Goal: Task Accomplishment & Management: Complete application form

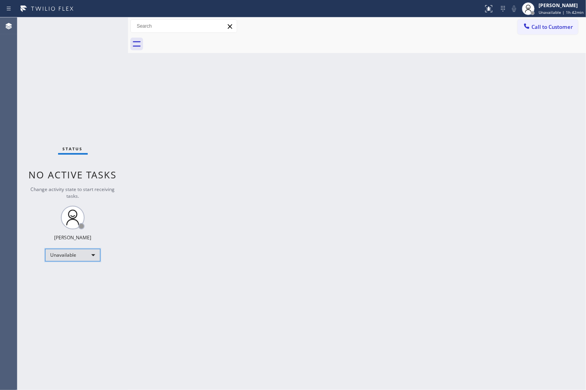
click at [91, 251] on div "Unavailable" at bounding box center [72, 255] width 55 height 13
click at [78, 293] on li "Break" at bounding box center [72, 295] width 54 height 9
click at [378, 51] on div at bounding box center [365, 44] width 441 height 18
click at [547, 12] on span "Break | 1h 3min" at bounding box center [560, 12] width 31 height 6
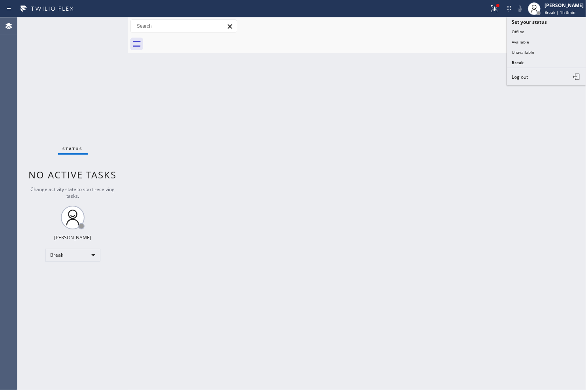
click at [215, 223] on div "Back to Dashboard Change Sender ID Customers Technicians Select a contact Outbo…" at bounding box center [357, 203] width 458 height 372
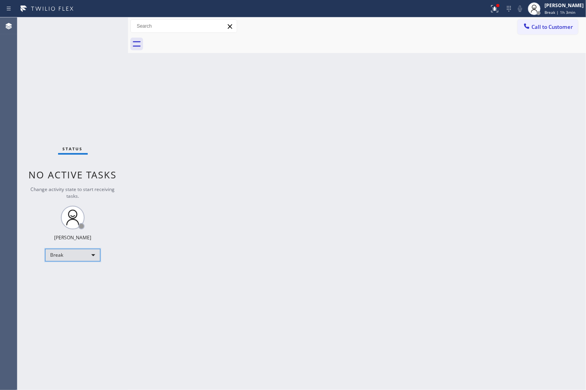
click at [64, 258] on div "Break" at bounding box center [72, 255] width 55 height 13
click at [69, 283] on li "Unavailable" at bounding box center [72, 285] width 54 height 9
click at [491, 10] on icon at bounding box center [494, 8] width 9 height 9
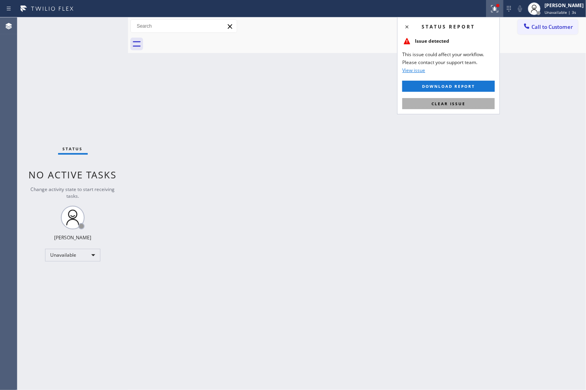
click at [470, 105] on button "Clear issue" at bounding box center [448, 103] width 93 height 11
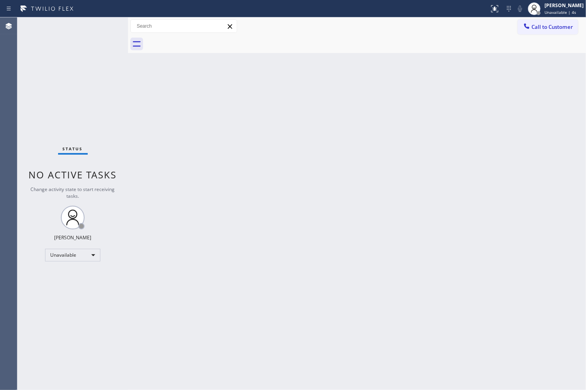
click at [449, 175] on div "Back to Dashboard Change Sender ID Customers Technicians Select a contact Outbo…" at bounding box center [357, 203] width 458 height 372
click at [354, 60] on div "Back to Dashboard Change Sender ID Customers Technicians Select a contact Outbo…" at bounding box center [357, 203] width 458 height 372
click at [96, 251] on div "Unavailable" at bounding box center [72, 255] width 55 height 13
click at [82, 278] on li "Available" at bounding box center [72, 275] width 54 height 9
click at [251, 255] on div "Back to Dashboard Change Sender ID Customers Technicians Select a contact Outbo…" at bounding box center [357, 203] width 458 height 372
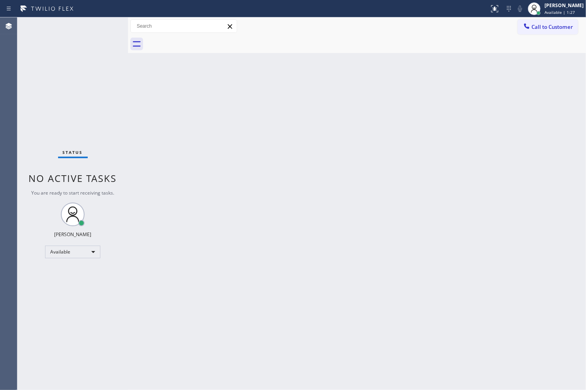
click at [533, 217] on div "Back to Dashboard Change Sender ID Customers Technicians Select a contact Outbo…" at bounding box center [357, 203] width 458 height 372
click at [238, 306] on div "Back to Dashboard Change Sender ID Customers Technicians Select a contact Outbo…" at bounding box center [357, 203] width 458 height 372
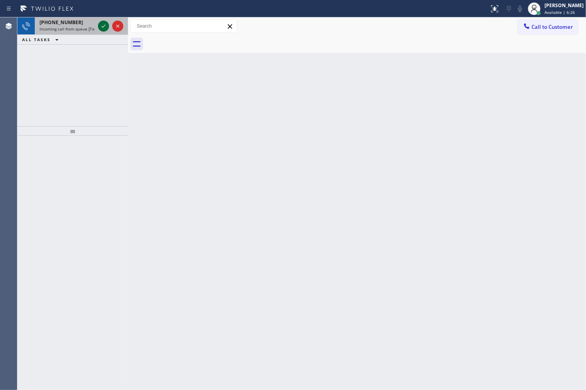
click at [100, 23] on icon at bounding box center [103, 25] width 9 height 9
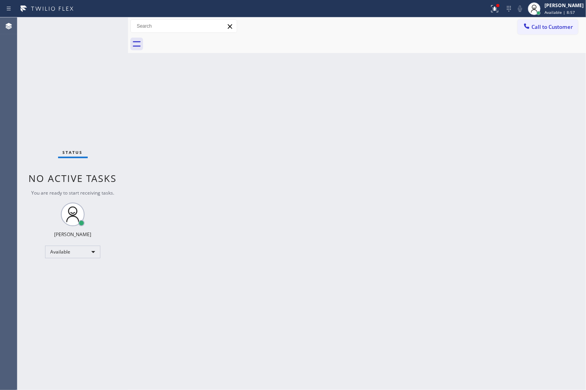
click at [531, 195] on div "Back to Dashboard Change Sender ID Customers Technicians Select a contact Outbo…" at bounding box center [357, 203] width 458 height 372
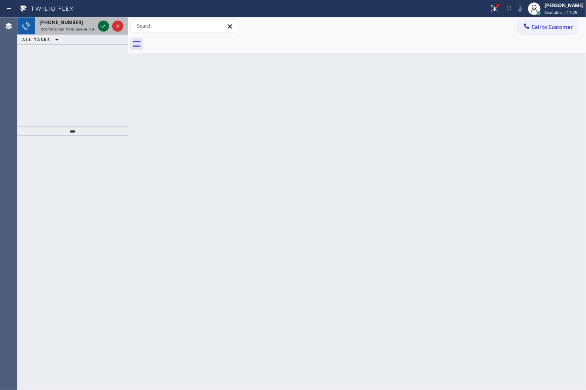
click at [104, 31] on button at bounding box center [103, 26] width 11 height 11
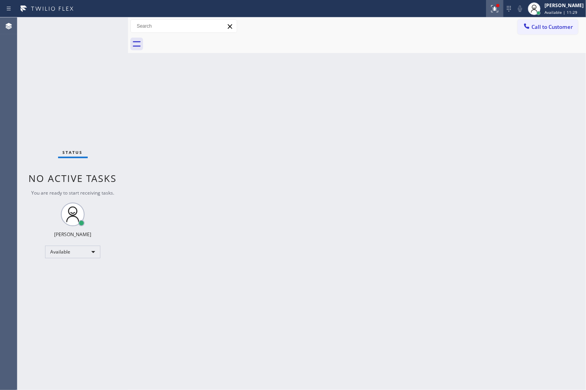
click at [490, 13] on icon at bounding box center [494, 8] width 9 height 9
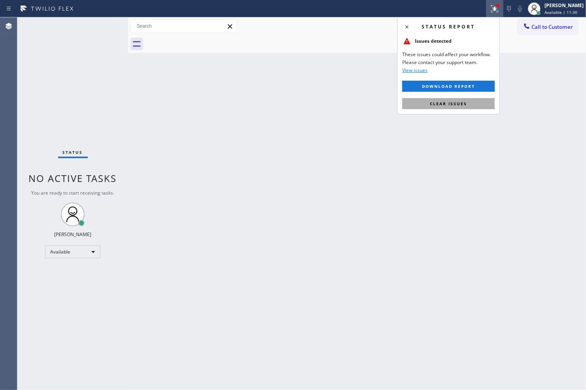
click at [452, 106] on span "Clear issues" at bounding box center [448, 104] width 37 height 6
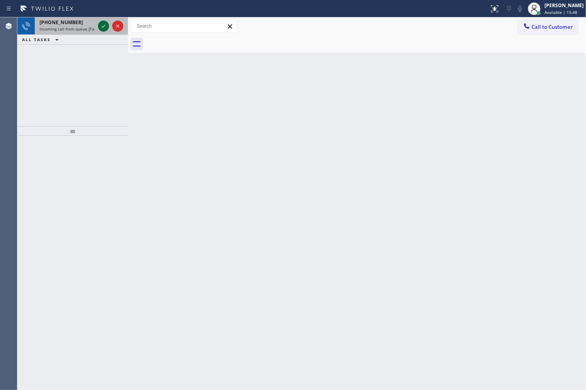
click at [104, 21] on icon at bounding box center [103, 25] width 9 height 9
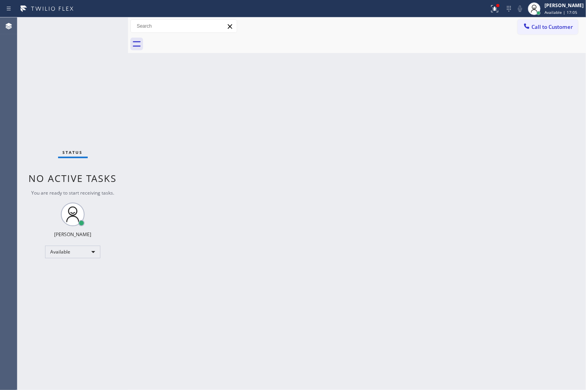
click at [100, 21] on div "Status No active tasks You are ready to start receiving tasks. [PERSON_NAME] Av…" at bounding box center [72, 203] width 111 height 372
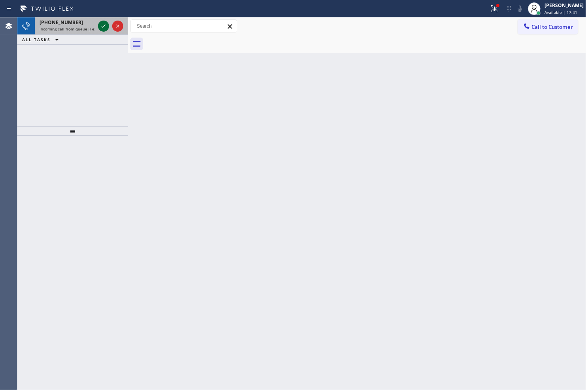
click at [102, 26] on icon at bounding box center [104, 26] width 4 height 3
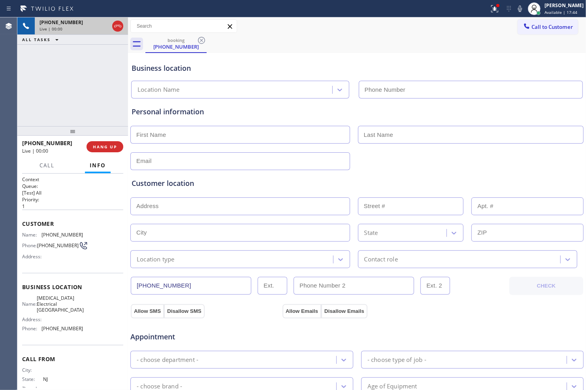
type input "(310) 388-3749"
click at [112, 145] on span "HANG UP" at bounding box center [105, 147] width 24 height 6
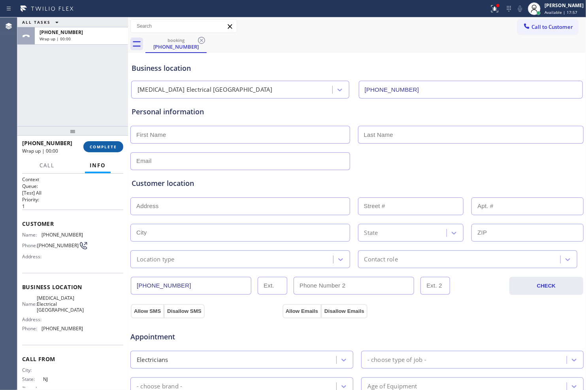
click at [103, 143] on button "COMPLETE" at bounding box center [103, 146] width 40 height 11
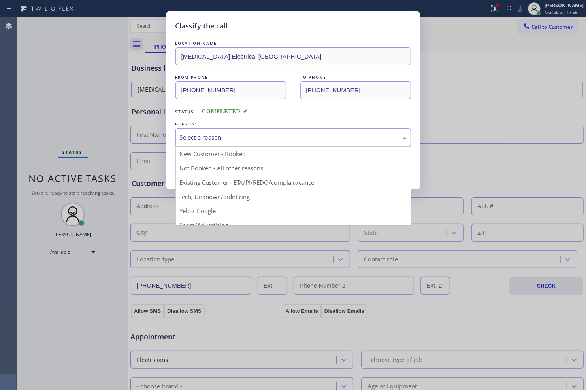
click at [253, 140] on div "Select a reason" at bounding box center [293, 137] width 227 height 9
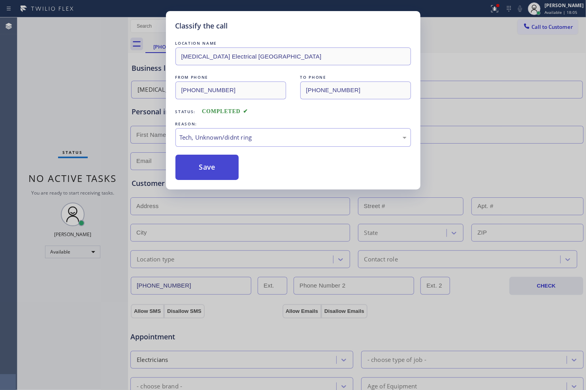
click at [225, 166] on button "Save" at bounding box center [208, 167] width 64 height 25
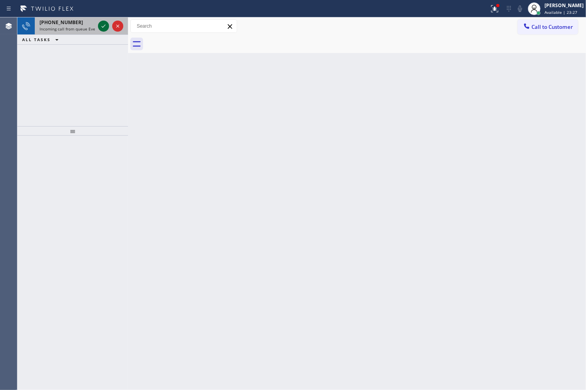
click at [103, 30] on icon at bounding box center [103, 25] width 9 height 9
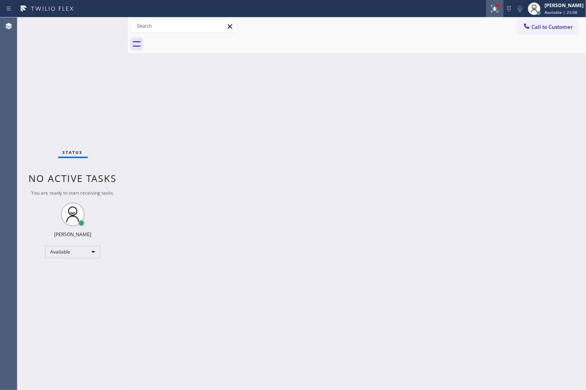
click at [490, 4] on icon at bounding box center [494, 8] width 9 height 9
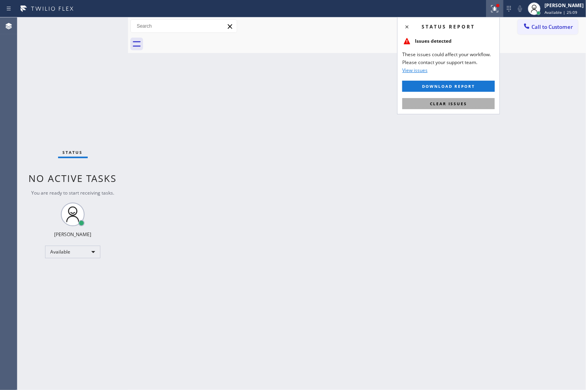
click at [465, 100] on button "Clear issues" at bounding box center [448, 103] width 93 height 11
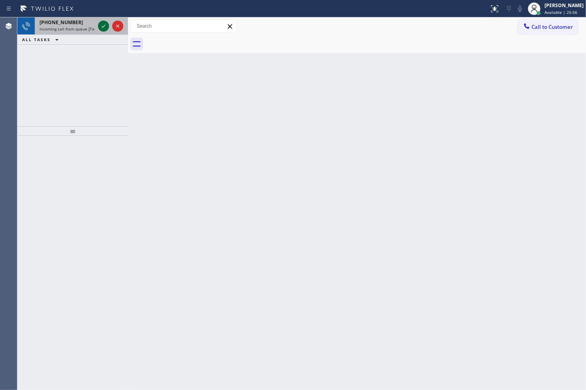
click at [103, 23] on icon at bounding box center [103, 25] width 9 height 9
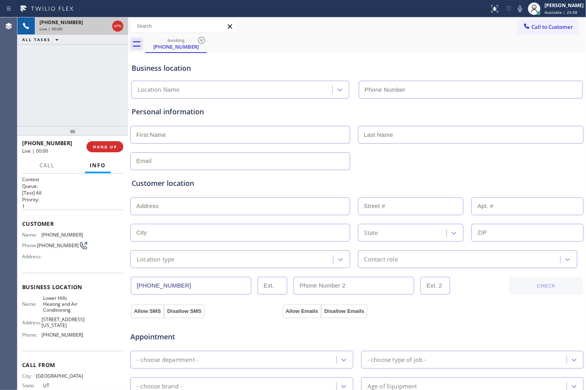
type input "(415) 949-6555"
click at [107, 145] on span "HANG UP" at bounding box center [105, 147] width 24 height 6
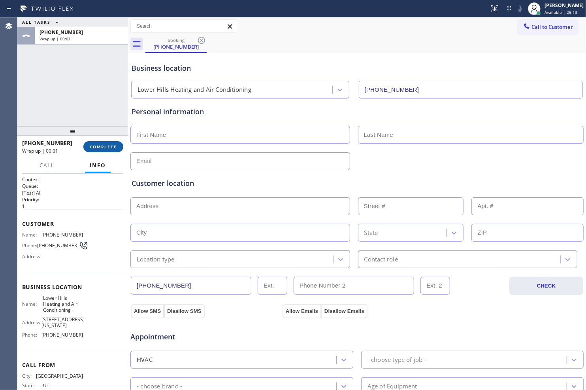
click at [103, 148] on span "COMPLETE" at bounding box center [103, 147] width 27 height 6
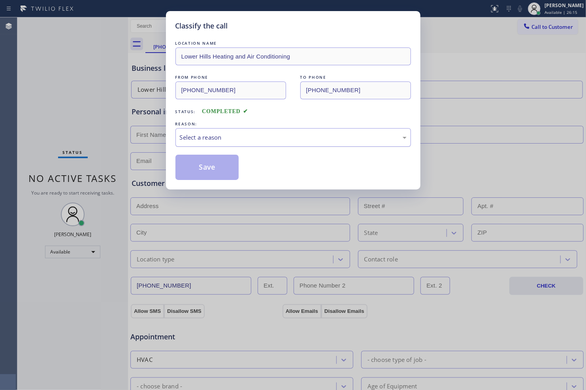
click at [306, 140] on div "Select a reason" at bounding box center [293, 137] width 227 height 9
click at [221, 175] on button "Save" at bounding box center [208, 167] width 64 height 25
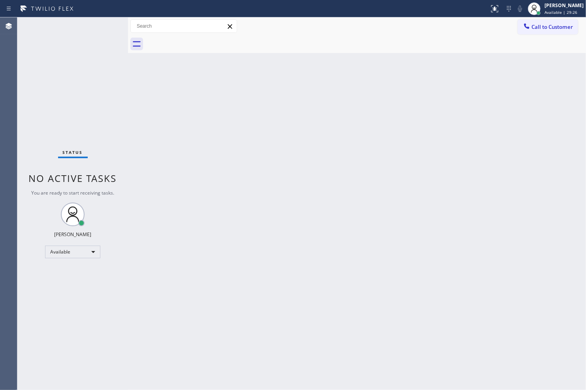
click at [105, 27] on div "Status No active tasks You are ready to start receiving tasks. [PERSON_NAME] Av…" at bounding box center [72, 203] width 111 height 372
click at [309, 138] on div "Back to Dashboard Change Sender ID Customers Technicians Select a contact Outbo…" at bounding box center [357, 203] width 458 height 372
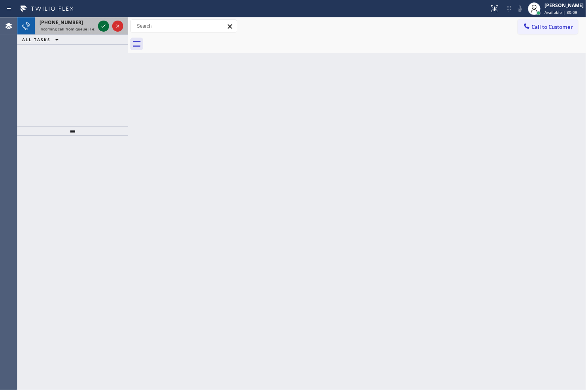
click at [100, 28] on icon at bounding box center [103, 25] width 9 height 9
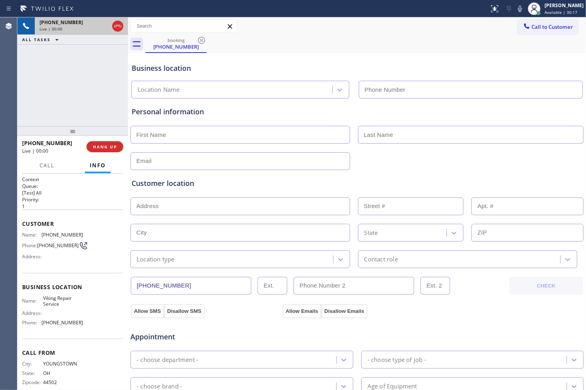
type input "(602) 878-4370"
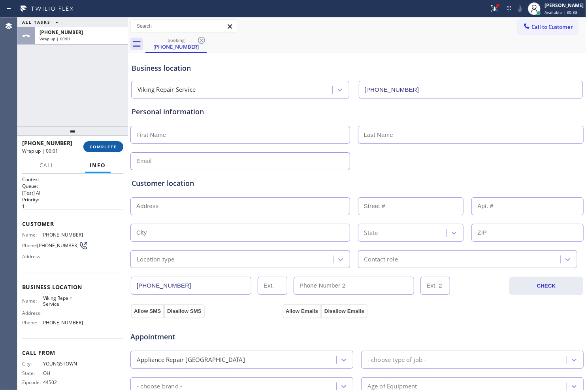
click at [113, 145] on span "COMPLETE" at bounding box center [103, 147] width 27 height 6
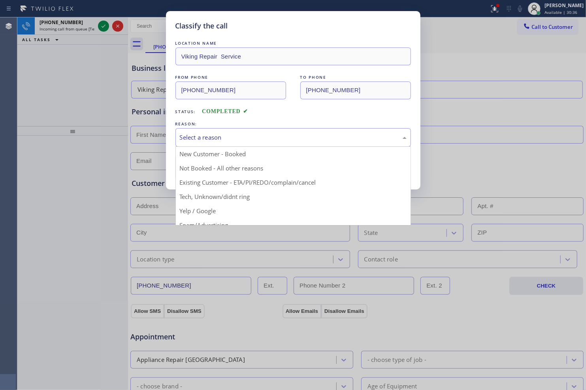
click at [293, 140] on div "Select a reason" at bounding box center [293, 137] width 227 height 9
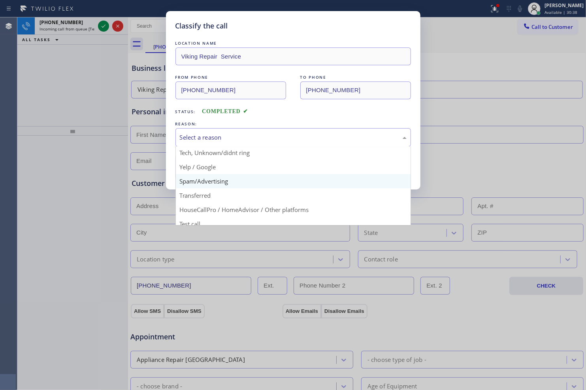
scroll to position [49, 0]
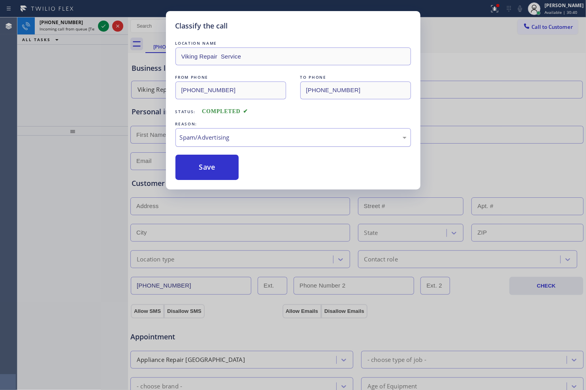
click at [275, 140] on div "Spam/Advertising" at bounding box center [293, 137] width 227 height 9
click at [218, 165] on button "Save" at bounding box center [208, 167] width 64 height 25
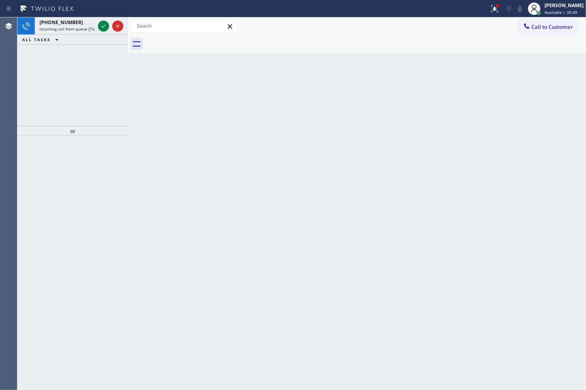
click at [542, 57] on div "Back to Dashboard Change Sender ID Customers Technicians Select a contact Outbo…" at bounding box center [357, 203] width 458 height 372
click at [97, 26] on div at bounding box center [110, 25] width 28 height 17
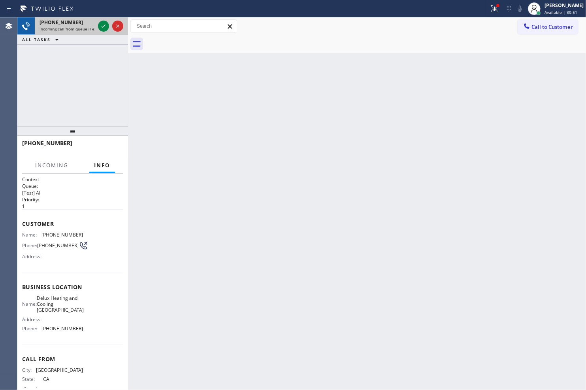
click at [97, 26] on div at bounding box center [110, 25] width 28 height 17
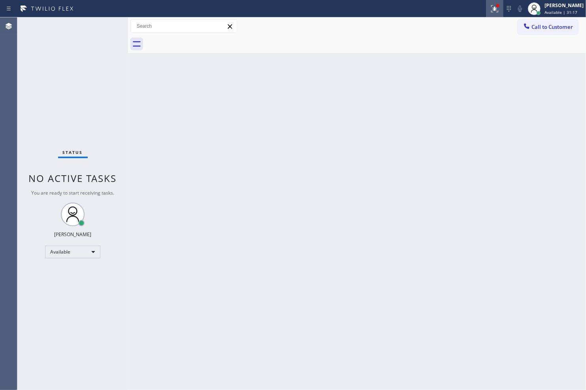
click at [493, 10] on icon at bounding box center [494, 8] width 9 height 9
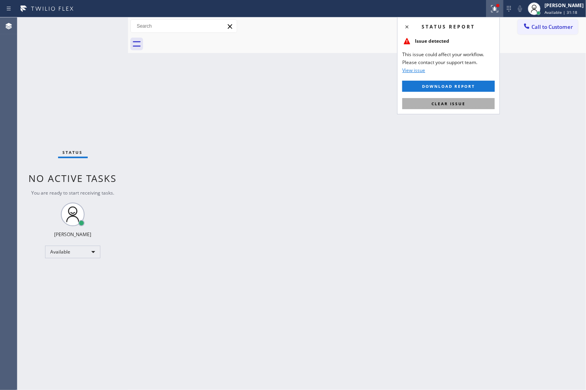
click at [437, 101] on span "Clear issue" at bounding box center [449, 104] width 34 height 6
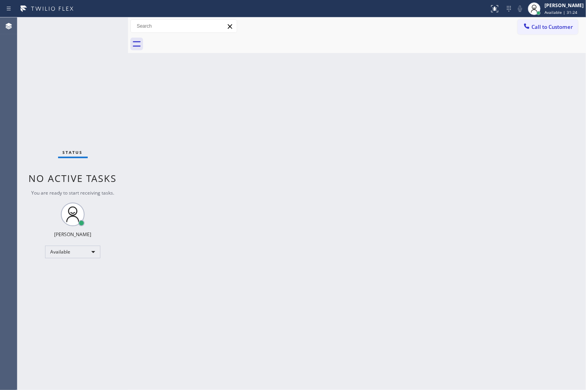
click at [499, 52] on div at bounding box center [365, 44] width 441 height 18
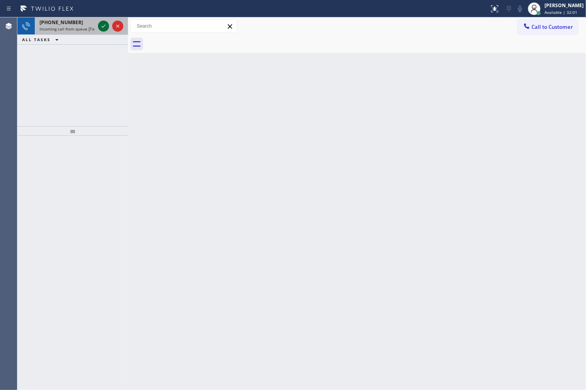
click at [105, 28] on icon at bounding box center [103, 25] width 9 height 9
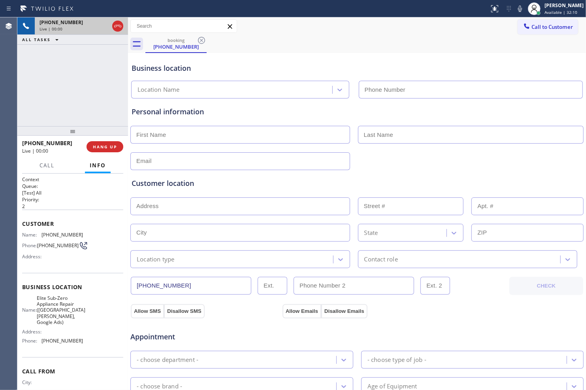
type input "(669) 205-1520"
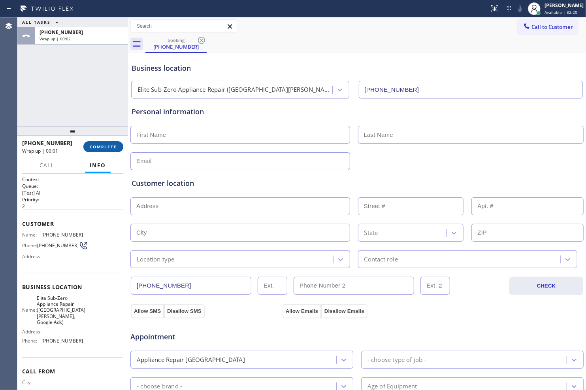
click at [104, 145] on span "COMPLETE" at bounding box center [103, 147] width 27 height 6
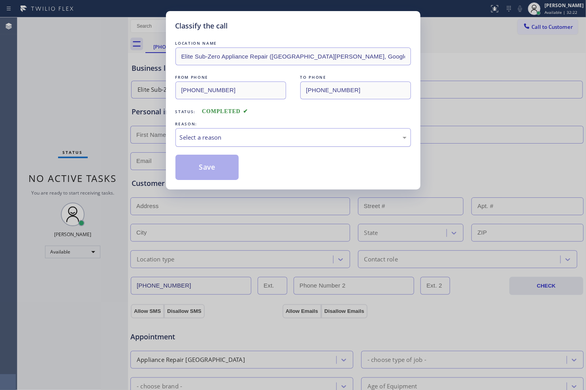
click at [235, 140] on div "Select a reason" at bounding box center [293, 137] width 227 height 9
click at [214, 168] on button "Save" at bounding box center [208, 167] width 64 height 25
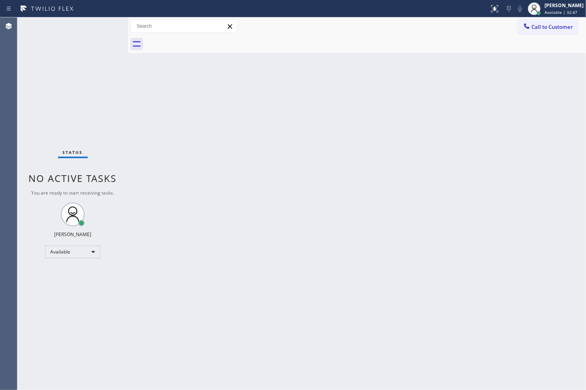
click at [434, 224] on div "Back to Dashboard Change Sender ID Customers Technicians Select a contact Outbo…" at bounding box center [357, 203] width 458 height 372
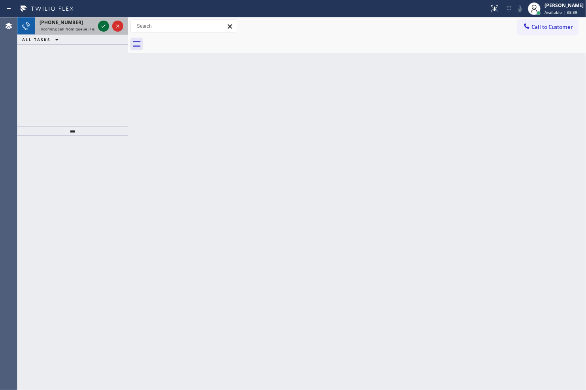
click at [107, 27] on icon at bounding box center [103, 25] width 9 height 9
click at [102, 27] on icon at bounding box center [103, 25] width 9 height 9
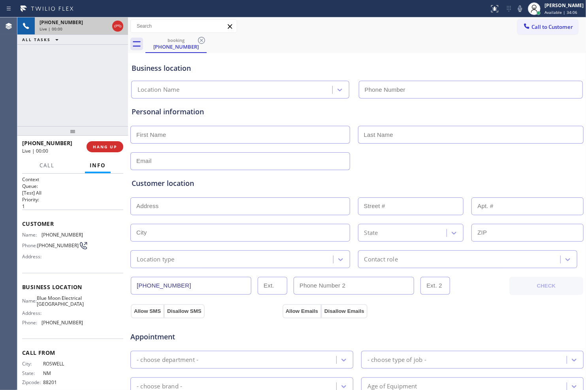
type input "(310) 388-4138"
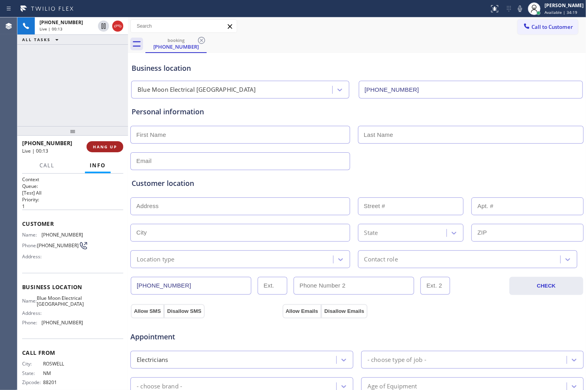
click at [108, 145] on span "HANG UP" at bounding box center [105, 147] width 24 height 6
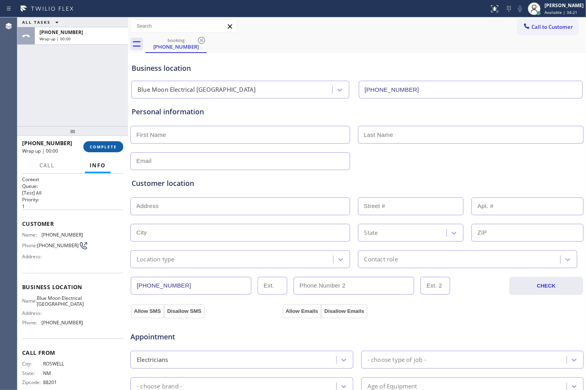
click at [108, 145] on span "COMPLETE" at bounding box center [103, 147] width 27 height 6
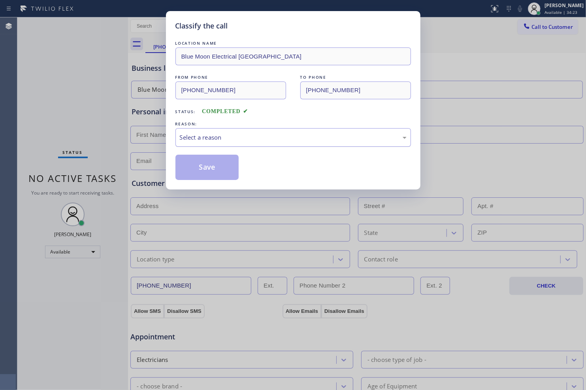
click at [243, 140] on div "Select a reason" at bounding box center [293, 137] width 227 height 9
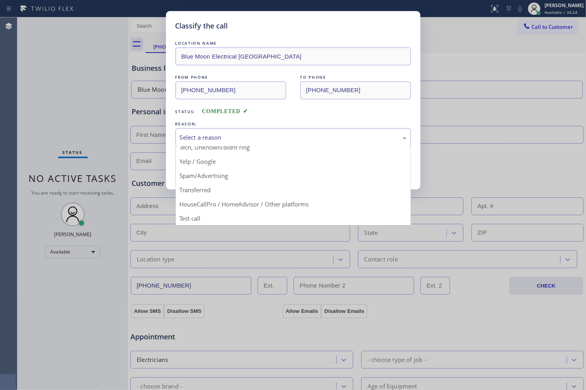
scroll to position [6, 0]
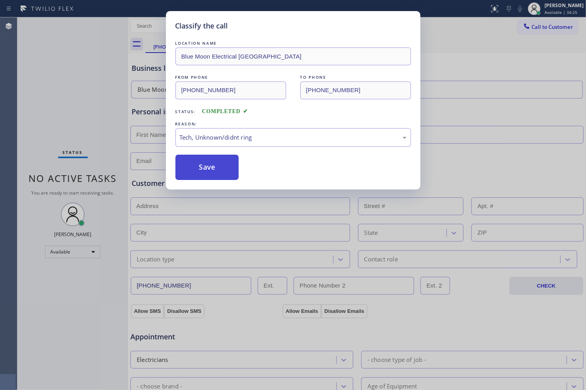
click at [221, 174] on button "Save" at bounding box center [208, 167] width 64 height 25
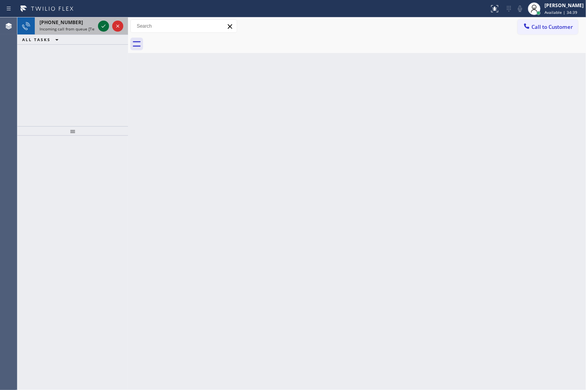
click at [103, 30] on icon at bounding box center [103, 25] width 9 height 9
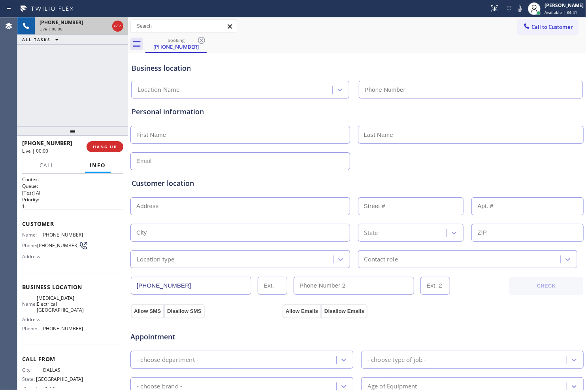
type input "(714) 462-1901"
click at [111, 145] on span "HANG UP" at bounding box center [105, 147] width 24 height 6
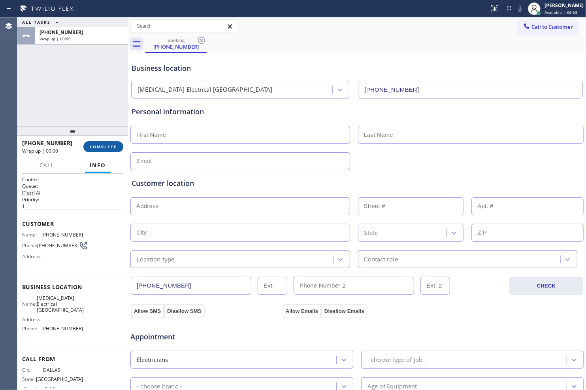
click at [114, 145] on span "COMPLETE" at bounding box center [103, 147] width 27 height 6
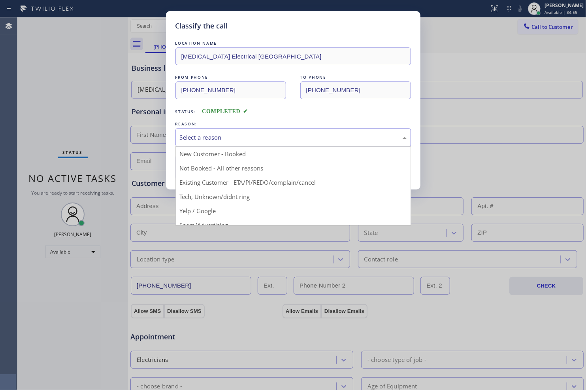
click at [226, 134] on div "Select a reason" at bounding box center [293, 137] width 227 height 9
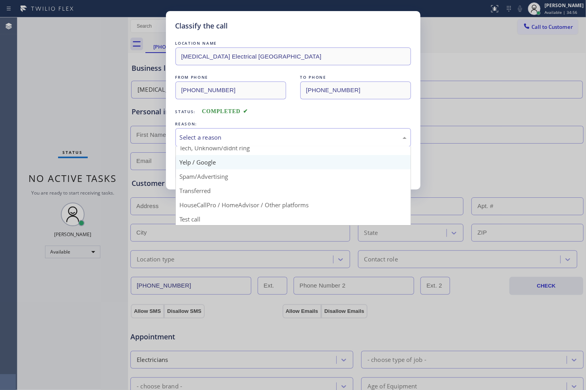
scroll to position [49, 0]
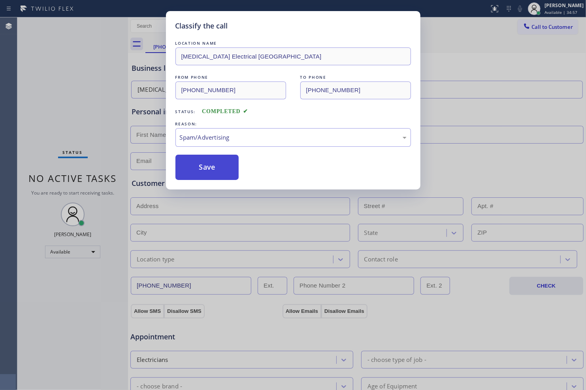
click at [215, 165] on button "Save" at bounding box center [208, 167] width 64 height 25
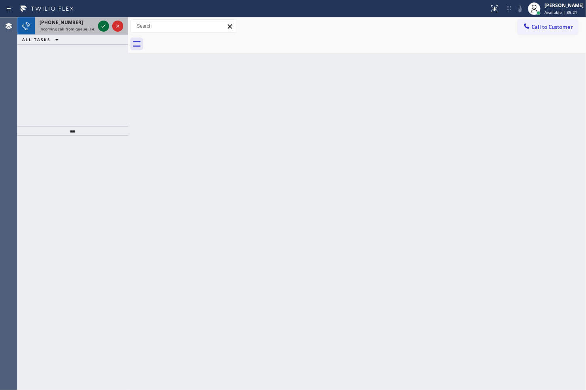
click at [103, 26] on icon at bounding box center [103, 25] width 9 height 9
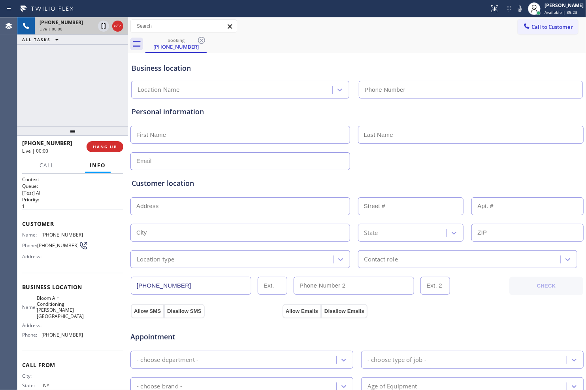
type input "(929) 605-4249"
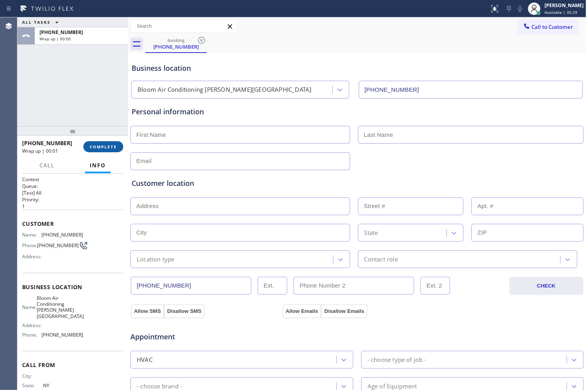
click at [111, 147] on span "COMPLETE" at bounding box center [103, 147] width 27 height 6
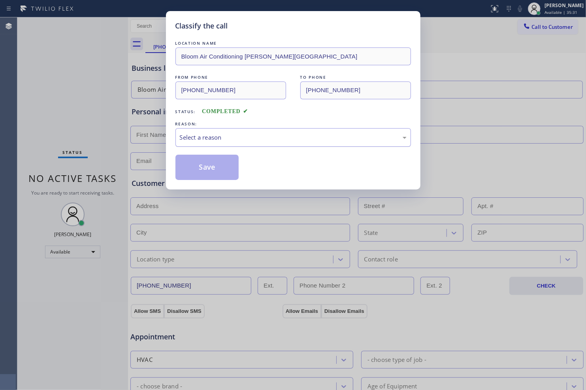
click at [237, 141] on div "Select a reason" at bounding box center [293, 137] width 227 height 9
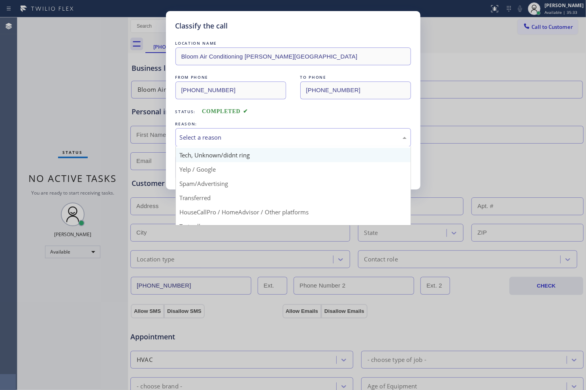
scroll to position [44, 0]
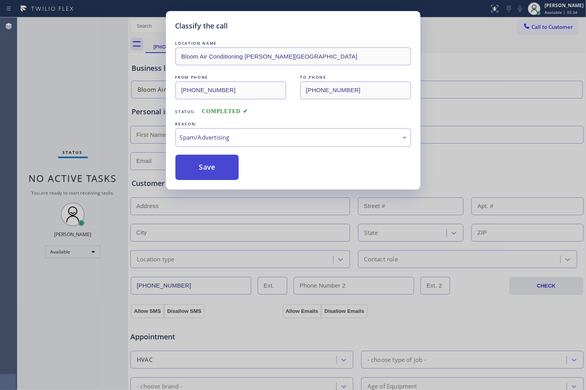
click at [214, 171] on button "Save" at bounding box center [208, 167] width 64 height 25
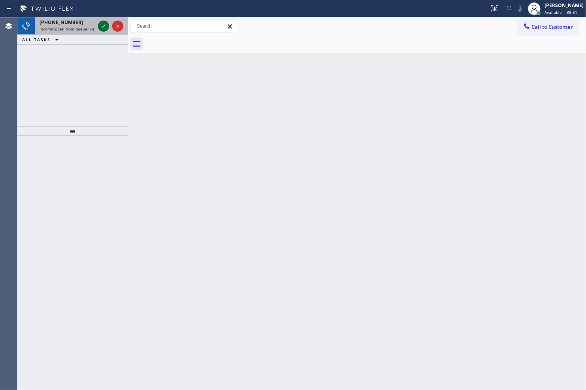
click at [100, 22] on icon at bounding box center [103, 25] width 9 height 9
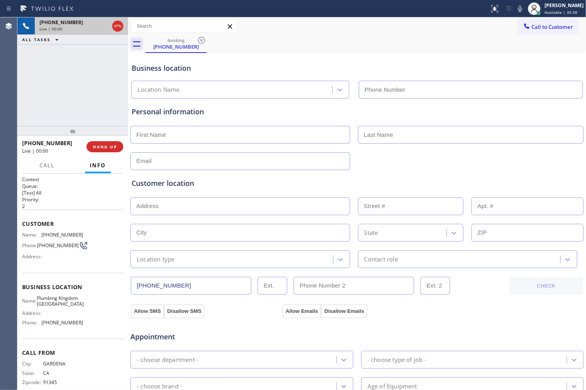
type input "(310) 388-1902"
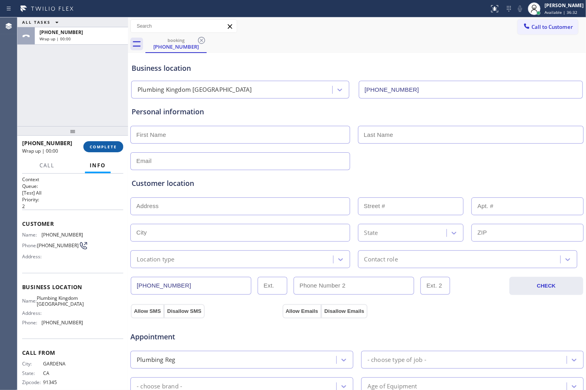
click at [108, 149] on span "COMPLETE" at bounding box center [103, 147] width 27 height 6
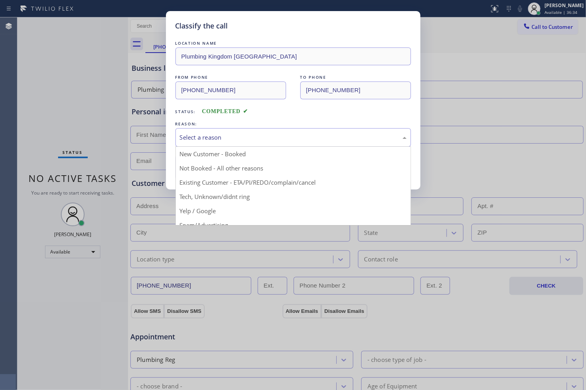
click at [227, 140] on div "Select a reason" at bounding box center [293, 137] width 227 height 9
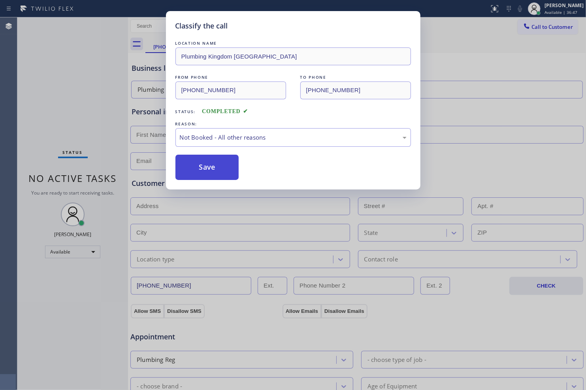
click at [224, 171] on button "Save" at bounding box center [208, 167] width 64 height 25
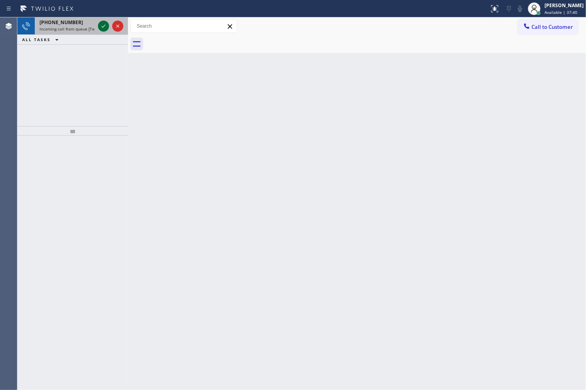
click at [101, 28] on icon at bounding box center [103, 25] width 9 height 9
click at [104, 26] on icon at bounding box center [104, 26] width 4 height 3
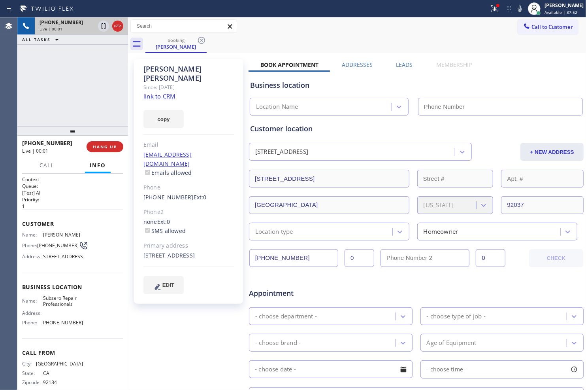
type input "(877) 414-7264"
click at [163, 92] on link "link to CRM" at bounding box center [160, 96] width 32 height 8
click at [104, 28] on icon at bounding box center [103, 25] width 9 height 9
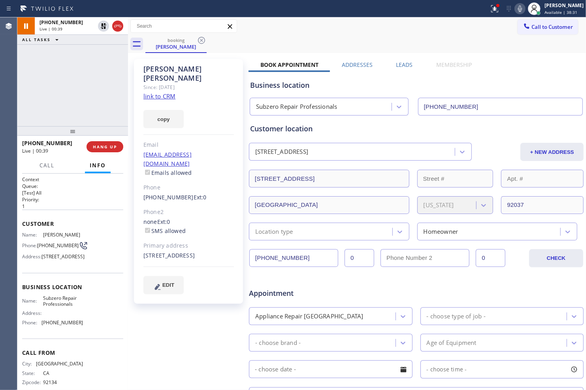
click at [516, 6] on icon at bounding box center [520, 8] width 9 height 9
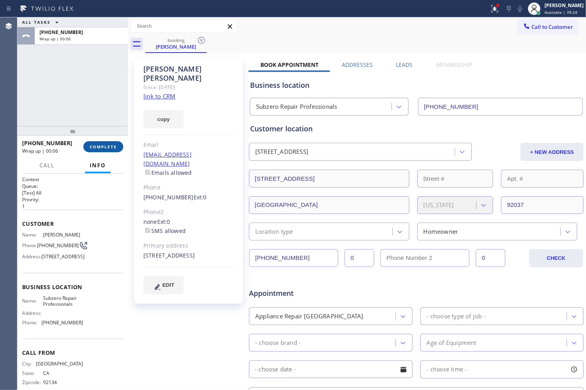
click at [114, 147] on span "COMPLETE" at bounding box center [103, 147] width 27 height 6
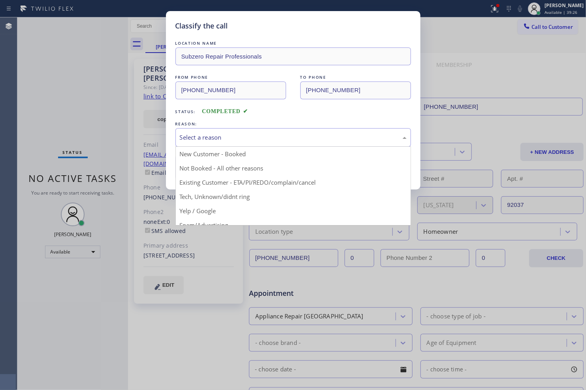
click at [208, 138] on div "Select a reason" at bounding box center [293, 137] width 227 height 9
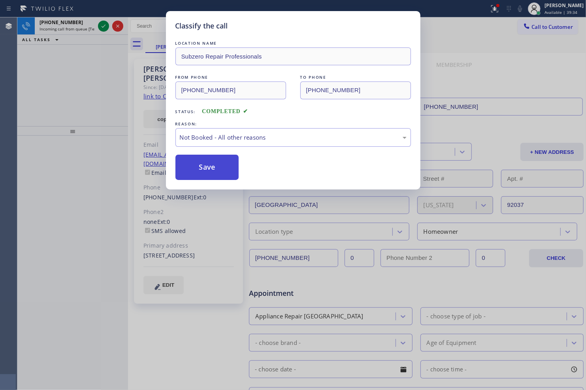
click at [232, 172] on button "Save" at bounding box center [208, 167] width 64 height 25
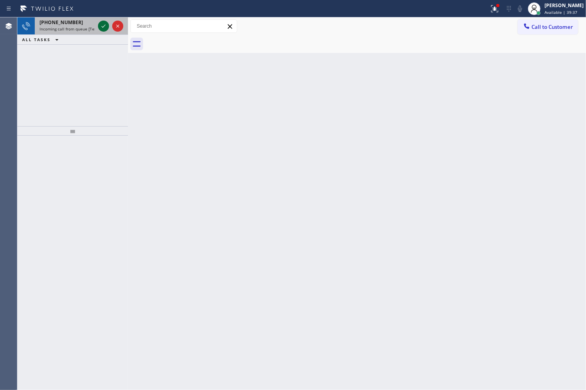
click at [99, 26] on icon at bounding box center [103, 25] width 9 height 9
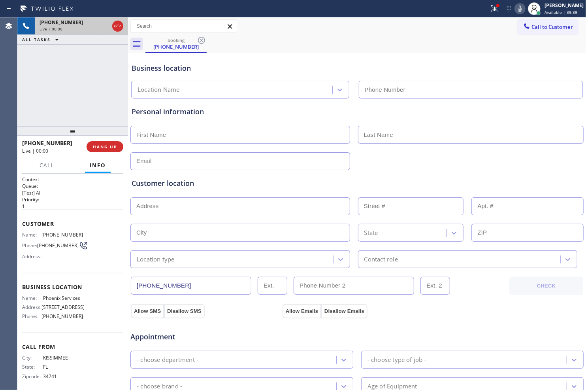
type input "(480) 637-4440"
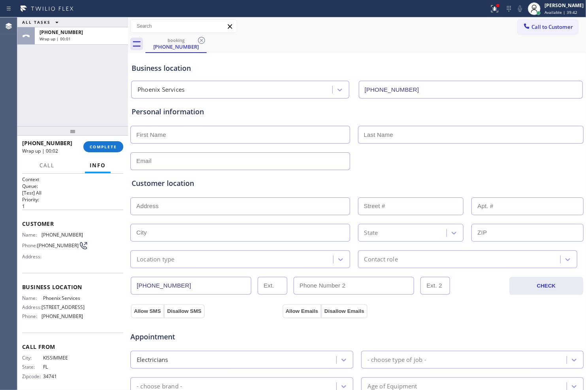
drag, startPoint x: 100, startPoint y: 150, endPoint x: 92, endPoint y: 152, distance: 8.1
click at [94, 152] on div "+14075722509 Wrap up | 00:02 COMPLETE" at bounding box center [72, 146] width 101 height 21
click at [115, 149] on span "COMPLETE" at bounding box center [103, 147] width 27 height 6
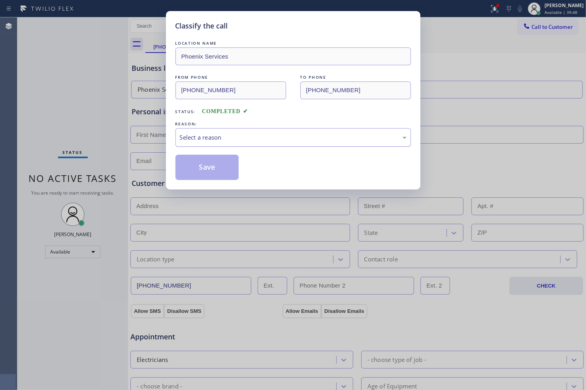
click at [265, 136] on div "Select a reason" at bounding box center [293, 137] width 227 height 9
click at [220, 161] on button "Save" at bounding box center [208, 167] width 64 height 25
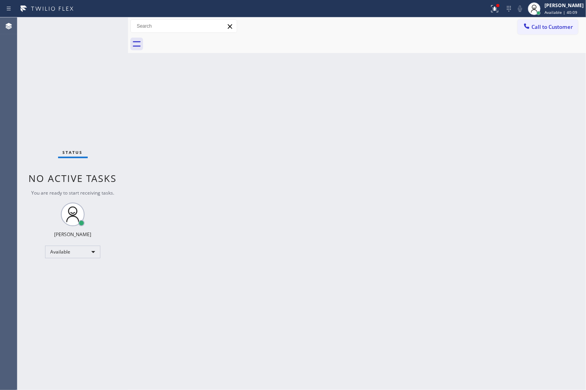
click at [267, 52] on div at bounding box center [365, 44] width 441 height 18
click at [496, 9] on div at bounding box center [494, 8] width 17 height 9
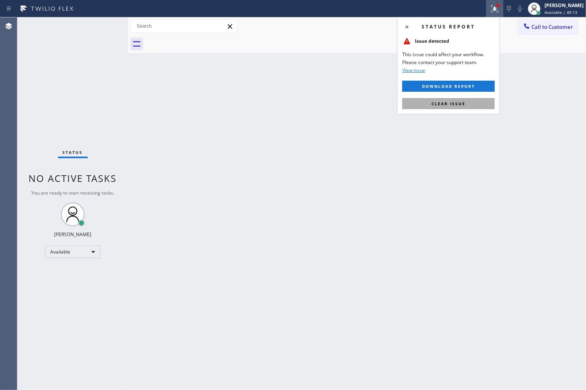
click at [475, 102] on button "Clear issue" at bounding box center [448, 103] width 93 height 11
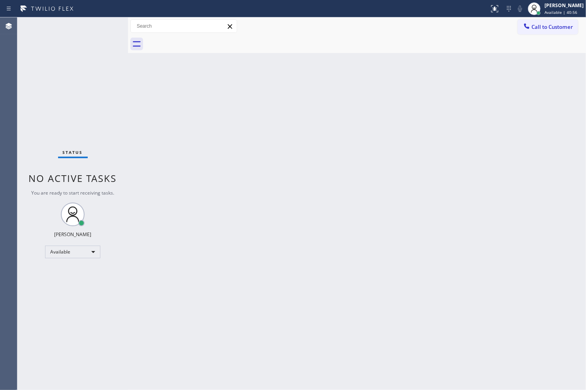
click at [392, 52] on div at bounding box center [365, 44] width 441 height 18
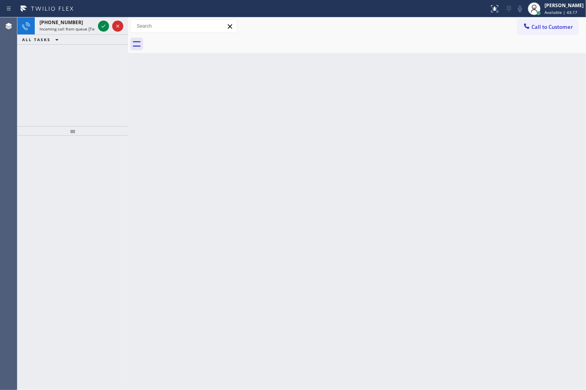
click at [353, 54] on div "Back to Dashboard Change Sender ID Customers Technicians Select a contact Outbo…" at bounding box center [357, 203] width 458 height 372
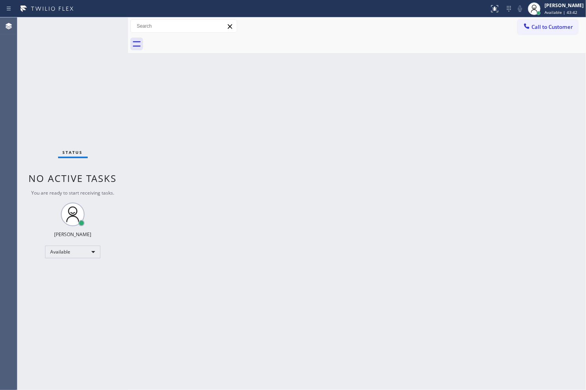
click at [516, 193] on div "Back to Dashboard Change Sender ID Customers Technicians Select a contact Outbo…" at bounding box center [357, 203] width 458 height 372
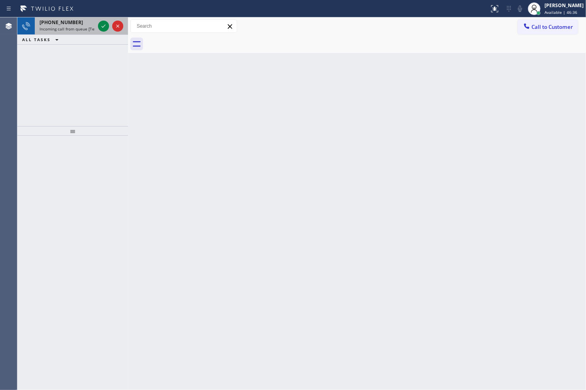
click at [101, 32] on div at bounding box center [110, 25] width 28 height 17
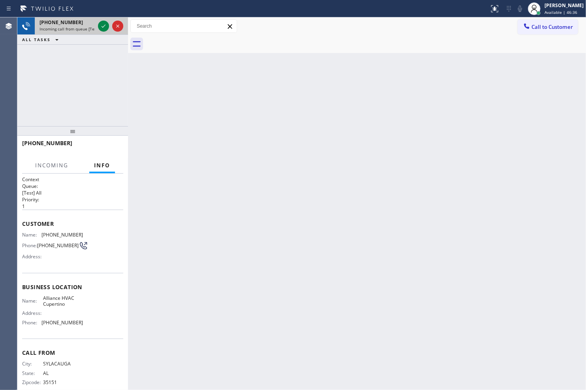
click at [101, 32] on div at bounding box center [110, 25] width 28 height 17
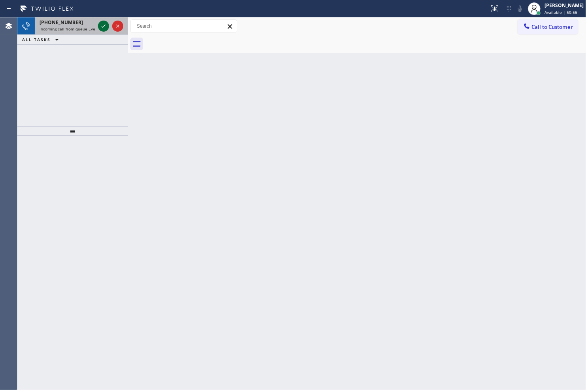
click at [100, 25] on icon at bounding box center [103, 25] width 9 height 9
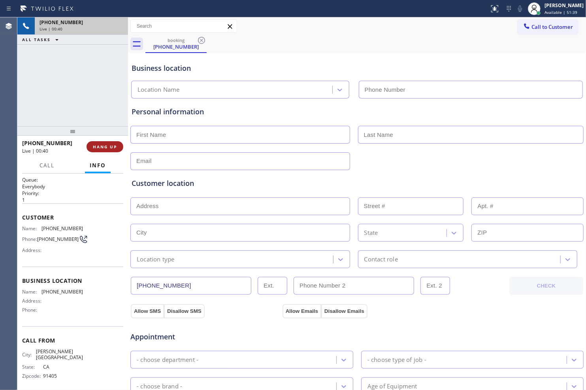
click at [102, 144] on span "HANG UP" at bounding box center [105, 147] width 24 height 6
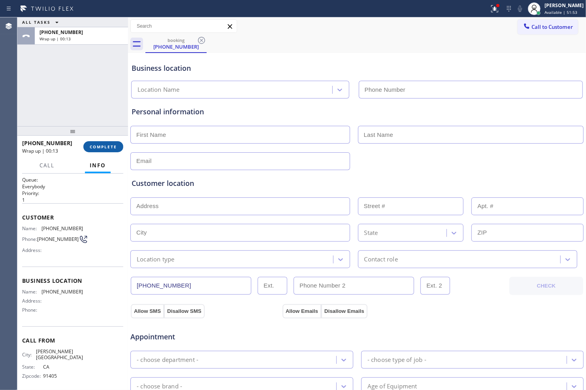
click at [109, 147] on span "COMPLETE" at bounding box center [103, 147] width 27 height 6
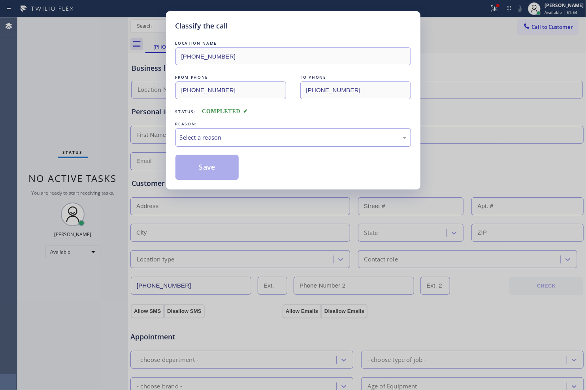
click at [252, 135] on div "Select a reason" at bounding box center [293, 137] width 227 height 9
click at [231, 168] on button "Save" at bounding box center [208, 167] width 64 height 25
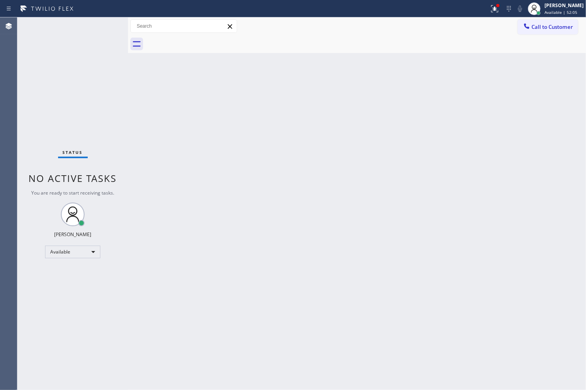
click at [313, 184] on div "Back to Dashboard Change Sender ID Customers Technicians Select a contact Outbo…" at bounding box center [357, 203] width 458 height 372
click at [493, 10] on icon at bounding box center [494, 8] width 9 height 9
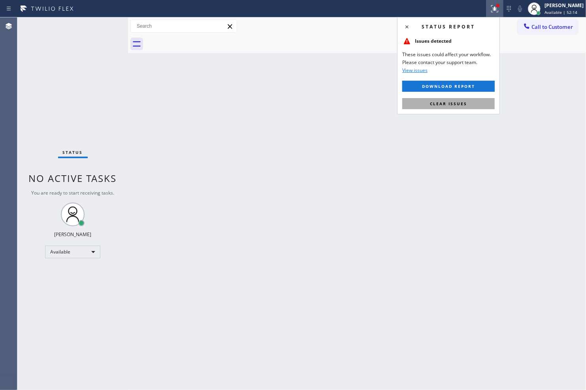
click at [459, 102] on span "Clear issues" at bounding box center [448, 104] width 37 height 6
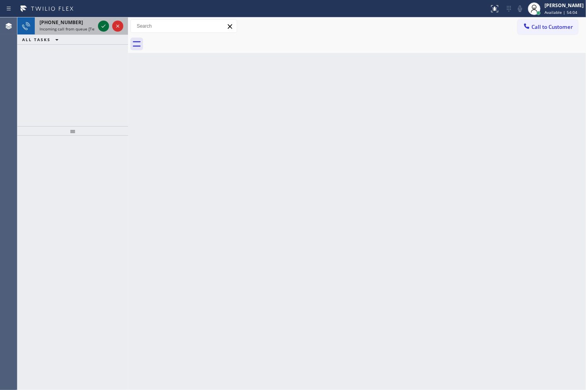
click at [99, 28] on icon at bounding box center [103, 25] width 9 height 9
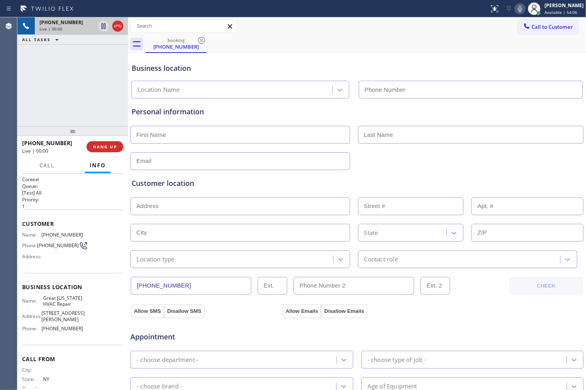
type input "(917) 900-1033"
click at [518, 8] on icon at bounding box center [520, 8] width 9 height 9
click at [516, 6] on icon at bounding box center [520, 8] width 9 height 9
click at [100, 25] on icon at bounding box center [103, 25] width 9 height 9
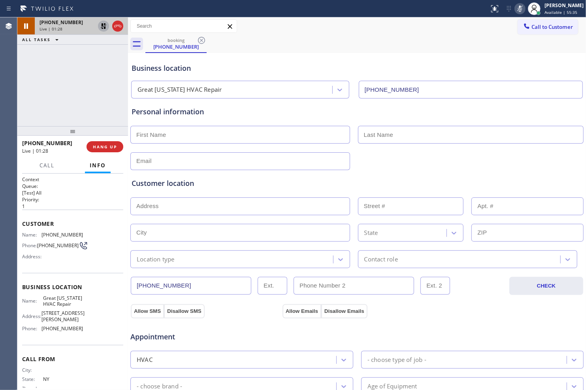
click at [101, 28] on icon at bounding box center [104, 26] width 6 height 6
click at [517, 8] on rect at bounding box center [520, 8] width 6 height 6
click at [112, 145] on span "HANG UP" at bounding box center [105, 147] width 24 height 6
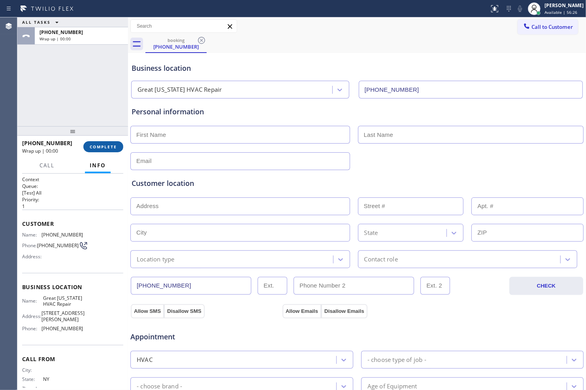
click at [112, 148] on span "COMPLETE" at bounding box center [103, 147] width 27 height 6
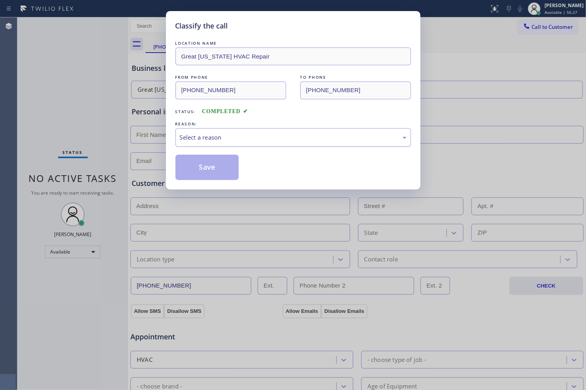
click at [247, 140] on div "Select a reason" at bounding box center [293, 137] width 227 height 9
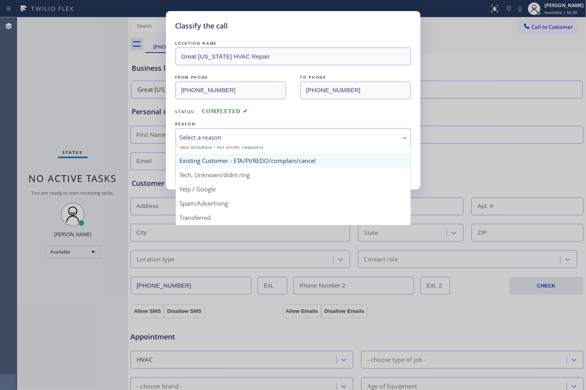
scroll to position [44, 0]
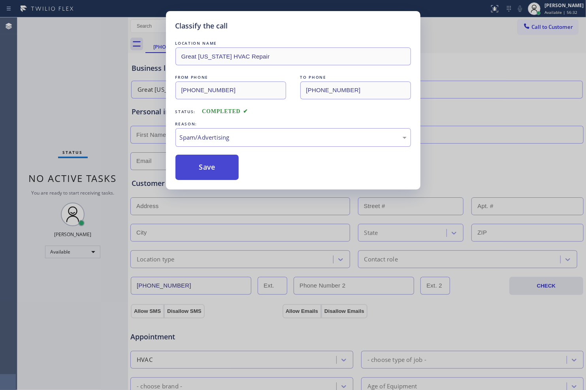
click at [223, 172] on button "Save" at bounding box center [208, 167] width 64 height 25
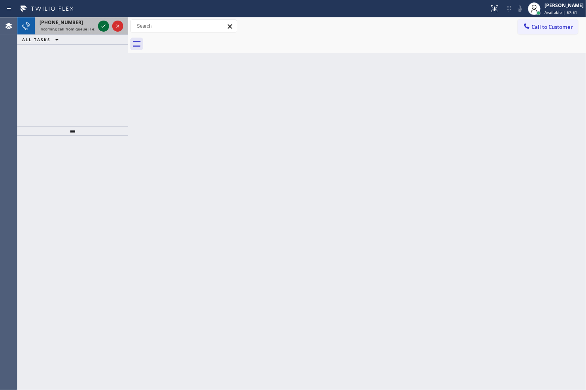
click at [100, 24] on icon at bounding box center [103, 25] width 9 height 9
click at [101, 26] on icon at bounding box center [103, 25] width 9 height 9
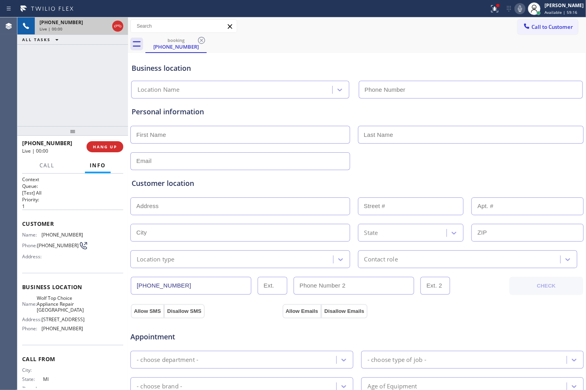
type input "(714) 583-6069"
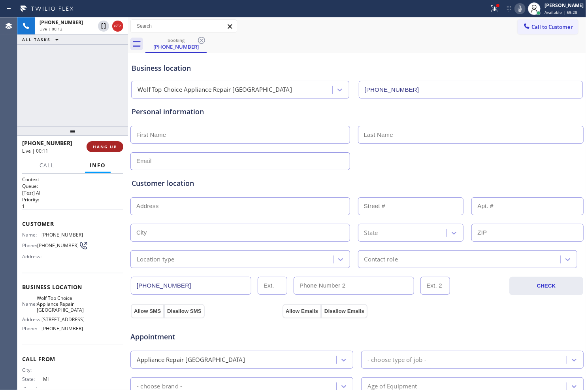
click at [110, 147] on span "HANG UP" at bounding box center [105, 147] width 24 height 6
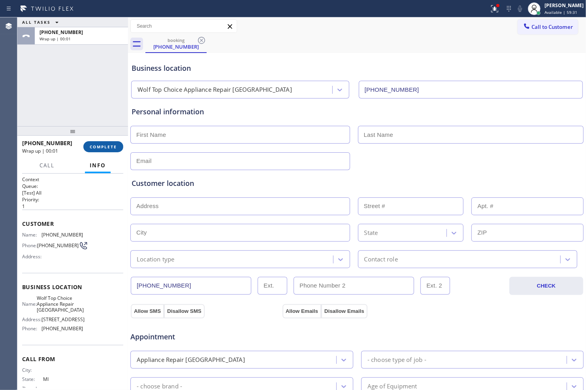
click at [113, 144] on span "COMPLETE" at bounding box center [103, 147] width 27 height 6
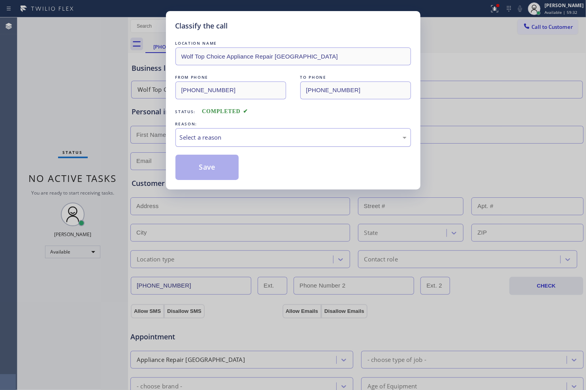
click at [246, 139] on div "Select a reason" at bounding box center [293, 137] width 227 height 9
click at [212, 169] on button "Save" at bounding box center [208, 167] width 64 height 25
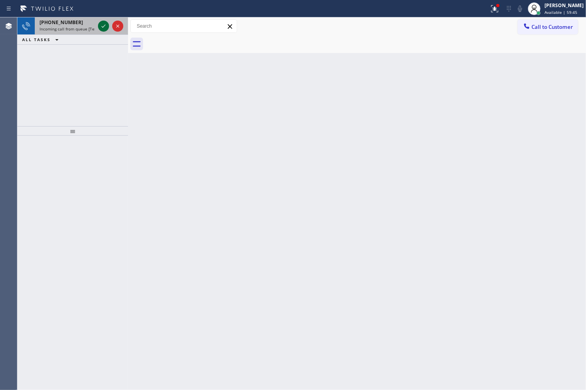
click at [105, 26] on icon at bounding box center [103, 25] width 9 height 9
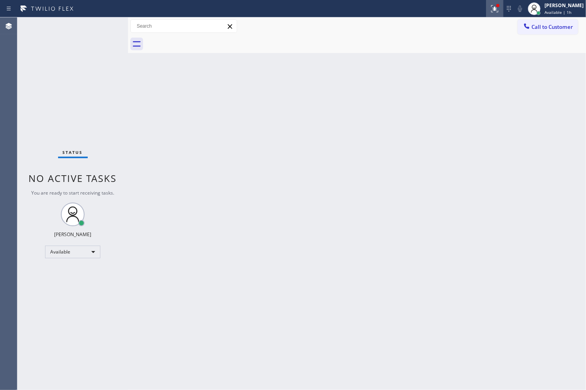
click at [490, 11] on icon at bounding box center [494, 8] width 9 height 9
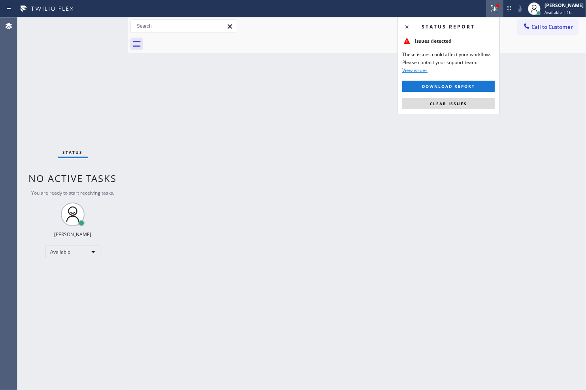
click at [459, 100] on button "Clear issues" at bounding box center [448, 103] width 93 height 11
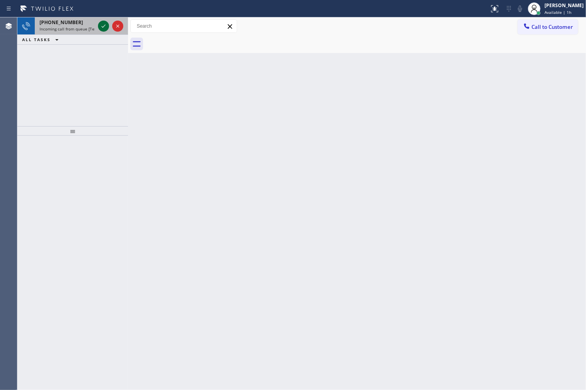
click at [100, 28] on icon at bounding box center [103, 25] width 9 height 9
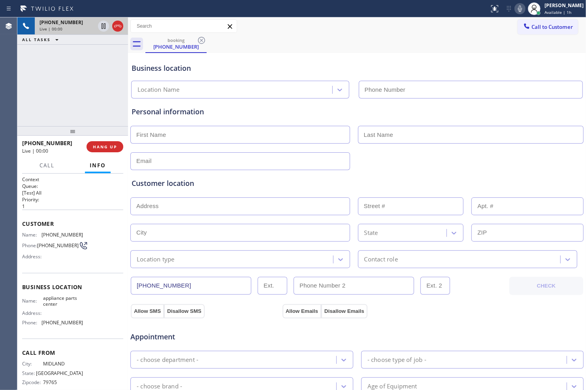
type input "(817) 482-5346"
click at [517, 7] on icon at bounding box center [520, 8] width 9 height 9
click at [516, 6] on icon at bounding box center [520, 8] width 9 height 9
click at [517, 4] on icon at bounding box center [520, 8] width 9 height 9
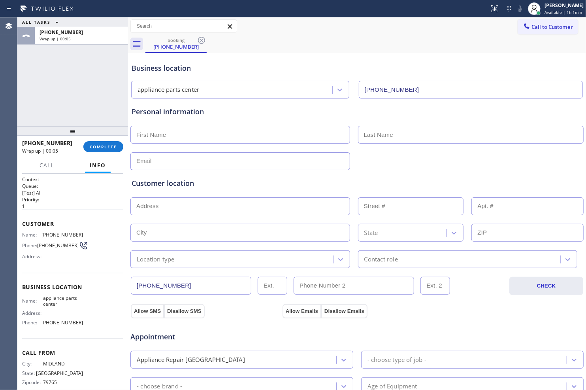
click at [215, 207] on input "text" at bounding box center [240, 206] width 220 height 18
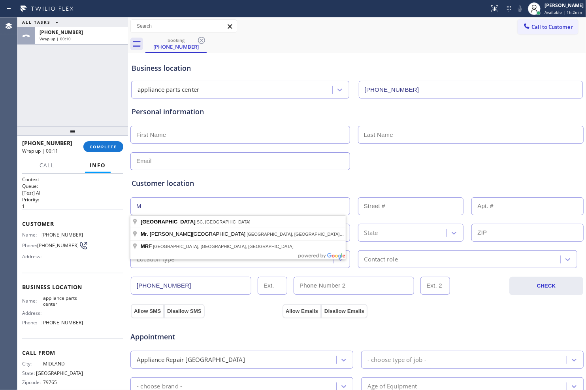
type input "Mr"
click at [234, 206] on input "Mr" at bounding box center [240, 206] width 220 height 18
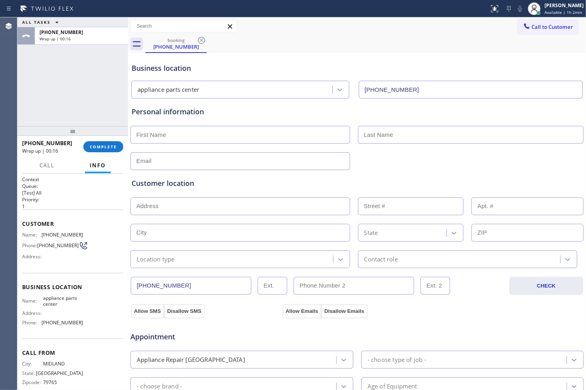
click at [221, 135] on input "text" at bounding box center [240, 135] width 220 height 18
type input "Mr"
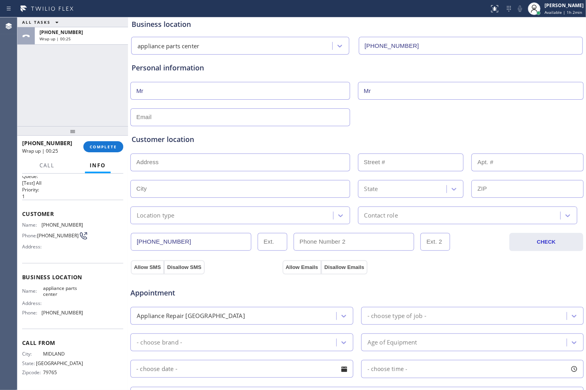
scroll to position [13, 0]
type input "Mr"
click at [48, 372] on span "79765" at bounding box center [63, 371] width 40 height 6
drag, startPoint x: 43, startPoint y: 371, endPoint x: 52, endPoint y: 371, distance: 8.7
click at [55, 370] on span "79765" at bounding box center [63, 371] width 40 height 6
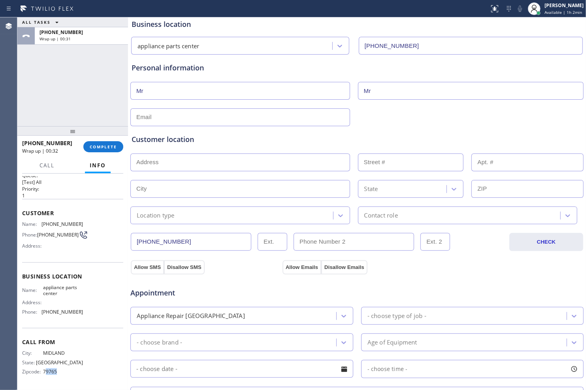
click at [47, 372] on span "79765" at bounding box center [63, 371] width 40 height 6
drag, startPoint x: 41, startPoint y: 372, endPoint x: 57, endPoint y: 370, distance: 15.9
click at [57, 370] on div "Zipcode: 79765" at bounding box center [52, 371] width 61 height 6
click at [53, 371] on span "79765" at bounding box center [63, 371] width 40 height 6
drag, startPoint x: 43, startPoint y: 372, endPoint x: 58, endPoint y: 371, distance: 15.5
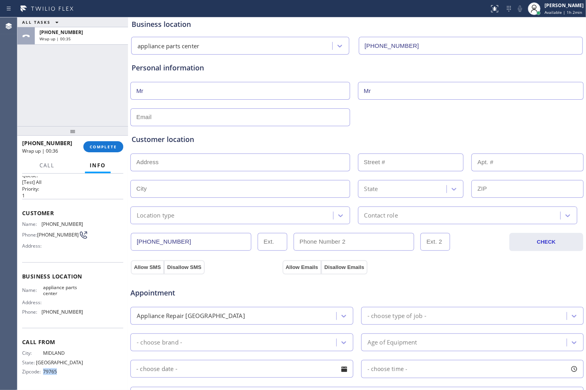
click at [58, 371] on span "79765" at bounding box center [63, 371] width 40 height 6
copy span "79765"
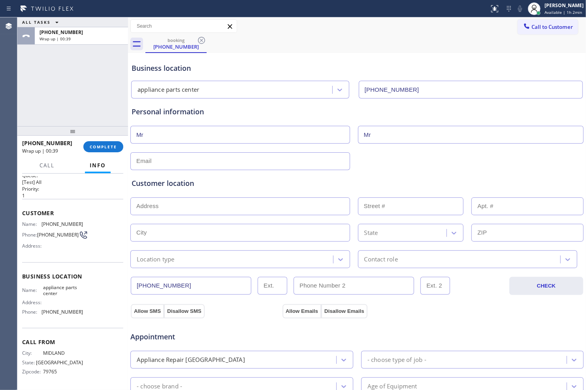
click at [232, 204] on input "text" at bounding box center [240, 206] width 220 height 18
click at [223, 207] on input "text" at bounding box center [240, 206] width 220 height 18
paste input "79765"
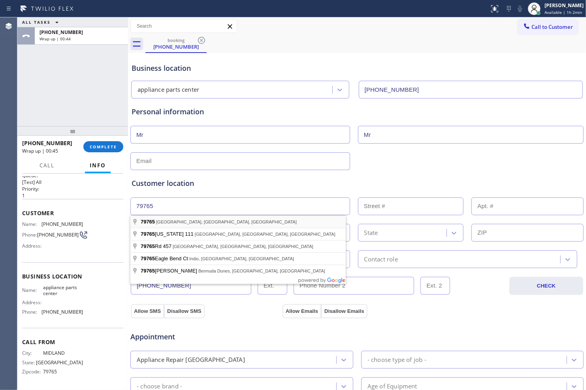
type input "Odessa, TX 79765, USA"
type input "Odessa"
type input "79765"
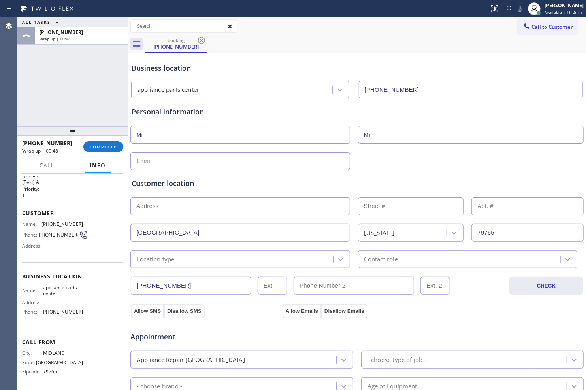
click at [200, 205] on input "text" at bounding box center [240, 206] width 220 height 18
paste input "79765"
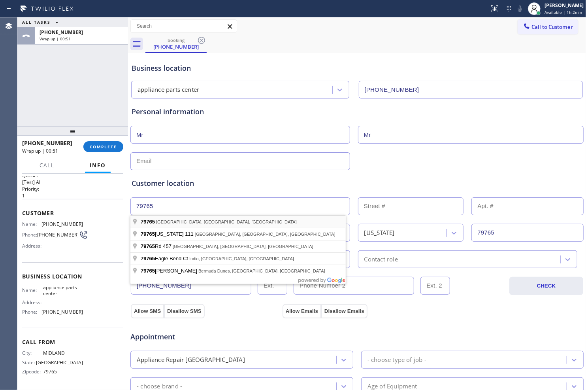
type input "Odessa, TX 79765, USA"
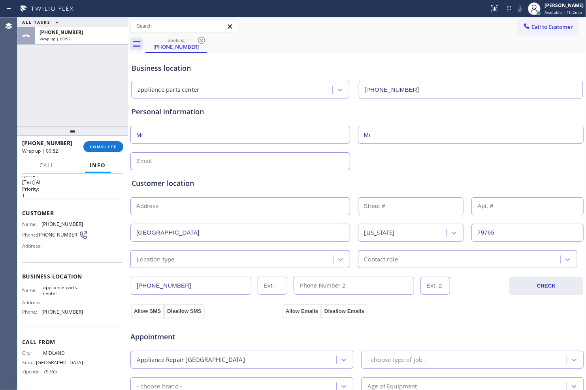
click at [215, 207] on input "text" at bounding box center [240, 206] width 220 height 18
click at [196, 208] on input "text" at bounding box center [240, 206] width 220 height 18
paste input "79765"
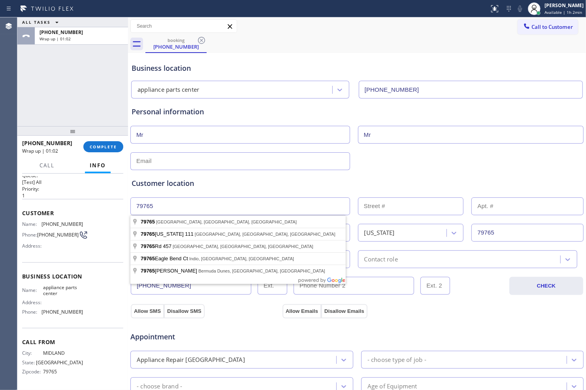
type input "79765"
click at [166, 202] on input "79765" at bounding box center [240, 206] width 220 height 18
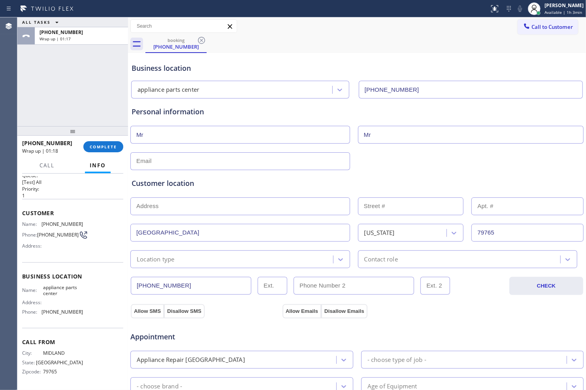
paste input "79765 CA-111, La Quinta, CA 92253, USA"
type input "79765 CA-111"
type input "79765"
type input "La Quinta"
type input "92253"
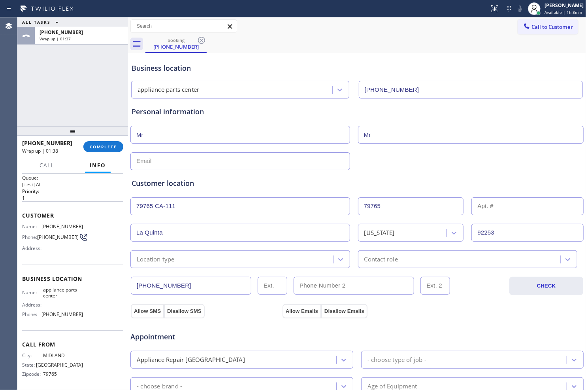
scroll to position [13, 0]
click at [48, 372] on span "79765" at bounding box center [63, 371] width 40 height 6
copy div "79765 Outbound call Location appliance parts center Your caller id phone number…"
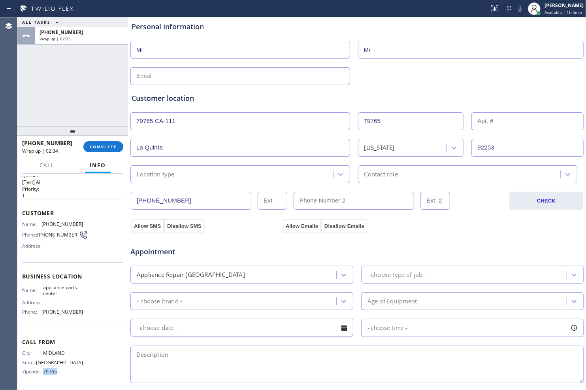
scroll to position [135, 0]
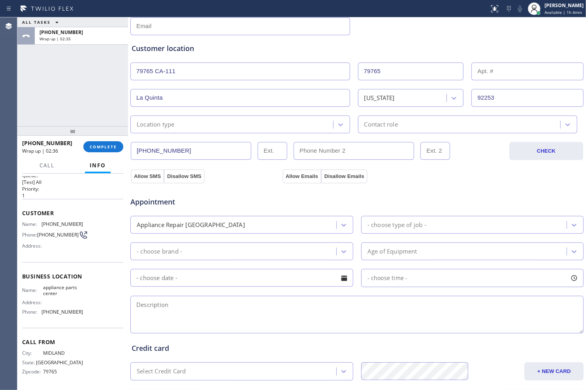
click at [202, 251] on div "- choose brand -" at bounding box center [235, 251] width 204 height 14
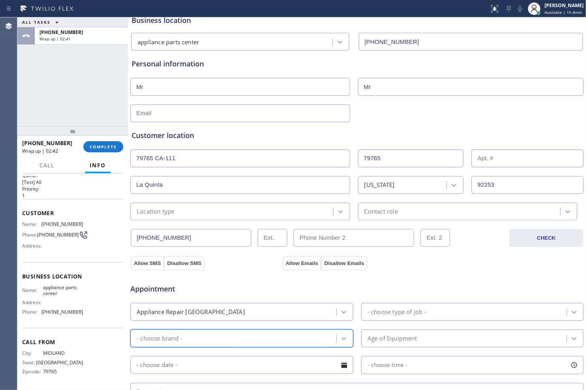
scroll to position [132, 0]
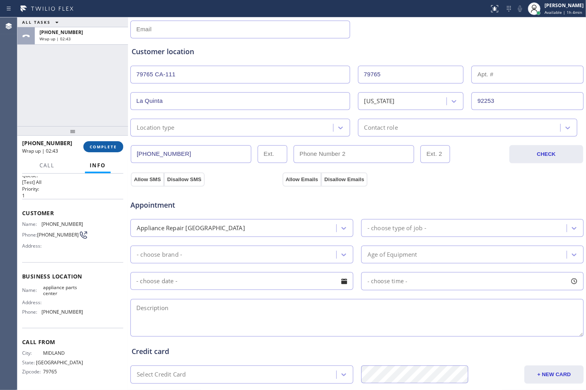
click at [107, 148] on span "COMPLETE" at bounding box center [103, 147] width 27 height 6
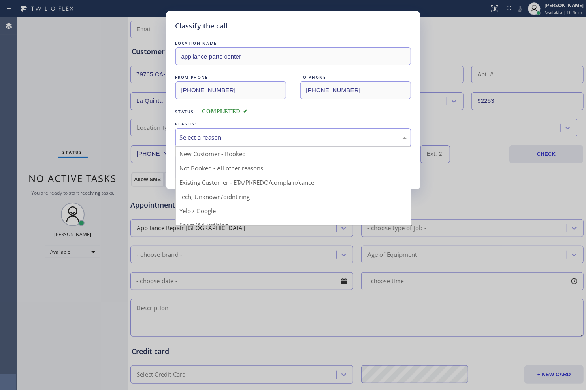
click at [251, 138] on div "Select a reason" at bounding box center [293, 137] width 227 height 9
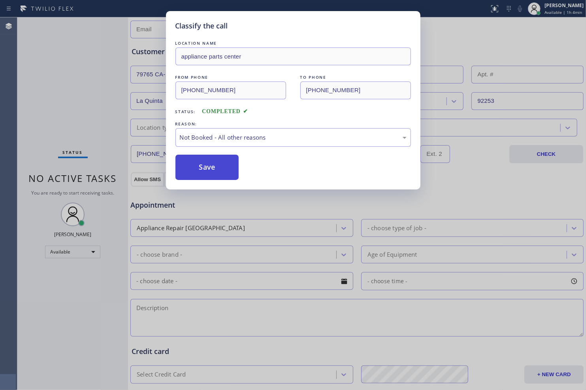
click at [221, 170] on button "Save" at bounding box center [208, 167] width 64 height 25
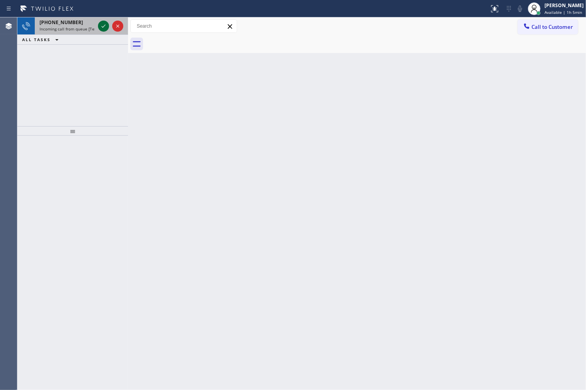
click at [107, 30] on icon at bounding box center [103, 25] width 9 height 9
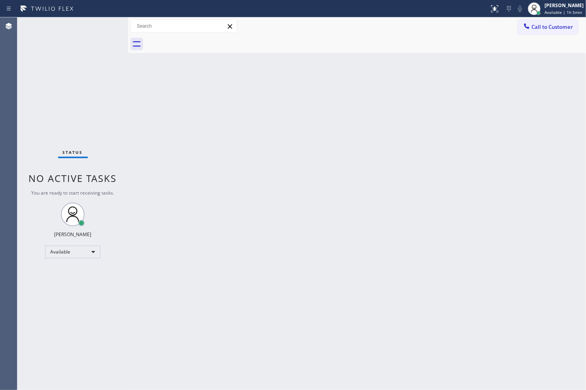
click at [395, 50] on div at bounding box center [365, 44] width 441 height 18
click at [490, 11] on icon at bounding box center [494, 8] width 9 height 9
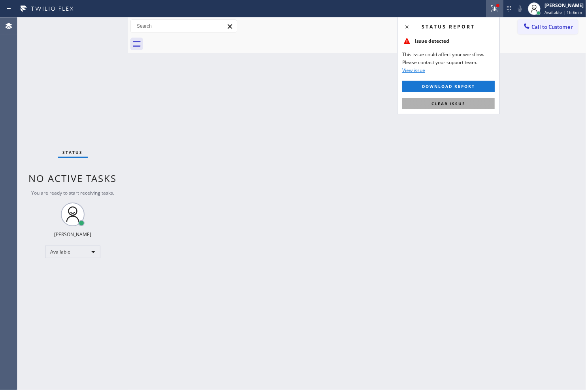
click at [440, 100] on button "Clear issue" at bounding box center [448, 103] width 93 height 11
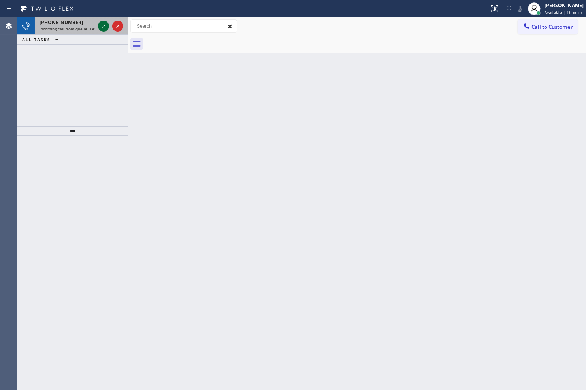
click at [104, 28] on icon at bounding box center [103, 25] width 9 height 9
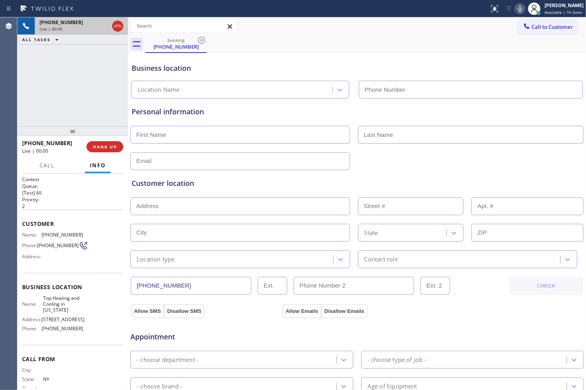
type input "(347) 408-1916"
click at [106, 145] on span "HANG UP" at bounding box center [105, 147] width 24 height 6
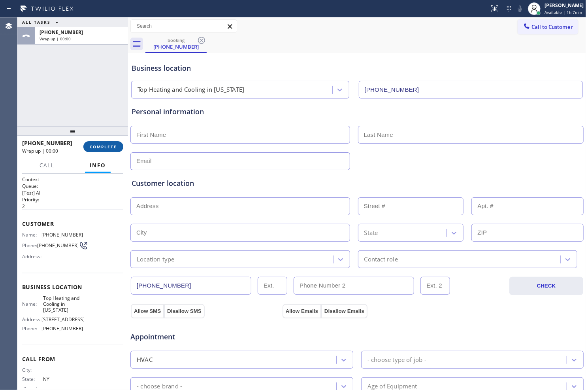
click at [113, 144] on span "COMPLETE" at bounding box center [103, 147] width 27 height 6
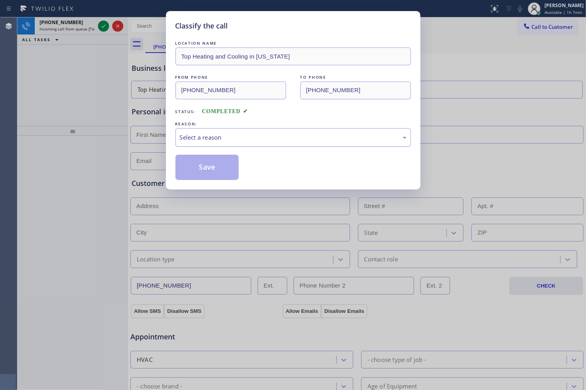
click at [227, 137] on div "Select a reason" at bounding box center [293, 137] width 227 height 9
click at [218, 168] on button "Save" at bounding box center [208, 167] width 64 height 25
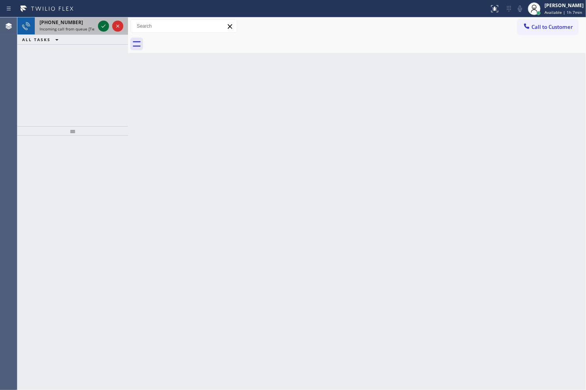
click at [101, 28] on icon at bounding box center [103, 25] width 9 height 9
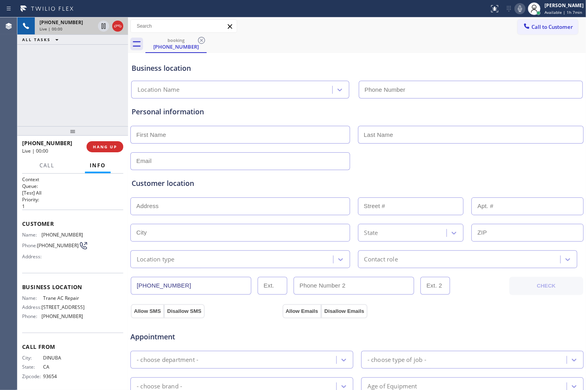
type input "(213) 623-5125"
click at [112, 145] on span "HANG UP" at bounding box center [105, 147] width 24 height 6
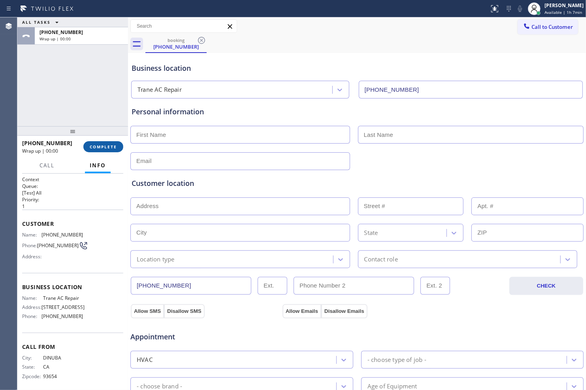
click at [114, 148] on span "COMPLETE" at bounding box center [103, 147] width 27 height 6
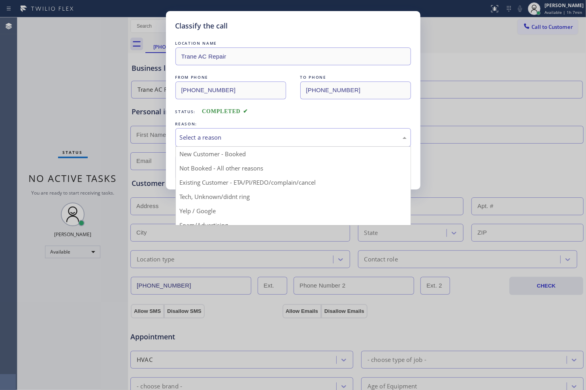
click at [244, 138] on div "Select a reason" at bounding box center [293, 137] width 227 height 9
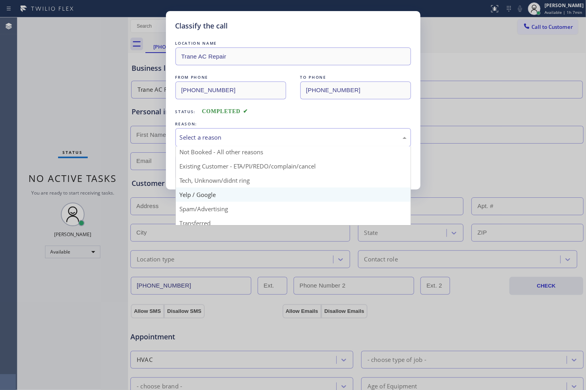
scroll to position [6, 0]
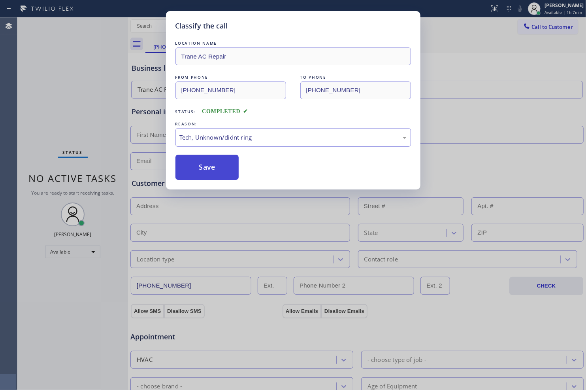
click at [208, 167] on button "Save" at bounding box center [208, 167] width 64 height 25
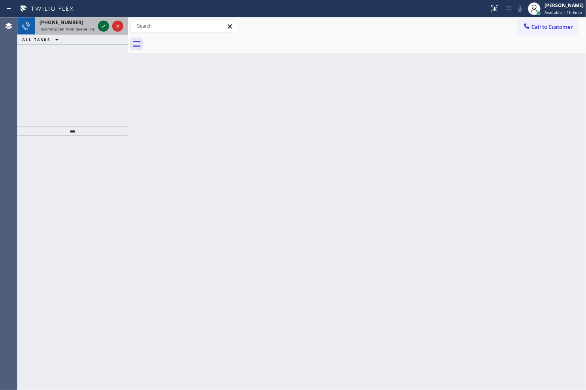
click at [103, 28] on icon at bounding box center [103, 25] width 9 height 9
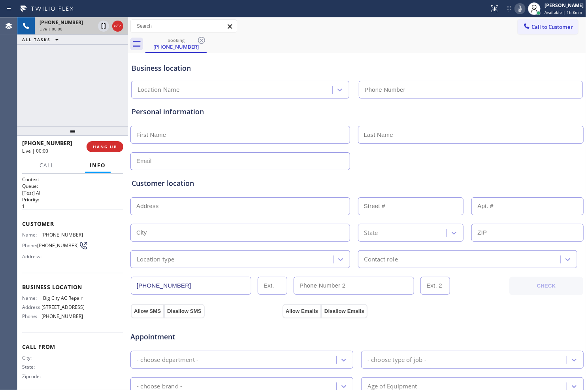
type input "(305) 306-0576"
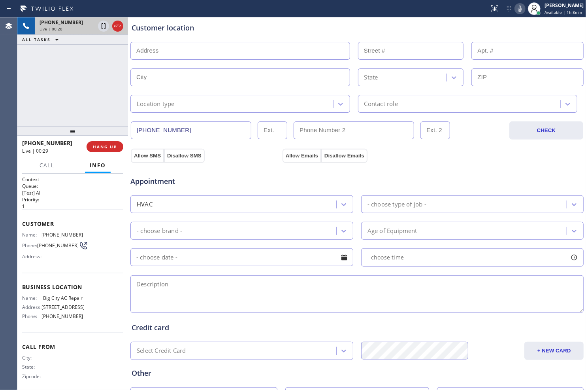
scroll to position [223, 0]
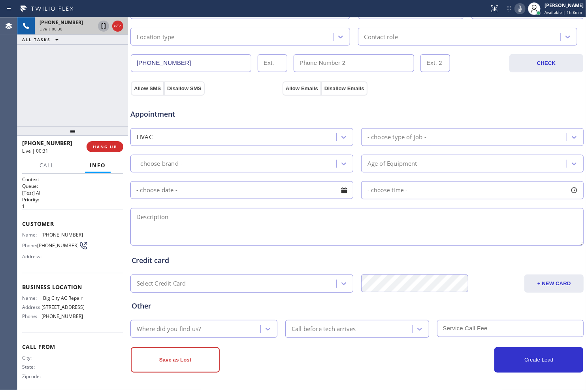
click at [103, 29] on icon at bounding box center [103, 25] width 9 height 9
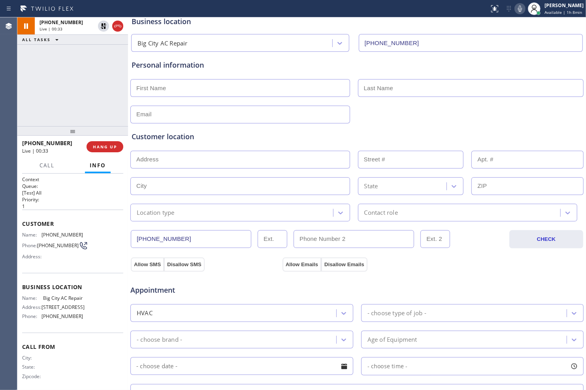
click at [516, 10] on icon at bounding box center [520, 8] width 9 height 9
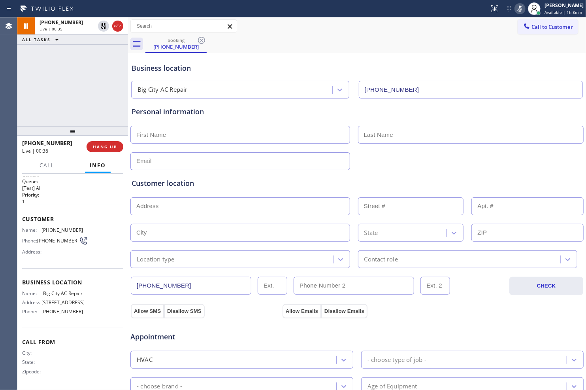
scroll to position [19, 0]
click at [531, 53] on div "Business location Big City AC Repair (305) 306-0576" at bounding box center [357, 75] width 454 height 47
click at [104, 28] on icon at bounding box center [104, 26] width 6 height 6
click at [516, 4] on icon at bounding box center [520, 8] width 9 height 9
click at [102, 143] on button "HANG UP" at bounding box center [105, 146] width 37 height 11
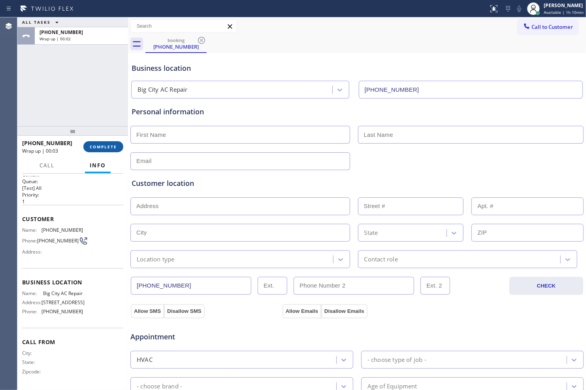
click at [102, 141] on button "COMPLETE" at bounding box center [103, 146] width 40 height 11
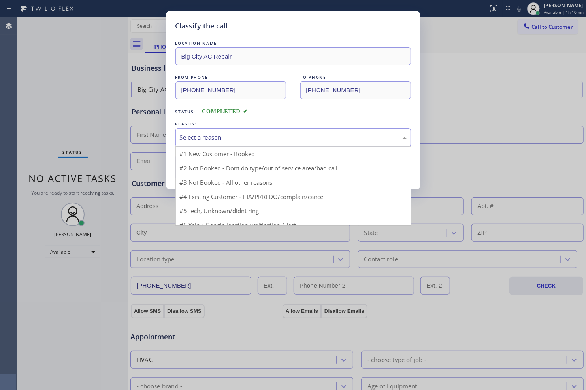
click at [244, 138] on div "Select a reason" at bounding box center [293, 137] width 227 height 9
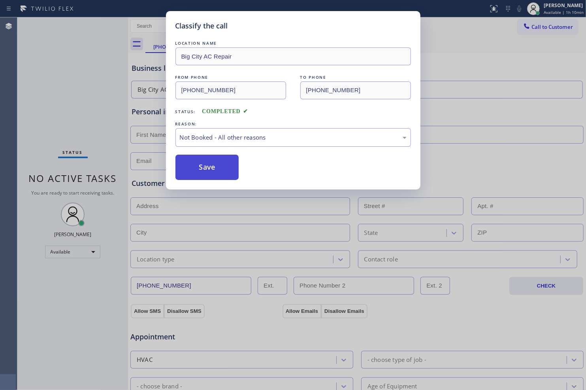
click at [210, 160] on button "Save" at bounding box center [208, 167] width 64 height 25
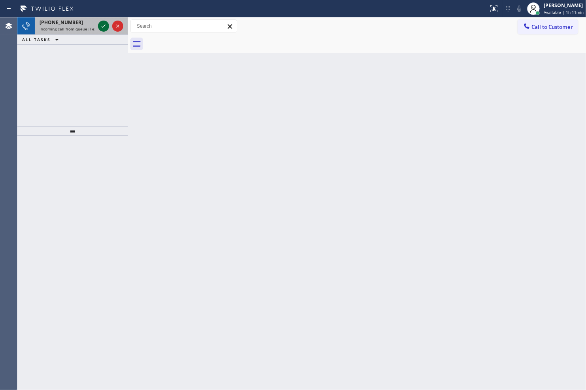
click at [102, 23] on icon at bounding box center [103, 25] width 9 height 9
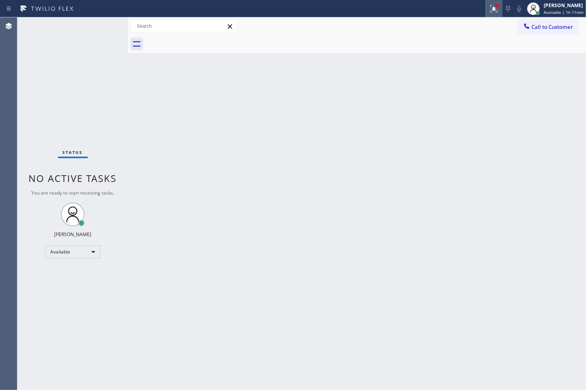
click at [495, 8] on icon at bounding box center [493, 8] width 9 height 9
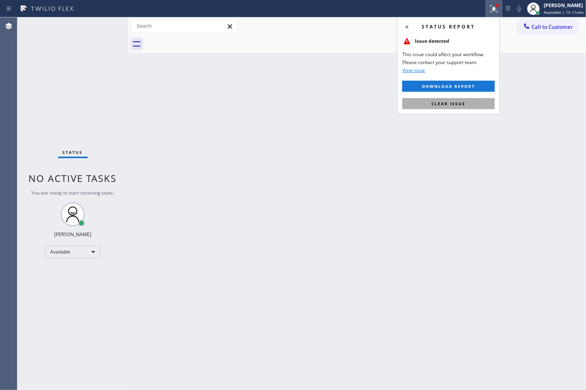
click at [461, 103] on span "Clear issue" at bounding box center [449, 104] width 34 height 6
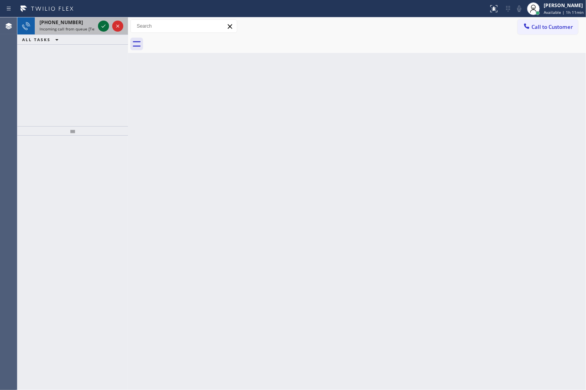
click at [105, 28] on icon at bounding box center [103, 25] width 9 height 9
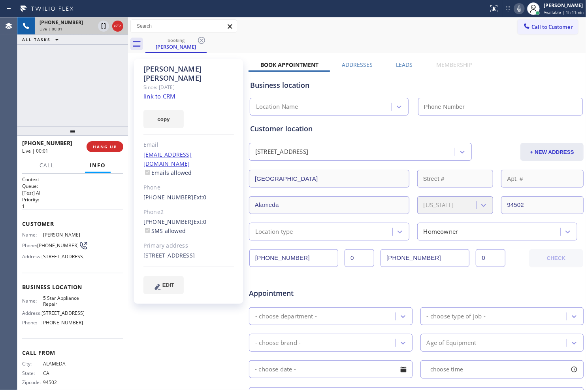
type input "(855) 731-4952"
click at [102, 28] on icon at bounding box center [103, 25] width 9 height 9
click at [516, 8] on icon at bounding box center [519, 8] width 9 height 9
click at [318, 37] on div "booking Lilian Quinata" at bounding box center [365, 44] width 441 height 18
click at [166, 92] on link "link to CRM" at bounding box center [160, 96] width 32 height 8
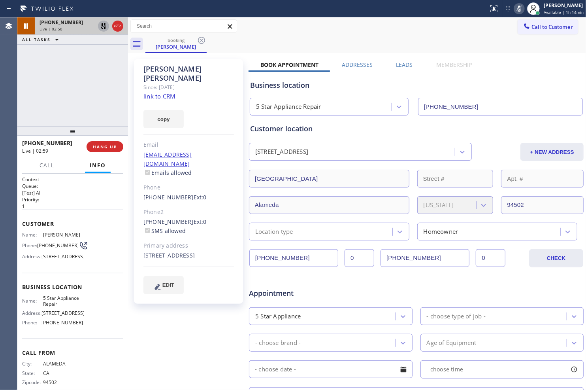
click at [102, 32] on div at bounding box center [110, 25] width 28 height 17
click at [519, 7] on icon at bounding box center [519, 8] width 9 height 9
click at [104, 26] on icon at bounding box center [103, 25] width 9 height 9
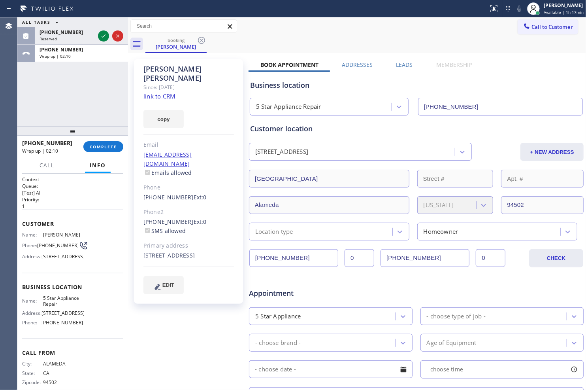
click at [529, 72] on div "Business location 5 Star Appliance Repair (855) 731-4952" at bounding box center [417, 93] width 336 height 43
click at [100, 37] on icon at bounding box center [103, 35] width 9 height 9
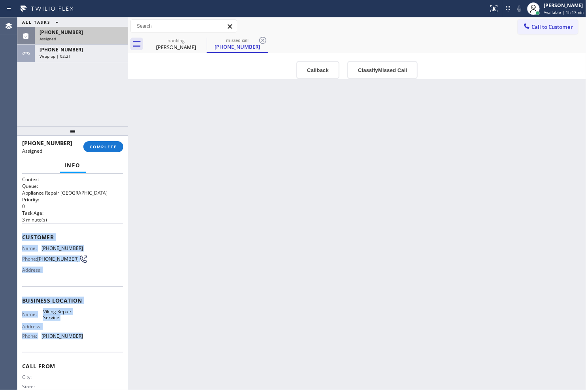
drag, startPoint x: 22, startPoint y: 235, endPoint x: 74, endPoint y: 341, distance: 118.1
click at [74, 341] on div "Context Queue: Appliance Repair High End Priority: 0 Task Age: 3 minute(s) Cust…" at bounding box center [72, 294] width 101 height 236
copy div "Customer Name: (310) 883-4952 Phone: (310) 883-4952 Address: Business location …"
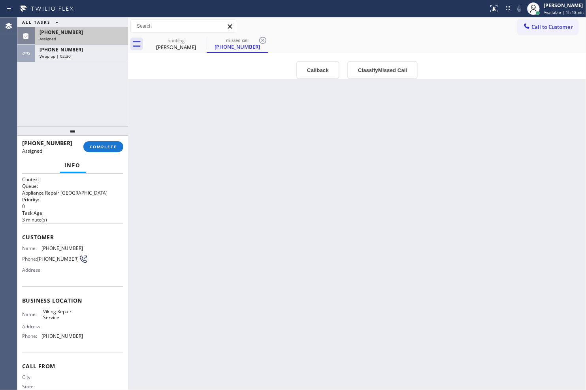
click at [525, 235] on div "Back to Dashboard Change Sender ID Customers Technicians Select a contact Outbo…" at bounding box center [357, 203] width 458 height 372
click at [110, 144] on span "COMPLETE" at bounding box center [103, 147] width 27 height 6
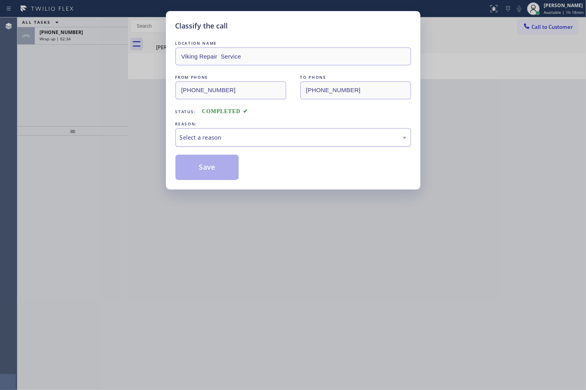
click at [215, 142] on div "Select a reason" at bounding box center [293, 137] width 227 height 9
click at [214, 164] on button "Save" at bounding box center [208, 167] width 64 height 25
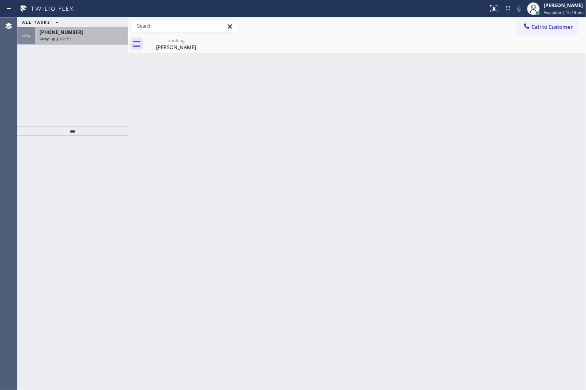
click at [85, 38] on div "Wrap up | 02:39" at bounding box center [82, 39] width 84 height 6
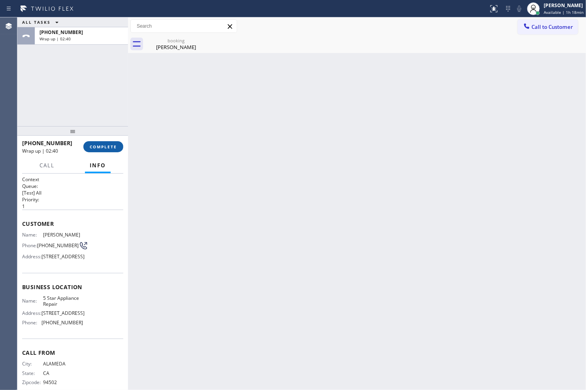
click at [113, 144] on span "COMPLETE" at bounding box center [103, 147] width 27 height 6
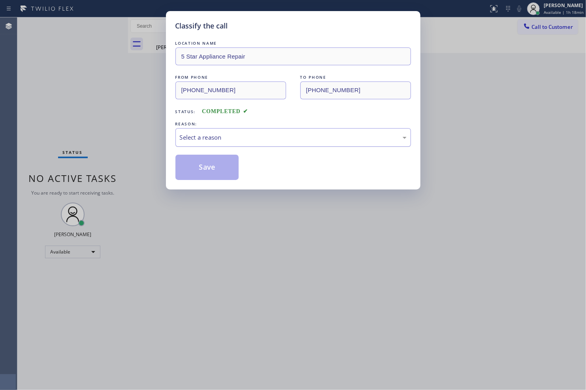
click at [220, 143] on div "Select a reason" at bounding box center [294, 137] width 236 height 19
click at [219, 166] on button "Save" at bounding box center [208, 167] width 64 height 25
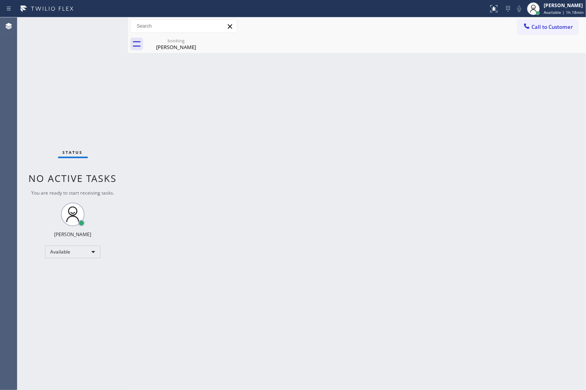
click at [208, 47] on div "booking Lilian Quinata" at bounding box center [365, 44] width 441 height 18
click at [202, 42] on icon at bounding box center [201, 40] width 9 height 9
click at [519, 258] on div "Back to Dashboard Change Sender ID Customers Technicians Select a contact Outbo…" at bounding box center [357, 203] width 458 height 372
click at [202, 40] on icon at bounding box center [201, 40] width 7 height 7
click at [202, 37] on icon at bounding box center [201, 40] width 7 height 7
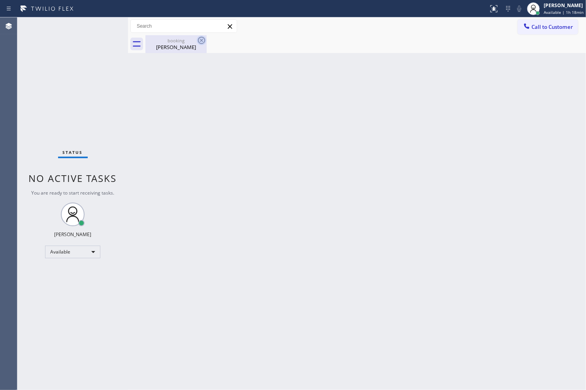
click at [200, 36] on icon at bounding box center [201, 40] width 9 height 9
click at [202, 38] on icon at bounding box center [201, 40] width 9 height 9
click at [201, 40] on icon at bounding box center [201, 40] width 7 height 7
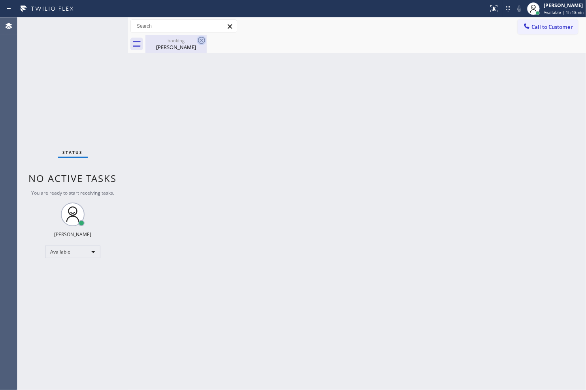
click at [201, 40] on icon at bounding box center [201, 40] width 7 height 7
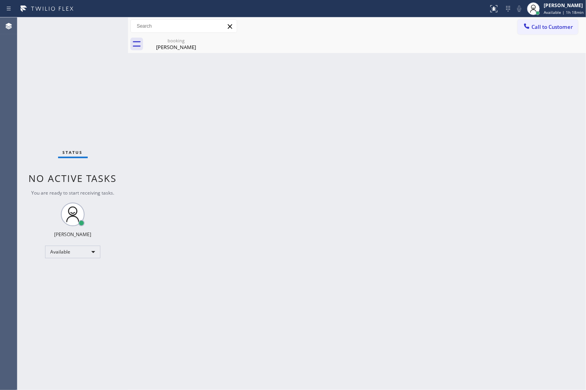
click at [274, 199] on div "Back to Dashboard Change Sender ID Customers Technicians Select a contact Outbo…" at bounding box center [357, 203] width 458 height 372
click at [200, 40] on icon at bounding box center [201, 40] width 9 height 9
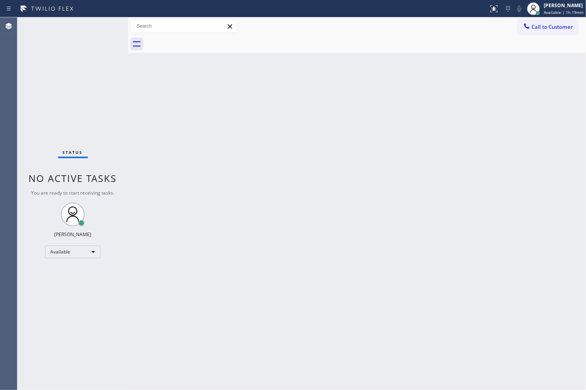
click at [522, 167] on div "Back to Dashboard Change Sender ID Customers Technicians Select a contact Outbo…" at bounding box center [357, 203] width 458 height 372
click at [524, 203] on div "Back to Dashboard Change Sender ID Customers Technicians Select a contact Outbo…" at bounding box center [357, 203] width 458 height 372
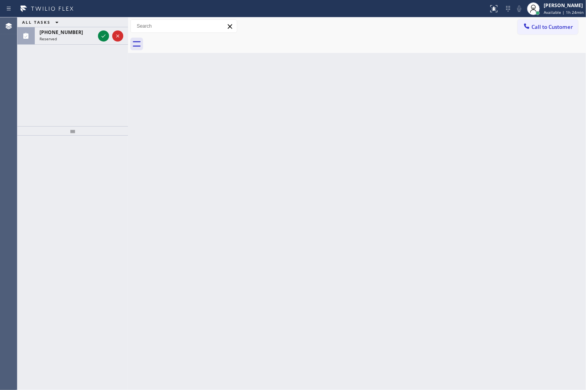
click at [79, 132] on div at bounding box center [72, 130] width 111 height 9
click at [74, 132] on div at bounding box center [72, 130] width 111 height 9
click at [102, 37] on icon at bounding box center [103, 35] width 9 height 9
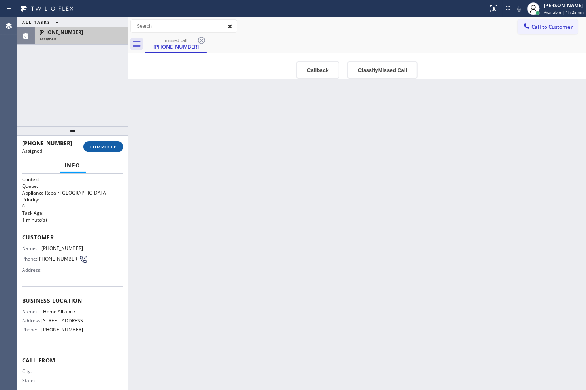
click at [117, 149] on span "COMPLETE" at bounding box center [103, 147] width 27 height 6
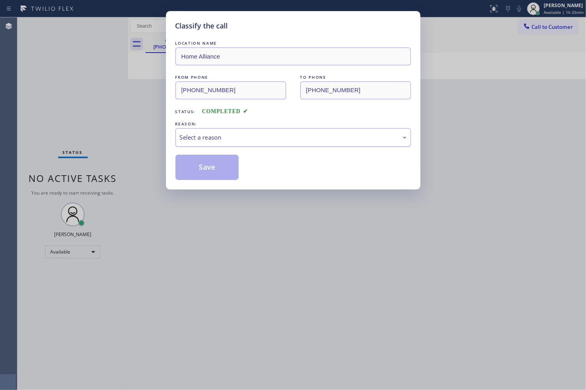
click at [261, 139] on div "Select a reason" at bounding box center [293, 137] width 227 height 9
click at [233, 169] on button "Save" at bounding box center [208, 167] width 64 height 25
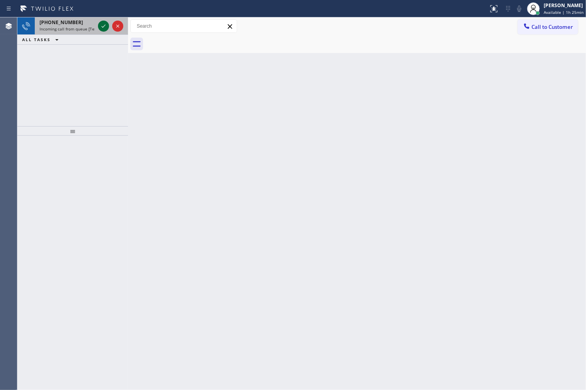
click at [102, 28] on icon at bounding box center [103, 25] width 9 height 9
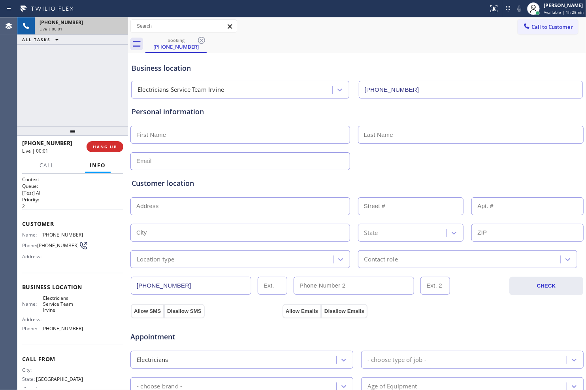
type input "[PHONE_NUMBER]"
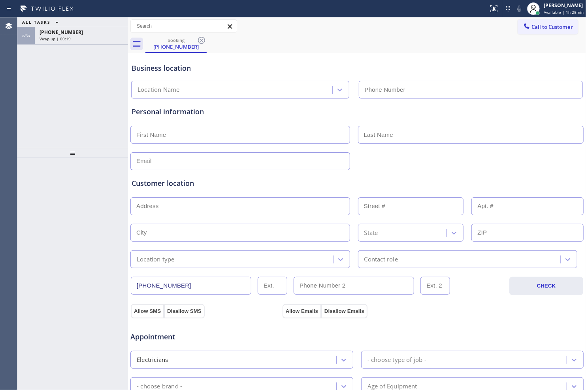
type input "[PHONE_NUMBER]"
click at [74, 151] on div at bounding box center [72, 152] width 111 height 9
drag, startPoint x: 73, startPoint y: 155, endPoint x: 111, endPoint y: 24, distance: 136.2
click at [111, 24] on div "ALL TASKS ALL TASKS ACTIVE TASKS TASKS IN WRAP UP [PHONE_NUMBER] Wrap up | 00:28" at bounding box center [72, 203] width 111 height 372
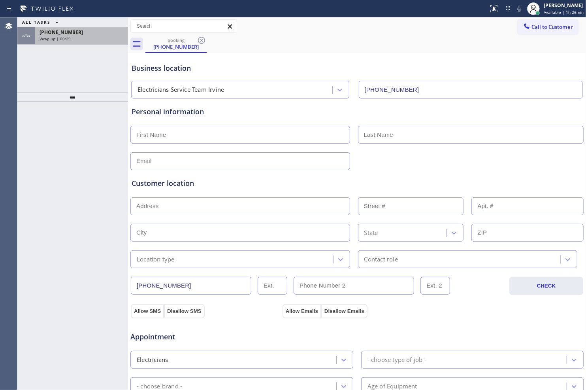
click at [100, 43] on div "[PHONE_NUMBER] Wrap up | 00:29" at bounding box center [80, 35] width 90 height 17
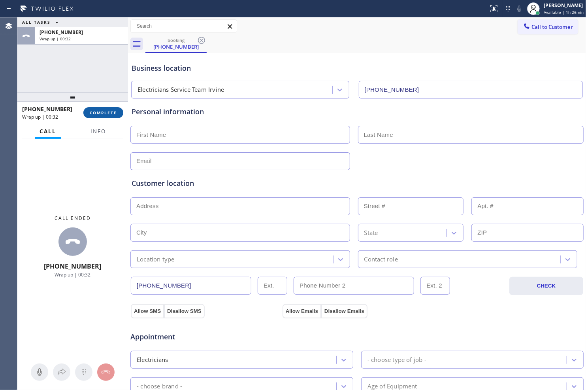
click at [110, 112] on span "COMPLETE" at bounding box center [103, 113] width 27 height 6
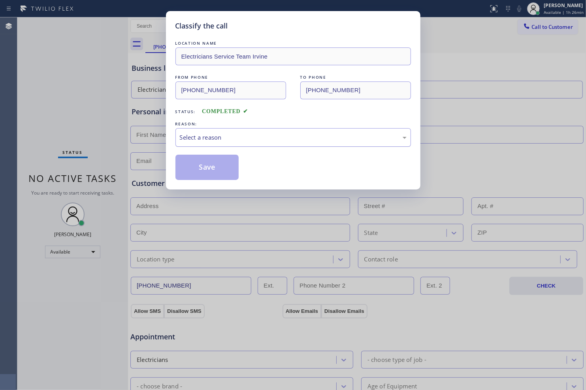
click at [237, 136] on div "Select a reason" at bounding box center [293, 137] width 227 height 9
click at [213, 170] on button "Save" at bounding box center [208, 167] width 64 height 25
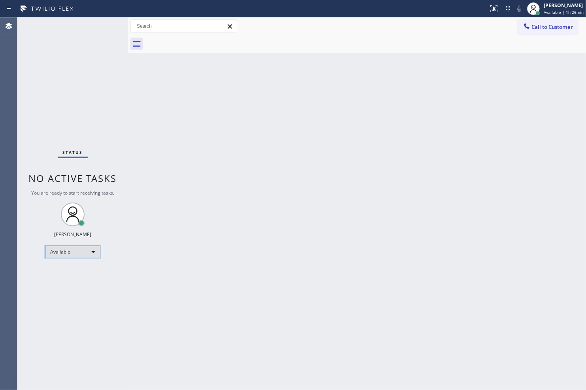
click at [90, 247] on div "Available" at bounding box center [72, 252] width 55 height 13
click at [79, 291] on li "Break" at bounding box center [72, 291] width 54 height 9
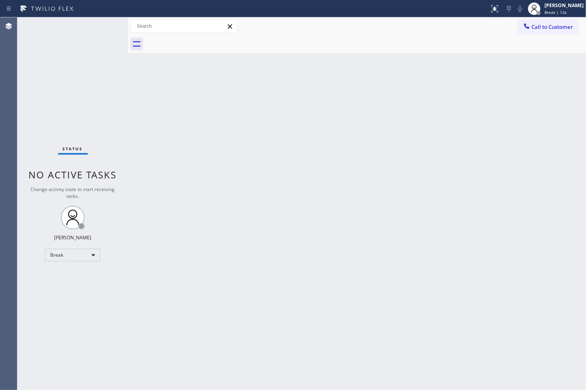
click at [357, 323] on div "Back to Dashboard Change Sender ID Customers Technicians Select a contact Outbo…" at bounding box center [357, 203] width 458 height 372
click at [107, 145] on div "Status No active tasks Change activity state to start receiving tasks. [PERSON_…" at bounding box center [72, 203] width 111 height 372
click at [93, 255] on div "Break" at bounding box center [72, 255] width 55 height 13
click at [83, 274] on li "Available" at bounding box center [72, 275] width 54 height 9
click at [286, 340] on div "Back to Dashboard Change Sender ID Customers Technicians Select a contact Outbo…" at bounding box center [357, 203] width 458 height 372
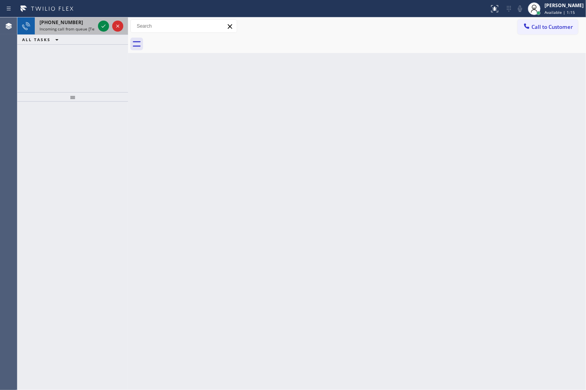
click at [104, 32] on div at bounding box center [110, 25] width 28 height 17
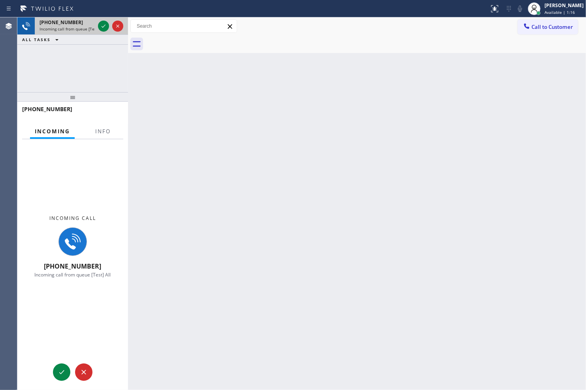
click at [104, 32] on div at bounding box center [110, 25] width 28 height 17
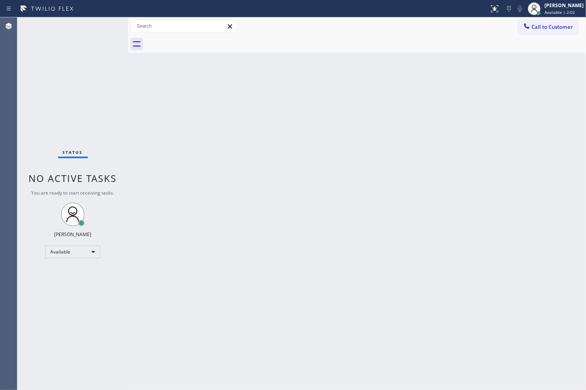
click at [487, 203] on div "Back to Dashboard Change Sender ID Customers Technicians Select a contact Outbo…" at bounding box center [357, 203] width 458 height 372
click at [464, 338] on div "Back to Dashboard Change Sender ID Customers Technicians Select a contact Outbo…" at bounding box center [357, 203] width 458 height 372
click at [111, 124] on div "Status No active tasks You are ready to start receiving tasks. [PERSON_NAME] Av…" at bounding box center [72, 203] width 111 height 372
click at [493, 355] on div "Back to Dashboard Change Sender ID Customers Technicians Select a contact Outbo…" at bounding box center [357, 203] width 458 height 372
click at [99, 25] on div "Status No active tasks You are ready to start receiving tasks. [PERSON_NAME] Av…" at bounding box center [72, 203] width 111 height 372
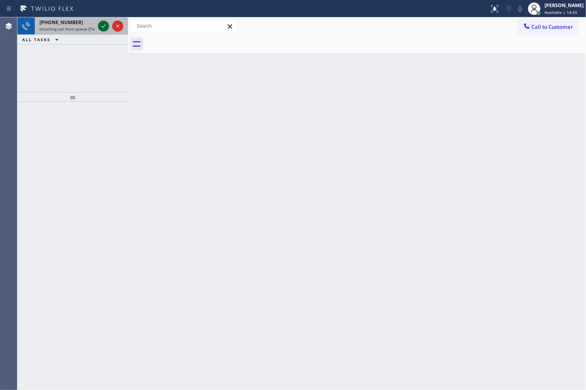
click at [105, 25] on icon at bounding box center [103, 25] width 9 height 9
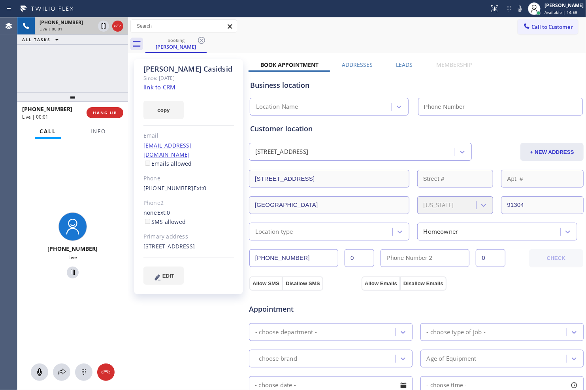
type input "[PHONE_NUMBER]"
click at [167, 87] on link "link to CRM" at bounding box center [160, 87] width 32 height 8
click at [100, 27] on icon at bounding box center [103, 25] width 9 height 9
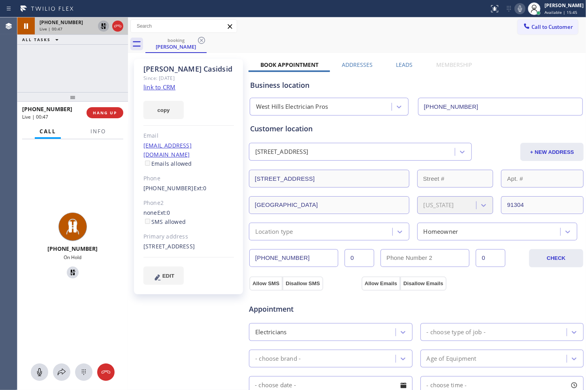
click at [518, 10] on icon at bounding box center [520, 8] width 9 height 9
click at [100, 26] on icon at bounding box center [103, 25] width 9 height 9
click at [516, 6] on icon at bounding box center [520, 8] width 9 height 9
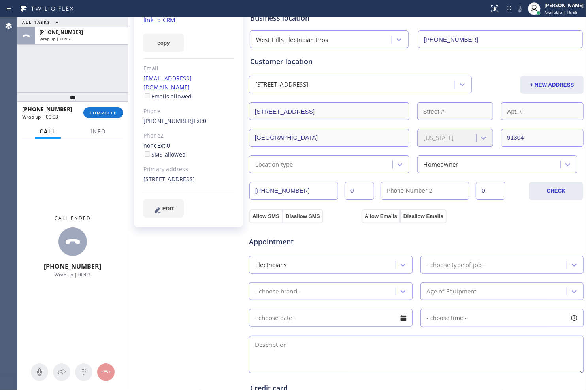
scroll to position [88, 0]
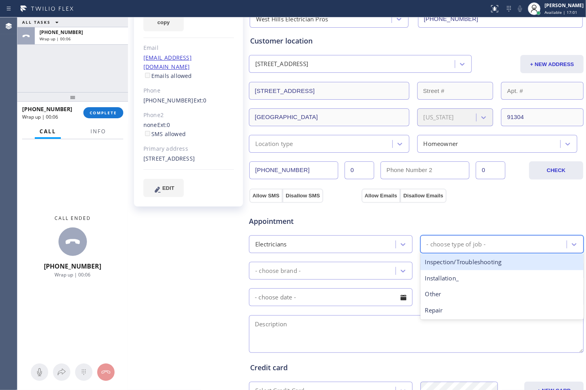
click at [490, 246] on div "- choose type of job -" at bounding box center [495, 244] width 144 height 14
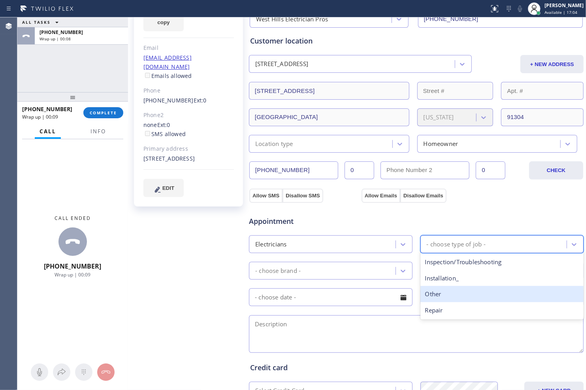
click at [470, 295] on div "Other" at bounding box center [503, 294] width 164 height 16
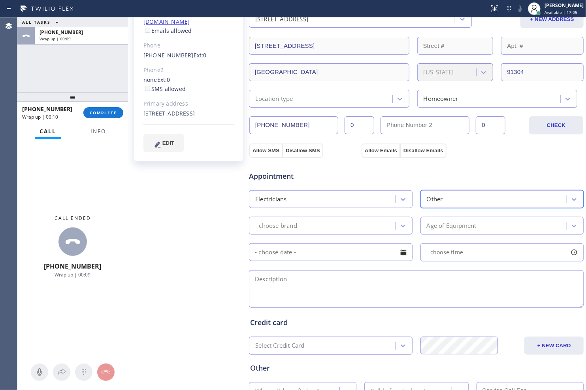
scroll to position [176, 0]
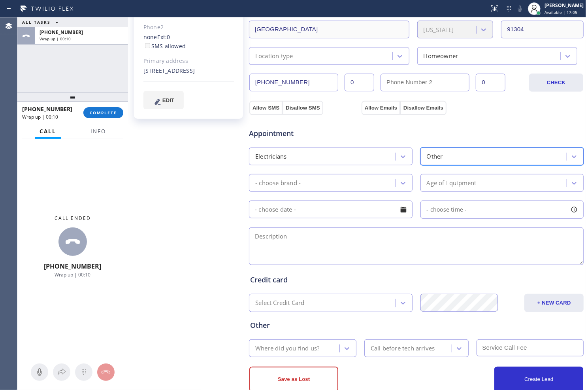
click at [395, 256] on textarea at bounding box center [416, 246] width 335 height 38
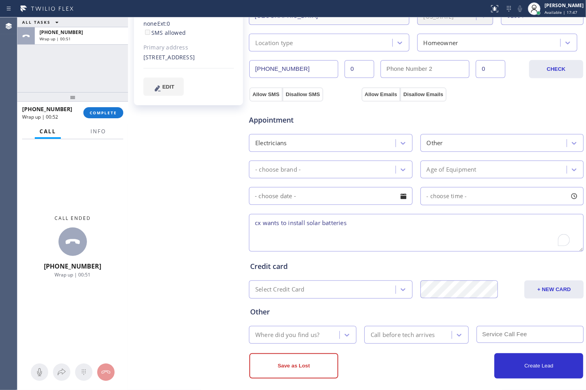
scroll to position [195, 0]
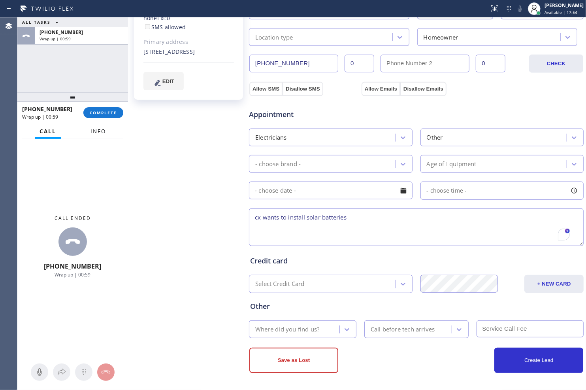
click at [102, 130] on span "Info" at bounding box center [98, 131] width 15 height 7
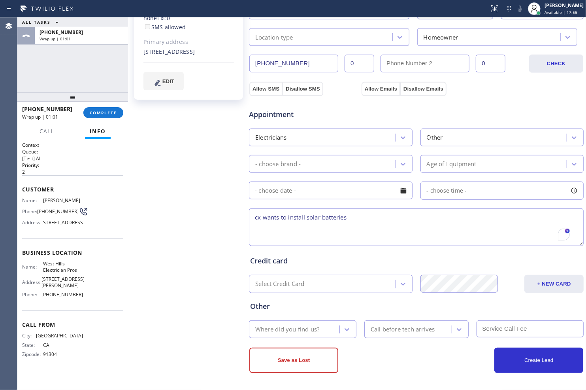
scroll to position [3, 0]
click at [416, 221] on textarea "cx wants to install solar batteries" at bounding box center [416, 227] width 335 height 38
drag, startPoint x: 43, startPoint y: 223, endPoint x: 50, endPoint y: 234, distance: 12.9
click at [50, 225] on span "[STREET_ADDRESS]" at bounding box center [63, 222] width 43 height 6
click at [45, 224] on span "[STREET_ADDRESS]" at bounding box center [63, 222] width 43 height 6
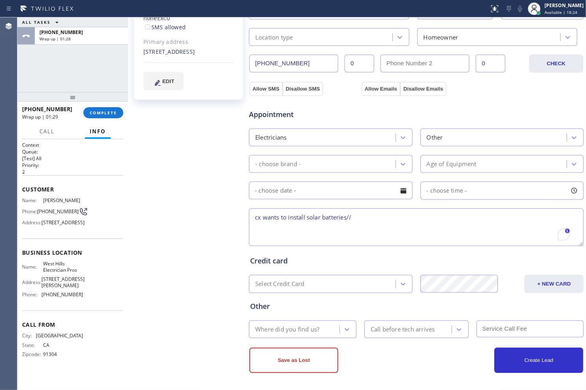
drag, startPoint x: 42, startPoint y: 221, endPoint x: 75, endPoint y: 234, distance: 35.4
click at [75, 225] on span "[STREET_ADDRESS]" at bounding box center [63, 222] width 43 height 6
copy span "[STREET_ADDRESS]"
click at [364, 218] on textarea "cx wants to install solar batteries//" at bounding box center [416, 227] width 335 height 38
paste textarea "[STREET_ADDRESS]"
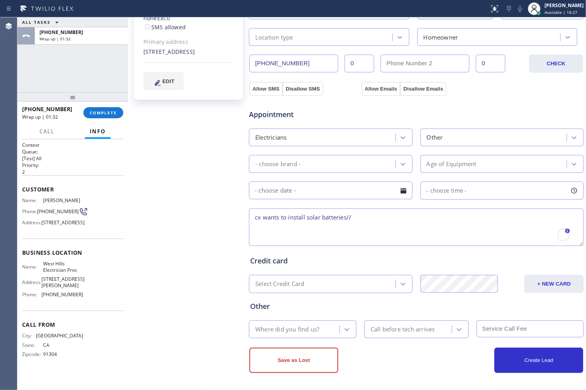
type textarea "cx wants to install solar batteries// [STREET_ADDRESS]"
click at [331, 219] on textarea "cx wants to install solar batteries// [STREET_ADDRESS]" at bounding box center [416, 227] width 335 height 38
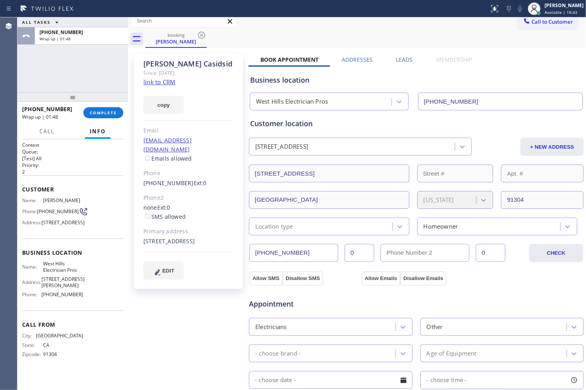
scroll to position [0, 0]
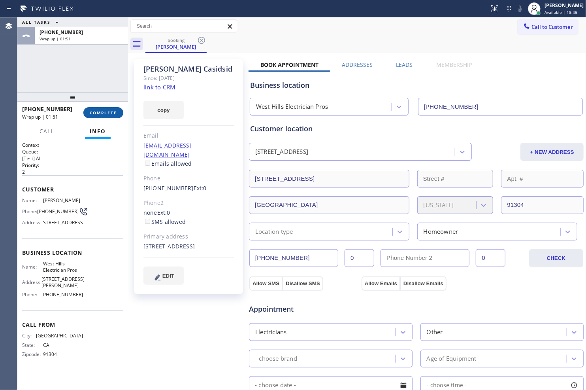
click at [103, 110] on span "COMPLETE" at bounding box center [103, 113] width 27 height 6
click at [106, 112] on span "COMPLETE" at bounding box center [103, 113] width 27 height 6
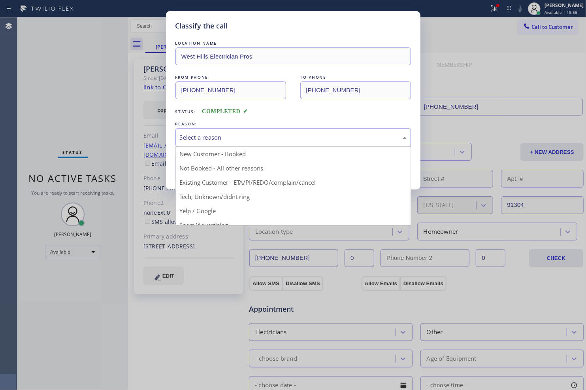
click at [218, 139] on div "Select a reason" at bounding box center [293, 137] width 227 height 9
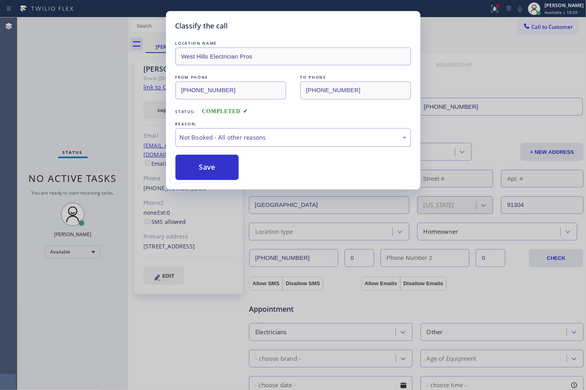
click at [218, 168] on button "Save" at bounding box center [208, 167] width 64 height 25
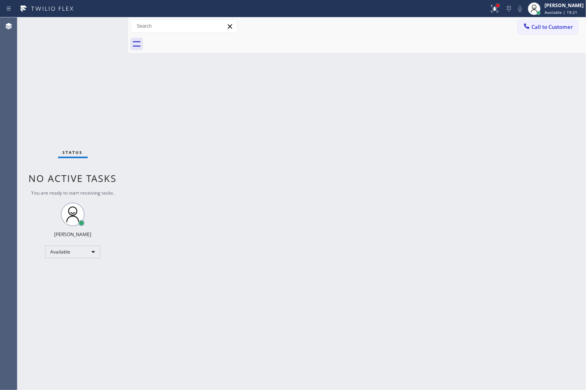
click at [497, 6] on div at bounding box center [498, 5] width 3 height 3
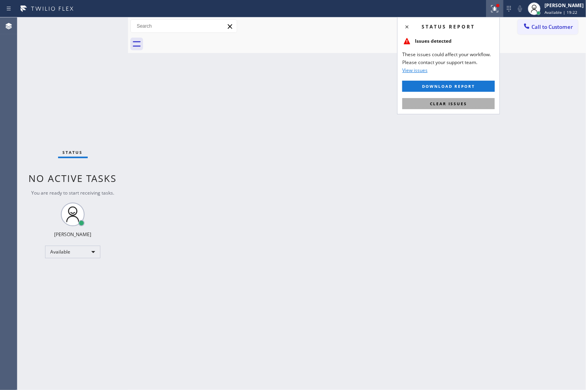
click at [466, 102] on span "Clear issues" at bounding box center [448, 104] width 37 height 6
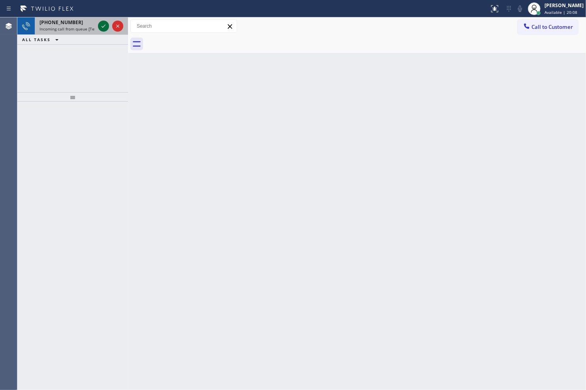
click at [102, 24] on icon at bounding box center [103, 25] width 9 height 9
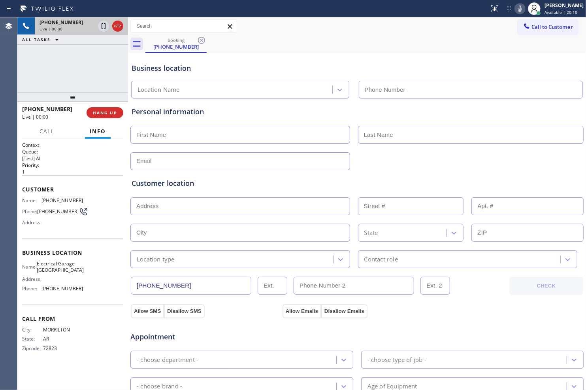
type input "[PHONE_NUMBER]"
click at [110, 111] on span "HANG UP" at bounding box center [105, 113] width 24 height 6
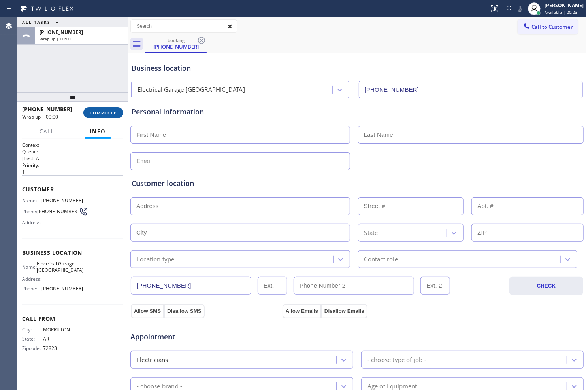
click at [113, 116] on button "COMPLETE" at bounding box center [103, 112] width 40 height 11
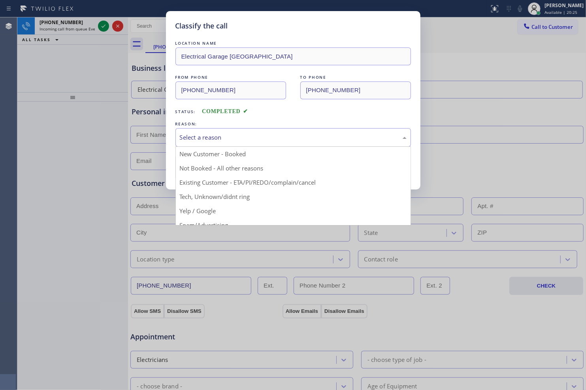
click at [220, 135] on div "Select a reason" at bounding box center [293, 137] width 227 height 9
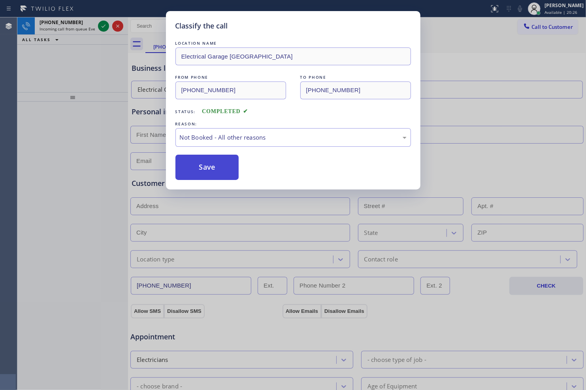
click at [199, 161] on button "Save" at bounding box center [208, 167] width 64 height 25
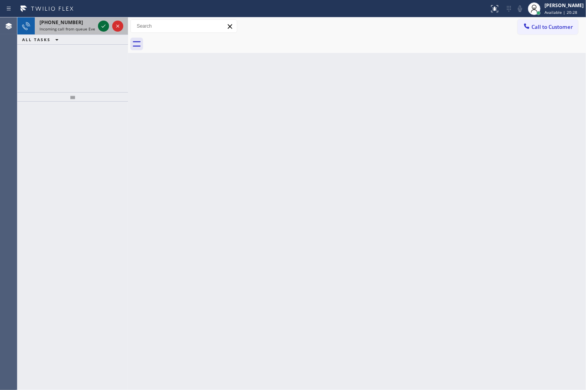
click at [103, 27] on icon at bounding box center [104, 26] width 4 height 3
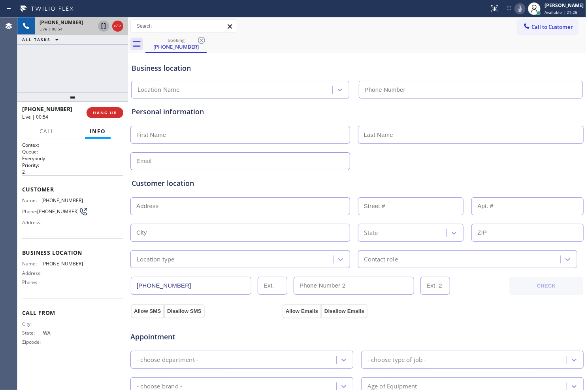
click at [102, 28] on icon at bounding box center [104, 26] width 4 height 6
click at [516, 9] on icon at bounding box center [520, 8] width 9 height 9
click at [105, 29] on icon at bounding box center [103, 25] width 9 height 9
click at [519, 9] on icon at bounding box center [520, 8] width 9 height 9
click at [106, 30] on icon at bounding box center [103, 25] width 9 height 9
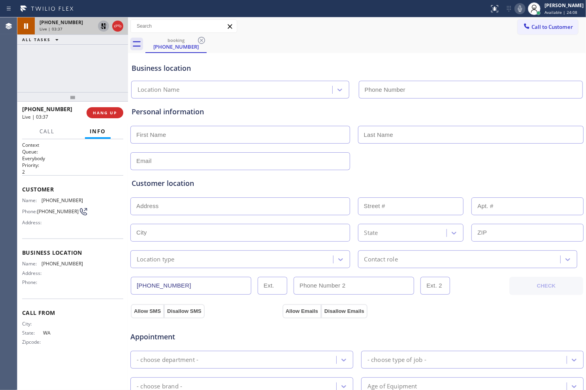
click at [516, 7] on icon at bounding box center [520, 8] width 9 height 9
click at [374, 17] on div "Call to Customer Outbound call Location Search location Your caller id phone nu…" at bounding box center [357, 26] width 458 height 18
click at [101, 27] on icon at bounding box center [103, 25] width 9 height 9
click at [516, 6] on icon at bounding box center [520, 8] width 9 height 9
click at [104, 28] on icon at bounding box center [103, 25] width 9 height 9
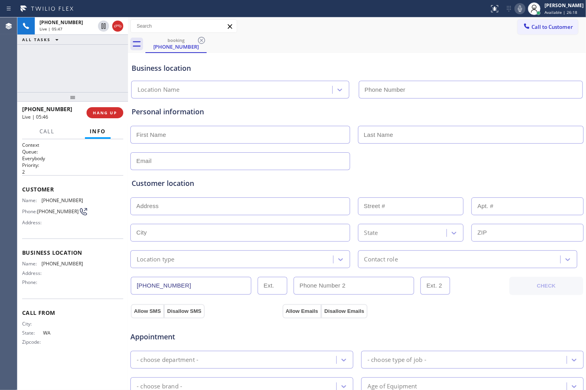
click at [518, 9] on icon at bounding box center [520, 9] width 4 height 6
click at [103, 29] on icon at bounding box center [103, 25] width 9 height 9
click at [104, 25] on icon at bounding box center [104, 26] width 4 height 6
click at [105, 28] on icon at bounding box center [103, 25] width 9 height 9
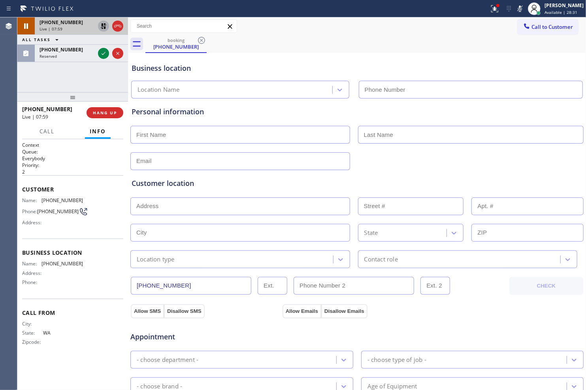
click at [103, 28] on icon at bounding box center [103, 25] width 9 height 9
click at [516, 9] on icon at bounding box center [520, 8] width 9 height 9
click at [104, 26] on icon at bounding box center [103, 25] width 9 height 9
click at [517, 10] on icon at bounding box center [520, 8] width 9 height 9
click at [101, 25] on icon at bounding box center [103, 25] width 9 height 9
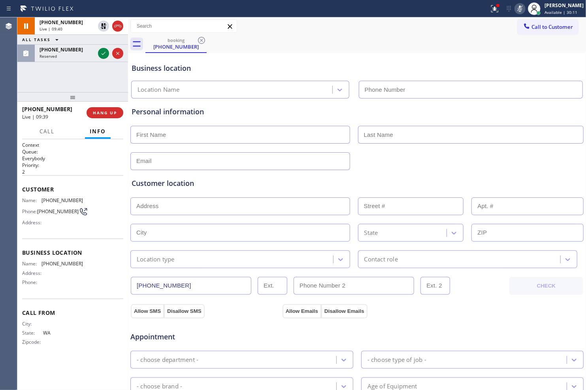
click at [516, 6] on icon at bounding box center [520, 8] width 9 height 9
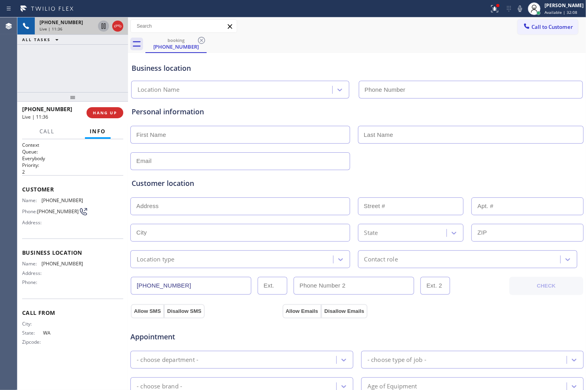
click at [102, 25] on icon at bounding box center [103, 25] width 9 height 9
click at [516, 9] on icon at bounding box center [520, 8] width 9 height 9
click at [99, 22] on icon at bounding box center [103, 25] width 9 height 9
click at [518, 7] on icon at bounding box center [520, 9] width 4 height 6
click at [103, 29] on icon at bounding box center [103, 25] width 9 height 9
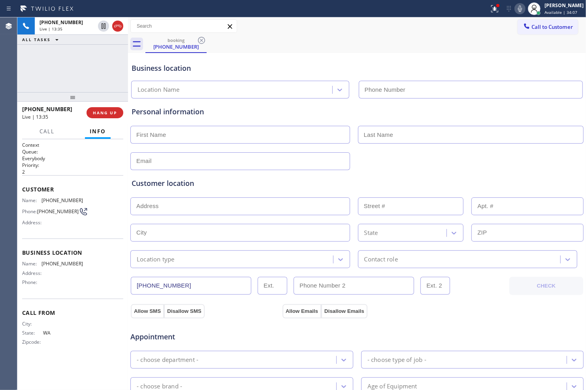
click at [519, 10] on icon at bounding box center [520, 8] width 9 height 9
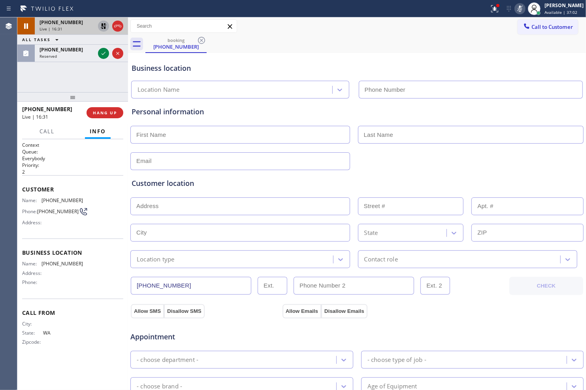
click at [103, 26] on icon at bounding box center [103, 25] width 9 height 9
click at [516, 4] on icon at bounding box center [520, 8] width 9 height 9
click at [451, 19] on div "Call to Customer Outbound call Location Search location Your caller id phone nu…" at bounding box center [357, 26] width 458 height 18
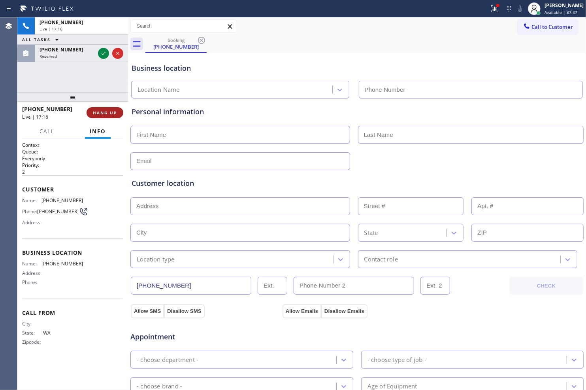
click at [104, 115] on span "HANG UP" at bounding box center [105, 113] width 24 height 6
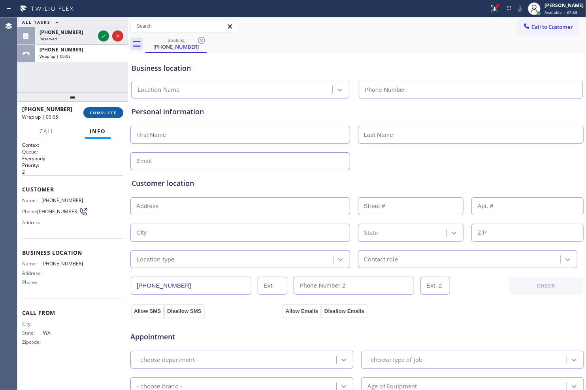
click at [102, 112] on span "COMPLETE" at bounding box center [103, 113] width 27 height 6
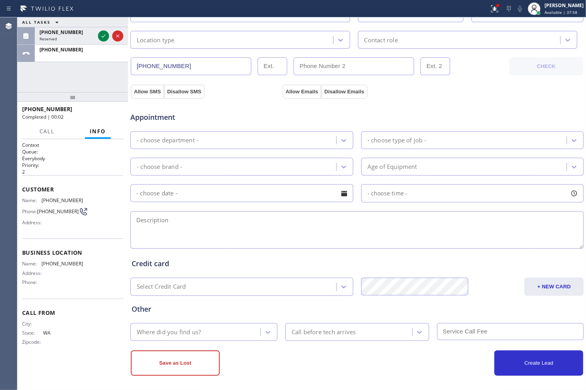
scroll to position [223, 0]
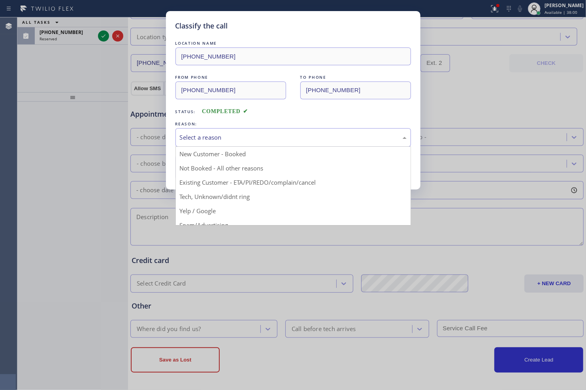
click at [323, 139] on div "Select a reason" at bounding box center [293, 137] width 227 height 9
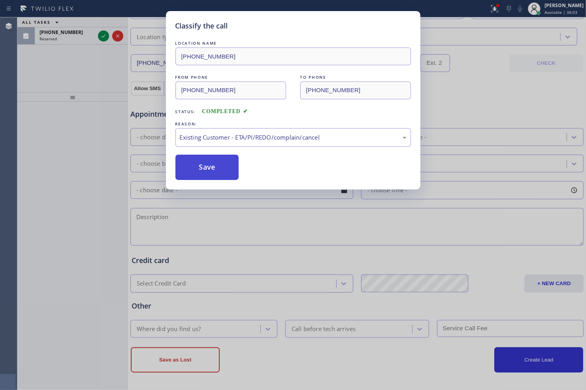
click at [224, 171] on button "Save" at bounding box center [208, 167] width 64 height 25
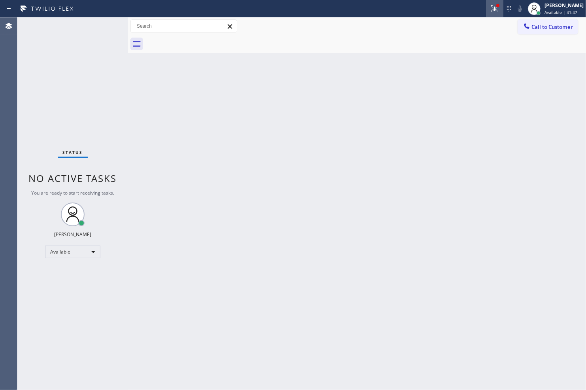
click at [490, 10] on icon at bounding box center [494, 8] width 9 height 9
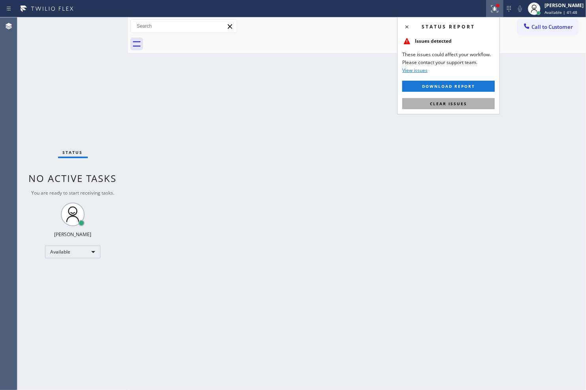
click at [446, 107] on button "Clear issues" at bounding box center [448, 103] width 93 height 11
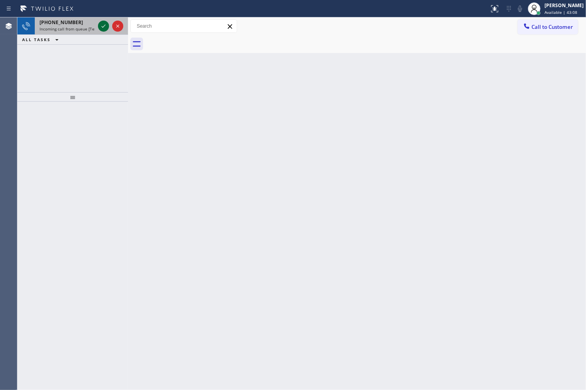
click at [101, 28] on icon at bounding box center [103, 25] width 9 height 9
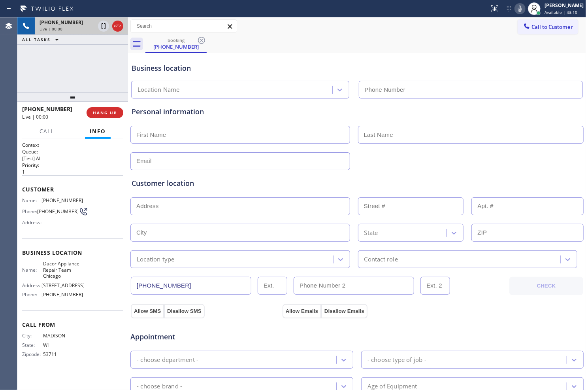
type input "[PHONE_NUMBER]"
click at [516, 8] on icon at bounding box center [520, 8] width 9 height 9
click at [516, 10] on icon at bounding box center [520, 8] width 9 height 9
click at [101, 30] on icon at bounding box center [103, 25] width 9 height 9
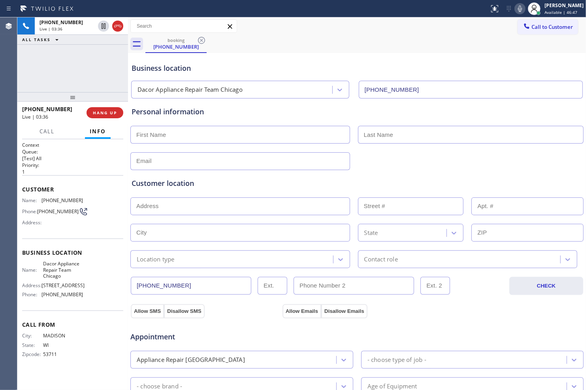
click at [516, 9] on icon at bounding box center [520, 8] width 9 height 9
click at [100, 30] on icon at bounding box center [103, 25] width 9 height 9
click at [517, 5] on icon at bounding box center [520, 8] width 9 height 9
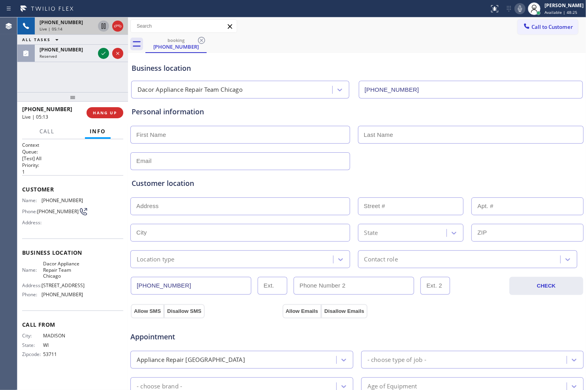
click at [105, 24] on icon at bounding box center [103, 25] width 9 height 9
click at [516, 7] on icon at bounding box center [520, 8] width 9 height 9
click at [211, 138] on input "text" at bounding box center [240, 135] width 220 height 18
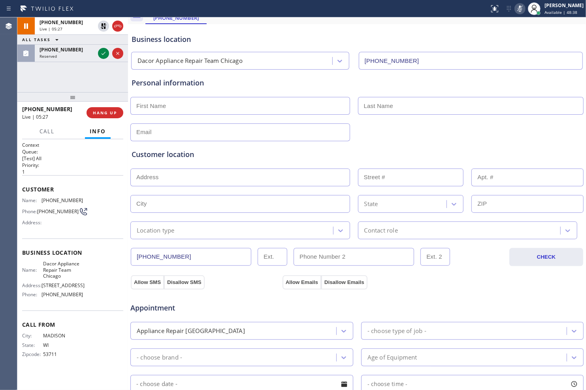
scroll to position [44, 0]
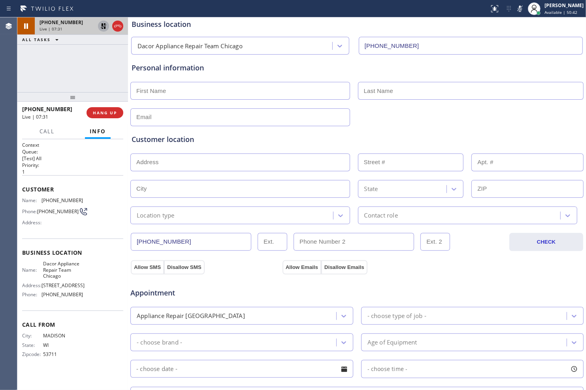
click at [103, 28] on icon at bounding box center [103, 25] width 9 height 9
click at [516, 10] on icon at bounding box center [520, 8] width 9 height 9
click at [101, 30] on icon at bounding box center [103, 25] width 9 height 9
click at [518, 10] on icon at bounding box center [520, 9] width 4 height 6
click at [103, 28] on icon at bounding box center [103, 25] width 9 height 9
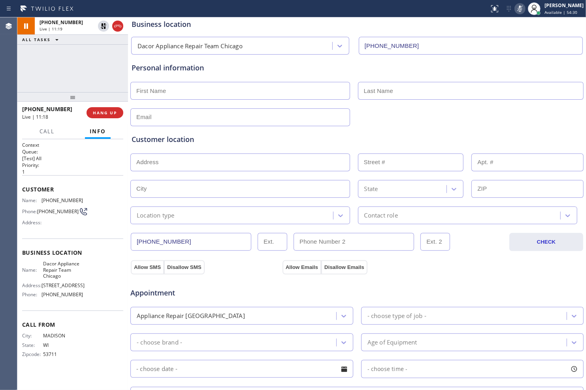
click at [516, 9] on icon at bounding box center [520, 8] width 9 height 9
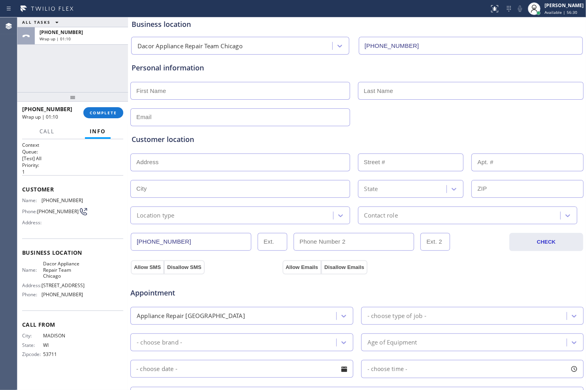
click at [551, 127] on div "Customer location >> ADD NEW ADDRESS << + NEW ADDRESS State Location type Conta…" at bounding box center [357, 175] width 454 height 98
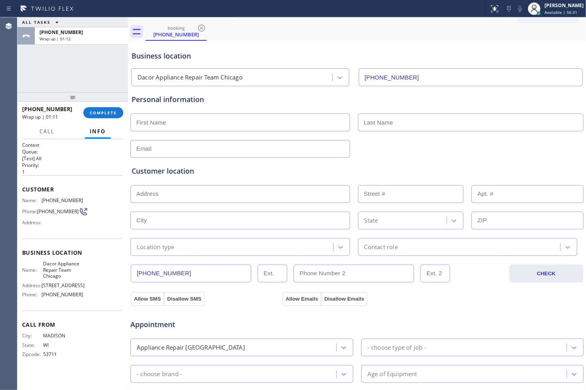
scroll to position [0, 0]
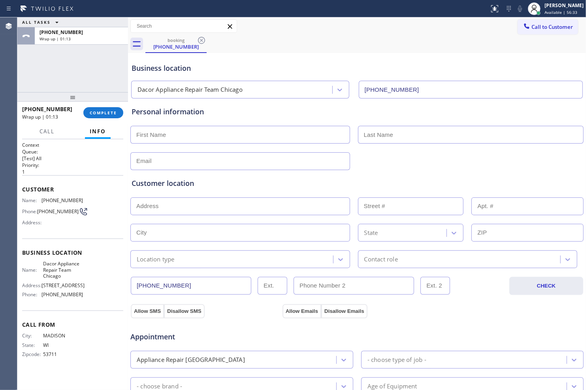
click at [276, 138] on input "text" at bounding box center [240, 135] width 220 height 18
type input "Mr"
click at [402, 135] on input "text" at bounding box center [471, 135] width 226 height 18
type input "..."
click at [231, 212] on input "text" at bounding box center [240, 206] width 220 height 18
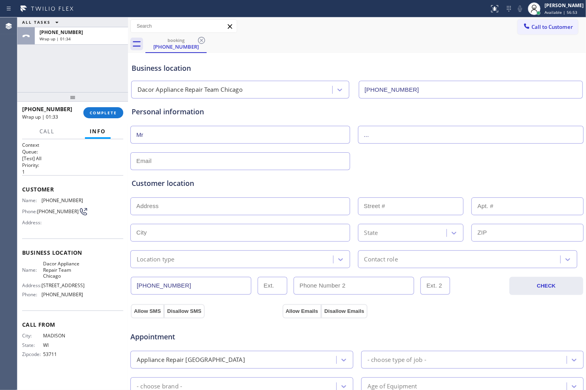
drag, startPoint x: 44, startPoint y: 285, endPoint x: 50, endPoint y: 289, distance: 6.8
click at [50, 288] on span "[STREET_ADDRESS]" at bounding box center [63, 285] width 43 height 6
click at [67, 232] on div "Customer Name: [PHONE_NUMBER] Phone: [PHONE_NUMBER] Address:" at bounding box center [72, 206] width 101 height 63
click at [252, 210] on input "text" at bounding box center [240, 206] width 220 height 18
paste input "[STREET_ADDRESS][PERSON_NAME]"
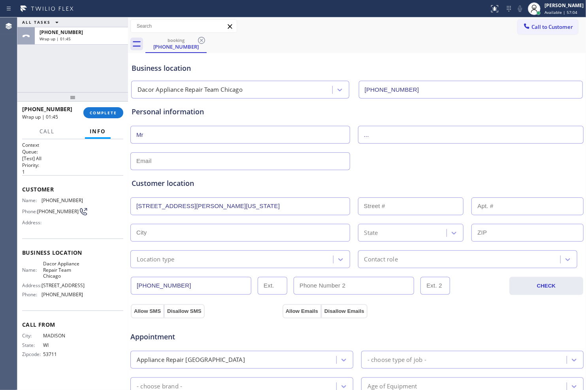
type input "N [PERSON_NAME] St"
type input "[GEOGRAPHIC_DATA]"
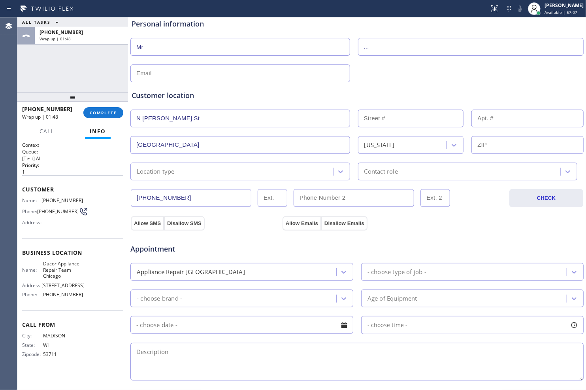
scroll to position [132, 0]
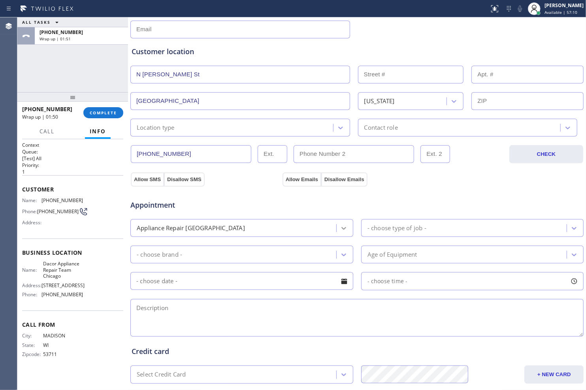
click at [340, 227] on icon at bounding box center [344, 228] width 8 height 8
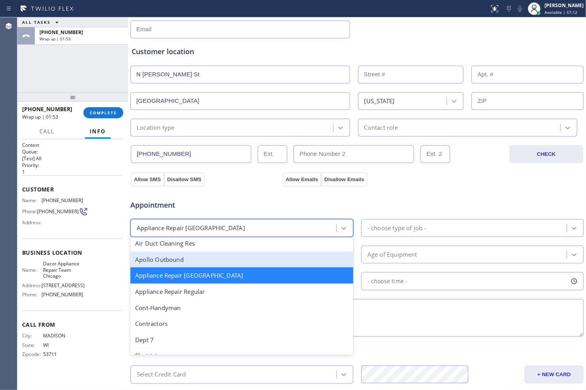
scroll to position [88, 0]
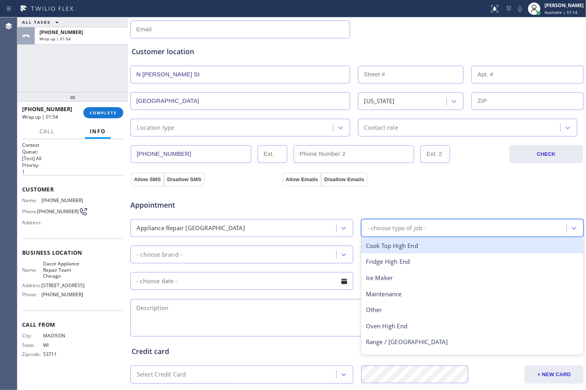
click at [417, 228] on div "- choose type of job -" at bounding box center [397, 227] width 59 height 9
click at [342, 233] on div at bounding box center [344, 228] width 14 height 14
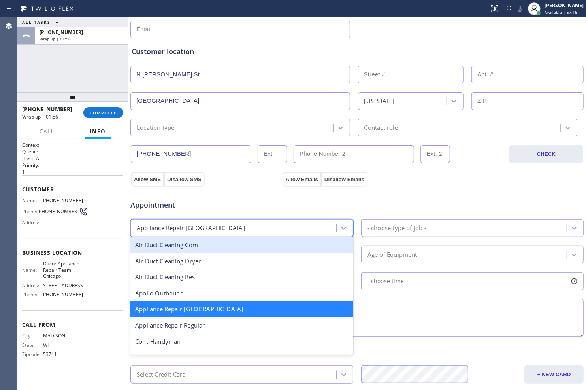
scroll to position [44, 0]
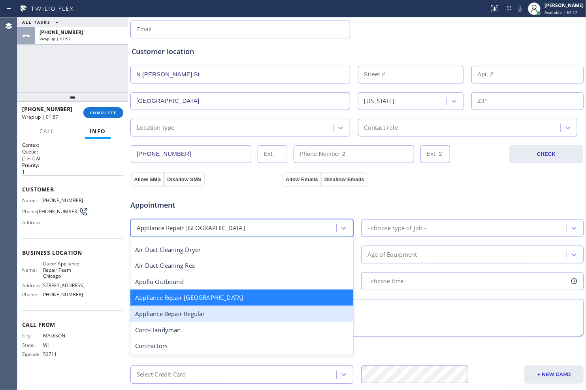
click at [266, 312] on div "Appliance Repair Regular" at bounding box center [241, 314] width 223 height 16
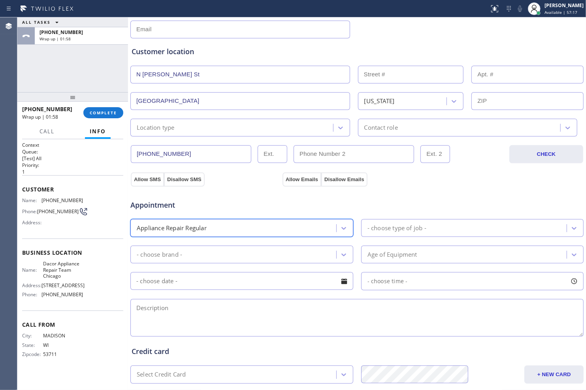
click at [398, 229] on div "- choose type of job -" at bounding box center [397, 227] width 59 height 9
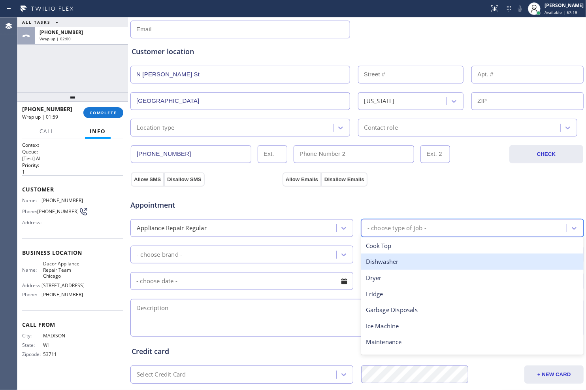
scroll to position [44, 0]
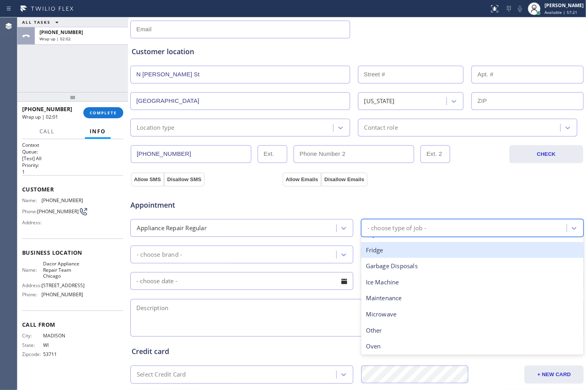
click at [396, 253] on div "Fridge" at bounding box center [472, 250] width 223 height 16
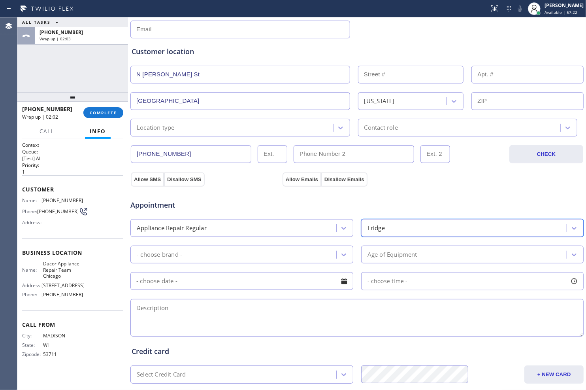
click at [301, 256] on div "- choose brand -" at bounding box center [235, 254] width 204 height 14
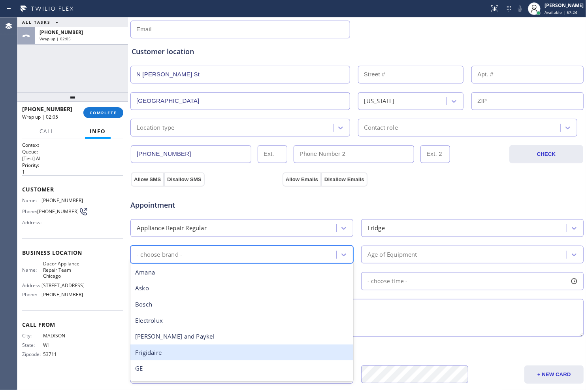
click at [231, 346] on div "Frigidaire" at bounding box center [241, 352] width 223 height 16
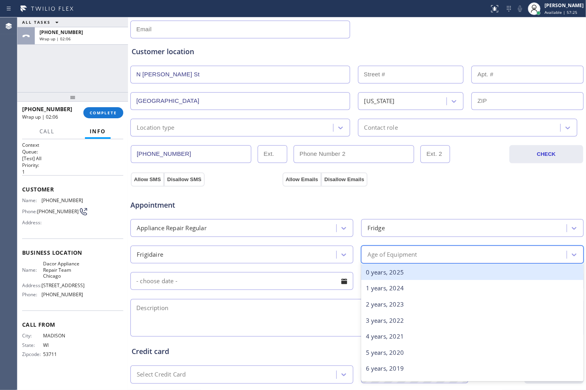
click at [430, 257] on div "Age of Equipment" at bounding box center [466, 254] width 204 height 14
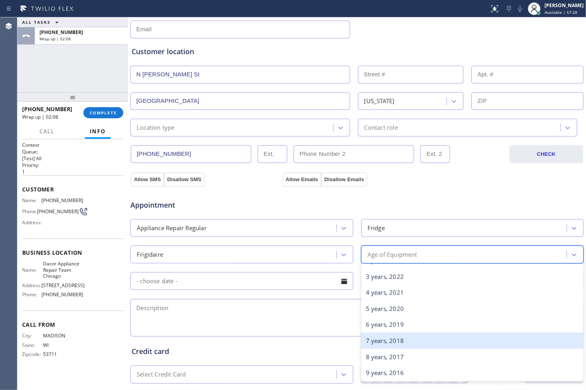
click at [393, 342] on div "7 years, 2018" at bounding box center [472, 340] width 223 height 16
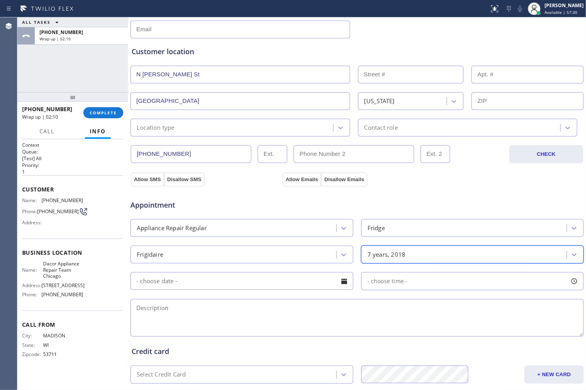
scroll to position [176, 0]
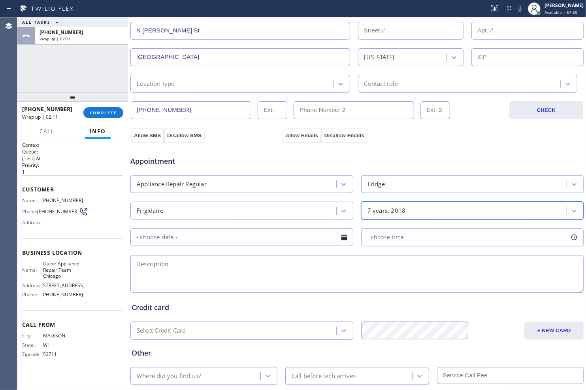
click at [360, 278] on textarea at bounding box center [356, 274] width 453 height 38
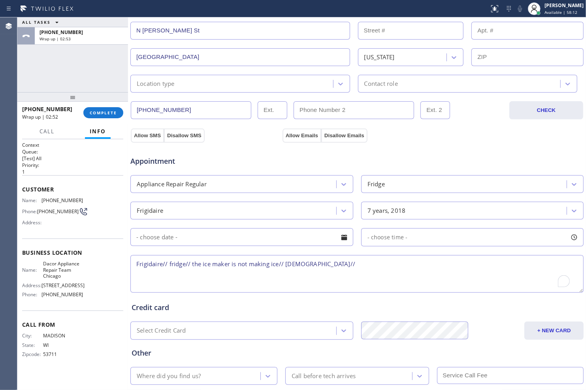
click at [363, 264] on textarea "Frigidaire// fridge// the ice maker is not making ice// [DEMOGRAPHIC_DATA]//" at bounding box center [356, 274] width 453 height 38
paste textarea "[STREET_ADDRESS][PERSON_NAME]"
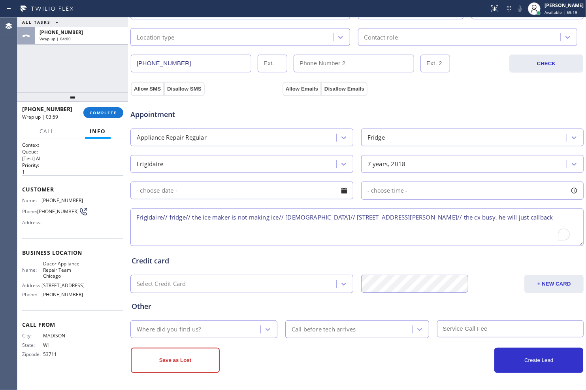
scroll to position [223, 0]
type textarea "Frigidaire// fridge// the ice maker is not making ice// [DEMOGRAPHIC_DATA]// [S…"
click at [265, 331] on icon at bounding box center [268, 329] width 8 height 8
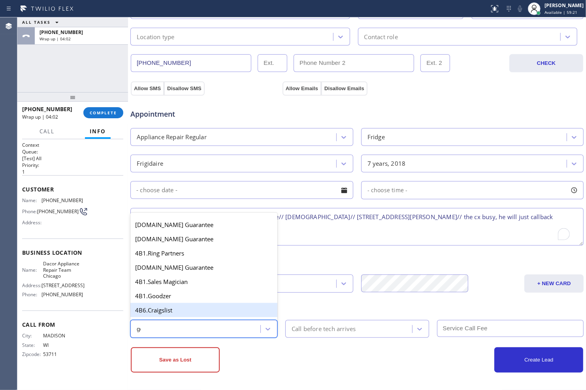
type input "goo"
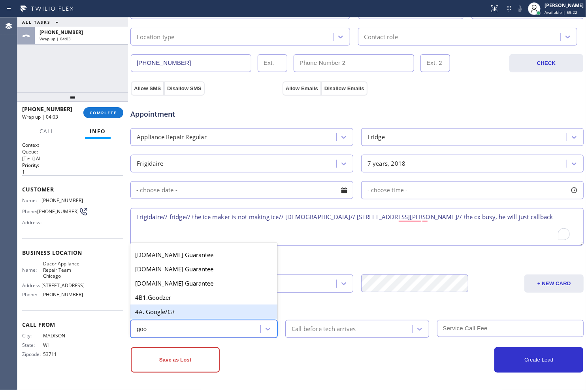
click at [185, 309] on div "4A. Google/G+" at bounding box center [203, 311] width 147 height 14
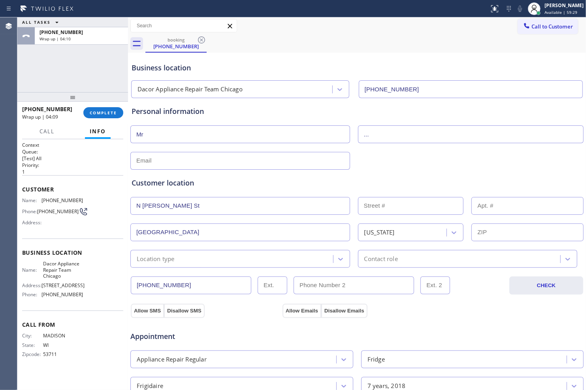
scroll to position [0, 0]
click at [206, 158] on input "text" at bounding box center [240, 161] width 220 height 18
type input "[EMAIL_ADDRESS][DOMAIN_NAME]"
click at [389, 176] on div "Customer location >> ADD NEW ADDRESS << + [GEOGRAPHIC_DATA][STREET_ADDRESS][PER…" at bounding box center [357, 219] width 454 height 98
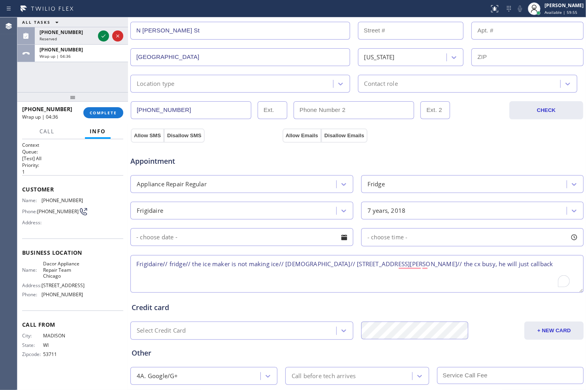
scroll to position [223, 0]
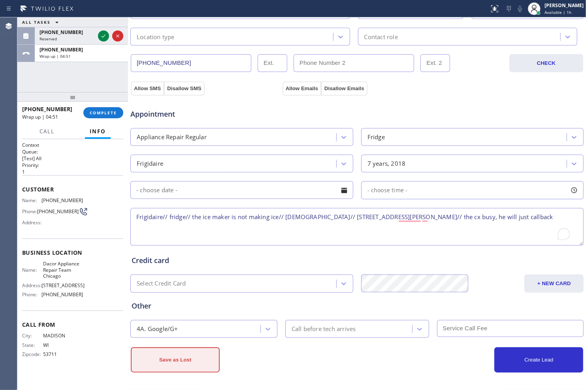
click at [200, 355] on button "Save as Lost" at bounding box center [175, 359] width 89 height 25
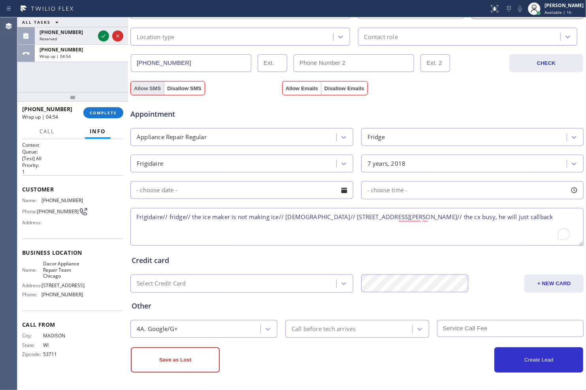
click at [149, 88] on button "Allow SMS" at bounding box center [147, 88] width 33 height 14
click at [291, 86] on button "Allow Emails" at bounding box center [302, 88] width 39 height 14
click at [148, 87] on button "Allow SMS" at bounding box center [147, 88] width 33 height 14
click at [299, 92] on div "Appointment Appliance Repair Regular Fridge Frigidaire 7 years, 2018 - choose t…" at bounding box center [357, 169] width 454 height 155
click at [190, 355] on button "Save as Lost" at bounding box center [175, 359] width 89 height 25
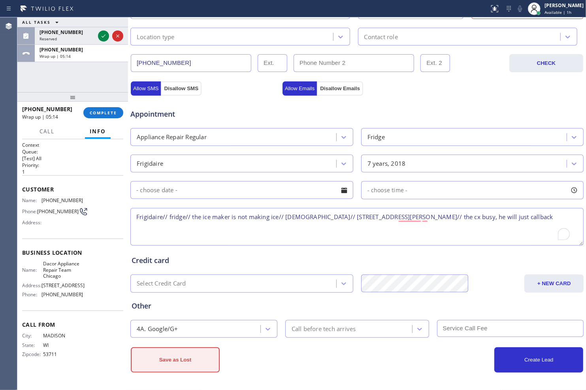
click at [178, 360] on button "Save as Lost" at bounding box center [175, 359] width 89 height 25
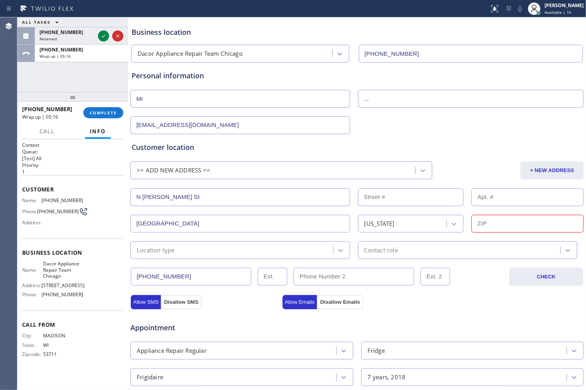
scroll to position [30, 0]
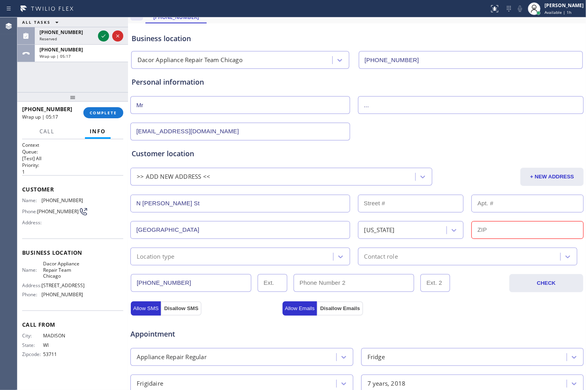
click at [524, 229] on input "text" at bounding box center [528, 230] width 112 height 18
click at [479, 229] on input "text" at bounding box center [528, 230] width 112 height 18
paste input "60614"
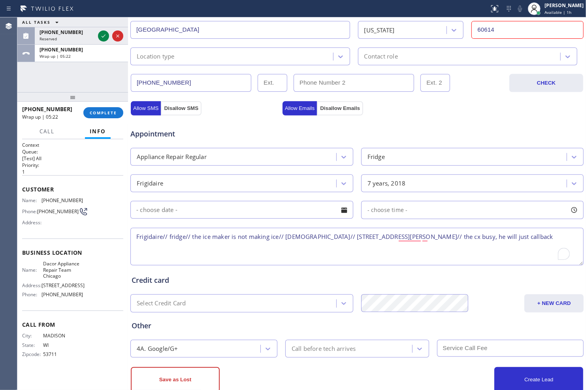
scroll to position [250, 0]
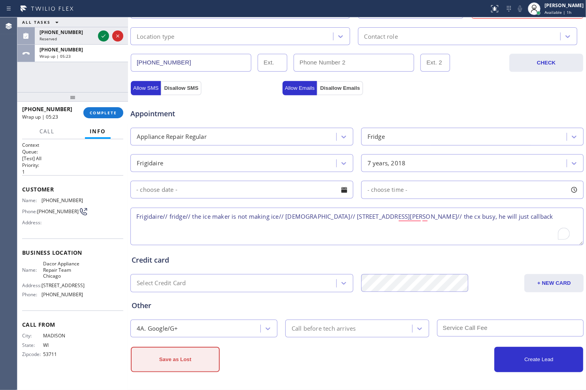
type input "60614"
click at [198, 353] on button "Save as Lost" at bounding box center [175, 359] width 89 height 25
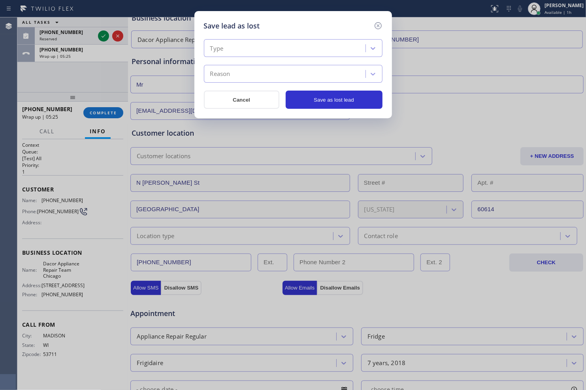
scroll to position [30, 0]
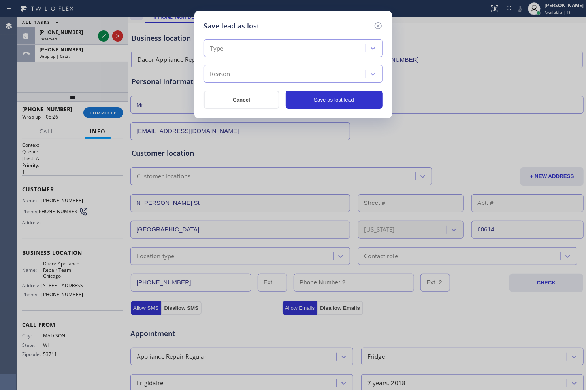
click at [317, 42] on div "Type" at bounding box center [285, 49] width 159 height 14
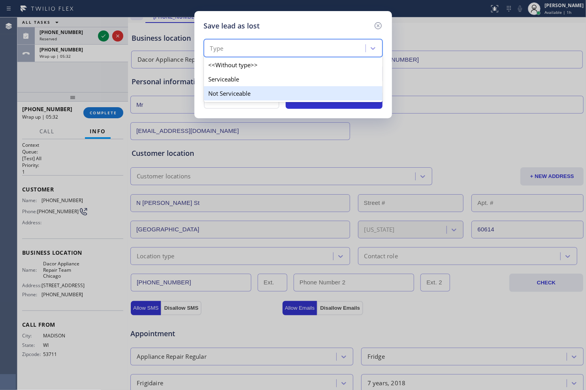
click at [282, 92] on div "Not Serviceable" at bounding box center [293, 93] width 179 height 14
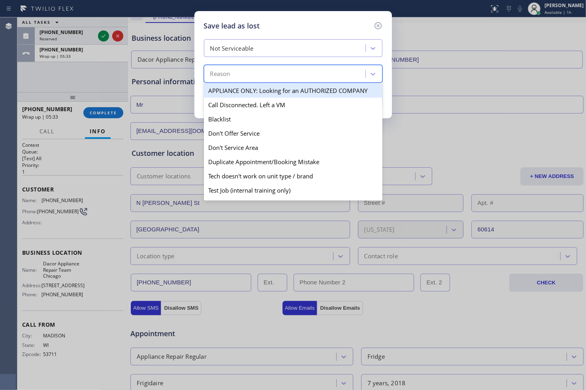
click at [298, 74] on div "Reason" at bounding box center [285, 74] width 159 height 14
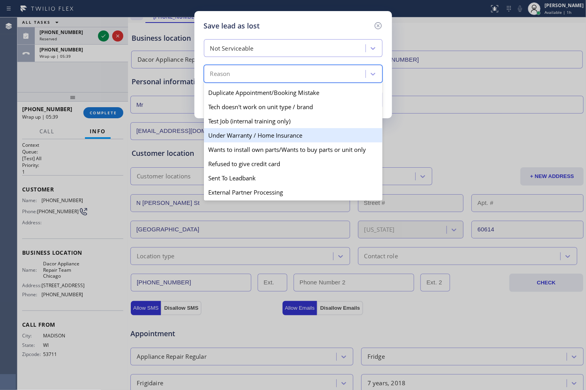
scroll to position [0, 0]
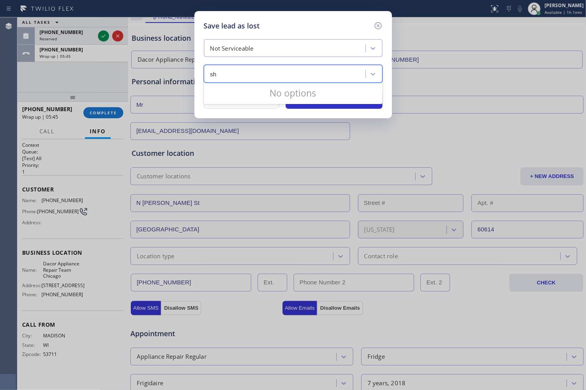
type input "s"
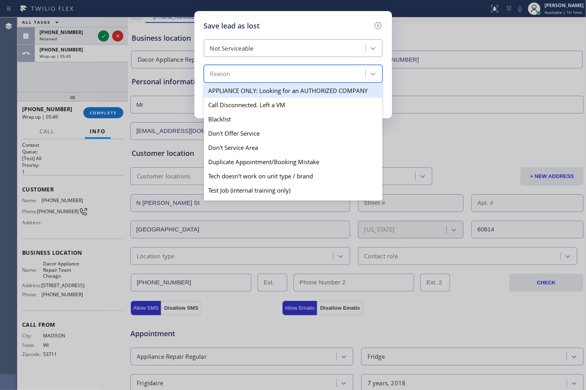
click at [309, 48] on div "Not Serviceable" at bounding box center [285, 49] width 159 height 14
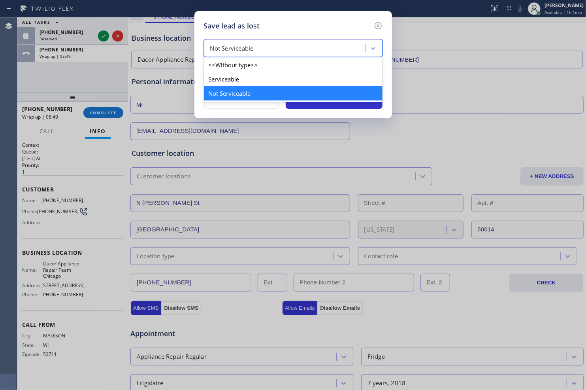
click at [309, 48] on div "Not Serviceable" at bounding box center [285, 49] width 159 height 14
click at [372, 54] on div at bounding box center [373, 48] width 14 height 14
click at [336, 74] on div "Serviceable" at bounding box center [293, 79] width 179 height 14
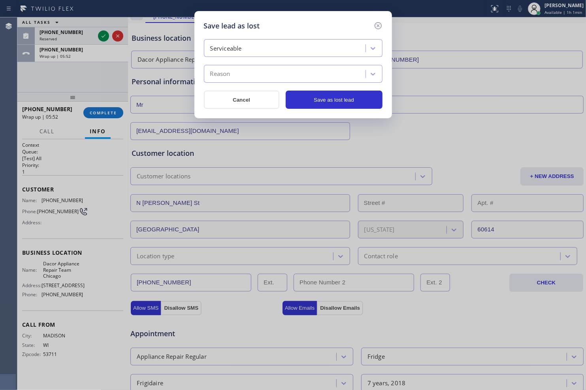
click at [331, 75] on div "Reason" at bounding box center [285, 74] width 159 height 14
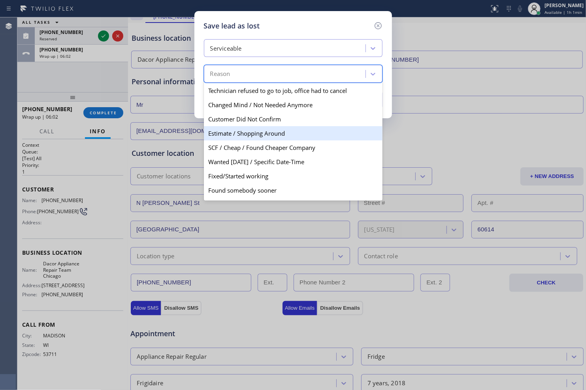
click at [267, 136] on div "Estimate / Shopping Around" at bounding box center [293, 133] width 179 height 14
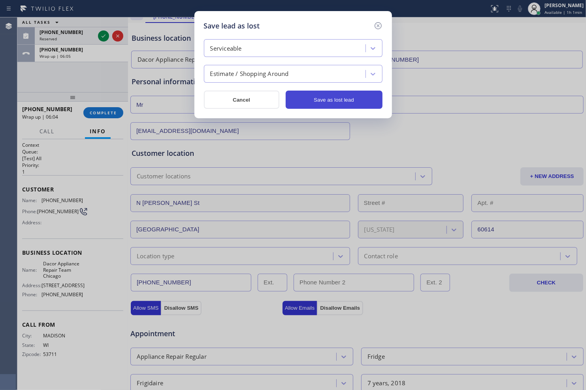
click at [317, 104] on button "Save as lost lead" at bounding box center [334, 100] width 97 height 18
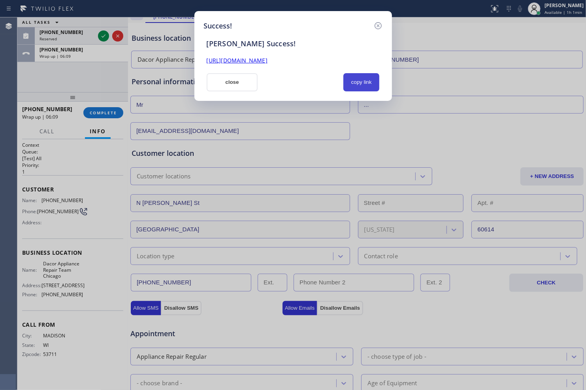
click at [356, 80] on button "copy link" at bounding box center [362, 82] width 36 height 18
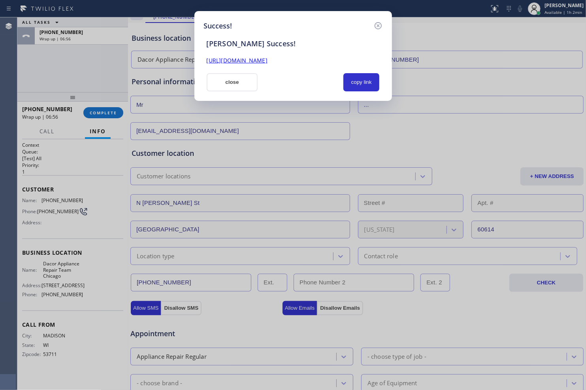
click at [149, 21] on div "Success! [PERSON_NAME] Success! [URL][DOMAIN_NAME] close copy link" at bounding box center [293, 195] width 586 height 390
click at [566, 128] on div "Success! [PERSON_NAME] Success! [URL][DOMAIN_NAME] close copy link" at bounding box center [293, 195] width 586 height 390
click at [239, 80] on button "close" at bounding box center [232, 82] width 51 height 18
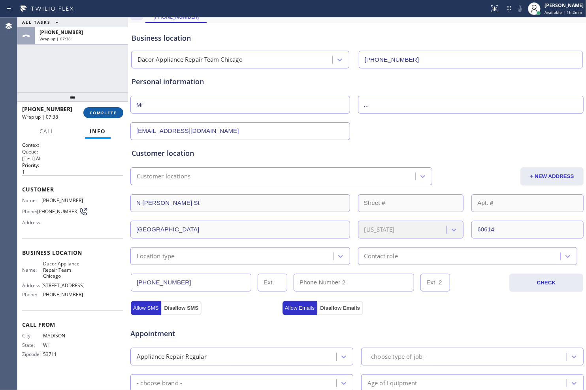
click at [105, 111] on span "COMPLETE" at bounding box center [103, 113] width 27 height 6
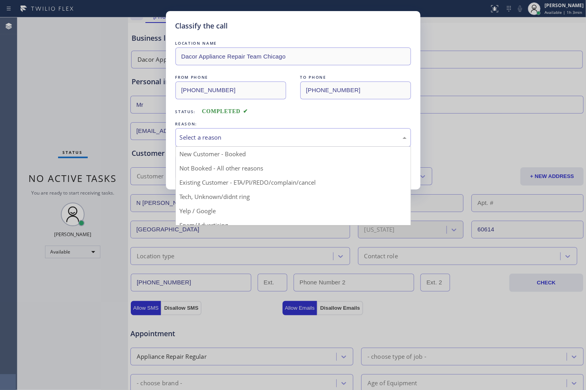
click at [240, 138] on div "Select a reason" at bounding box center [293, 137] width 227 height 9
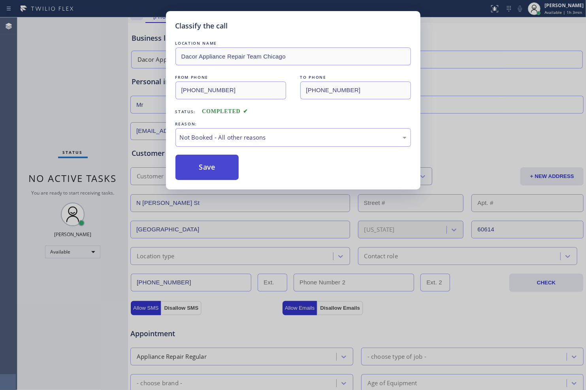
click at [219, 170] on button "Save" at bounding box center [208, 167] width 64 height 25
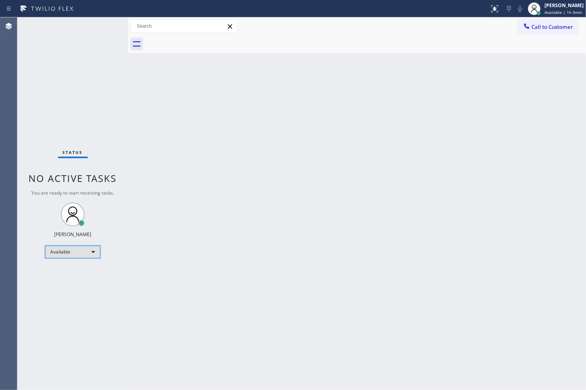
click at [90, 248] on div "Available" at bounding box center [72, 252] width 55 height 13
click at [79, 278] on li "Unavailable" at bounding box center [72, 282] width 54 height 9
click at [452, 220] on div "Back to Dashboard Change Sender ID Customers Technicians Select a contact Outbo…" at bounding box center [357, 203] width 458 height 372
click at [550, 178] on div "Back to Dashboard Change Sender ID Customers Technicians Select a contact Outbo…" at bounding box center [357, 203] width 458 height 372
click at [544, 147] on div "Back to Dashboard Change Sender ID Customers Technicians Select a contact Outbo…" at bounding box center [357, 203] width 458 height 372
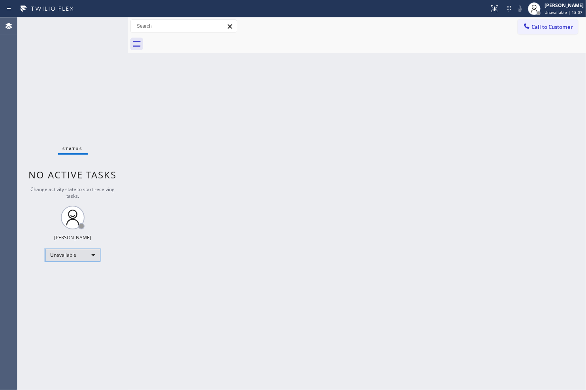
click at [96, 253] on div "Unavailable" at bounding box center [72, 255] width 55 height 13
click at [89, 264] on li "Offline" at bounding box center [72, 265] width 54 height 9
click at [94, 254] on div "Offline" at bounding box center [72, 255] width 55 height 13
click at [311, 224] on div at bounding box center [293, 195] width 586 height 390
click at [553, 8] on div "[PERSON_NAME]" at bounding box center [564, 5] width 39 height 7
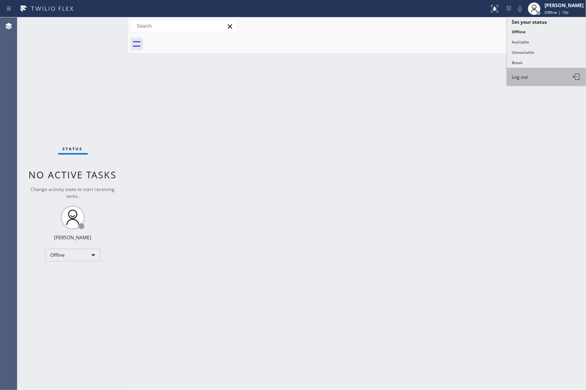
click at [542, 74] on button "Log out" at bounding box center [546, 76] width 79 height 17
